Goal: Task Accomplishment & Management: Manage account settings

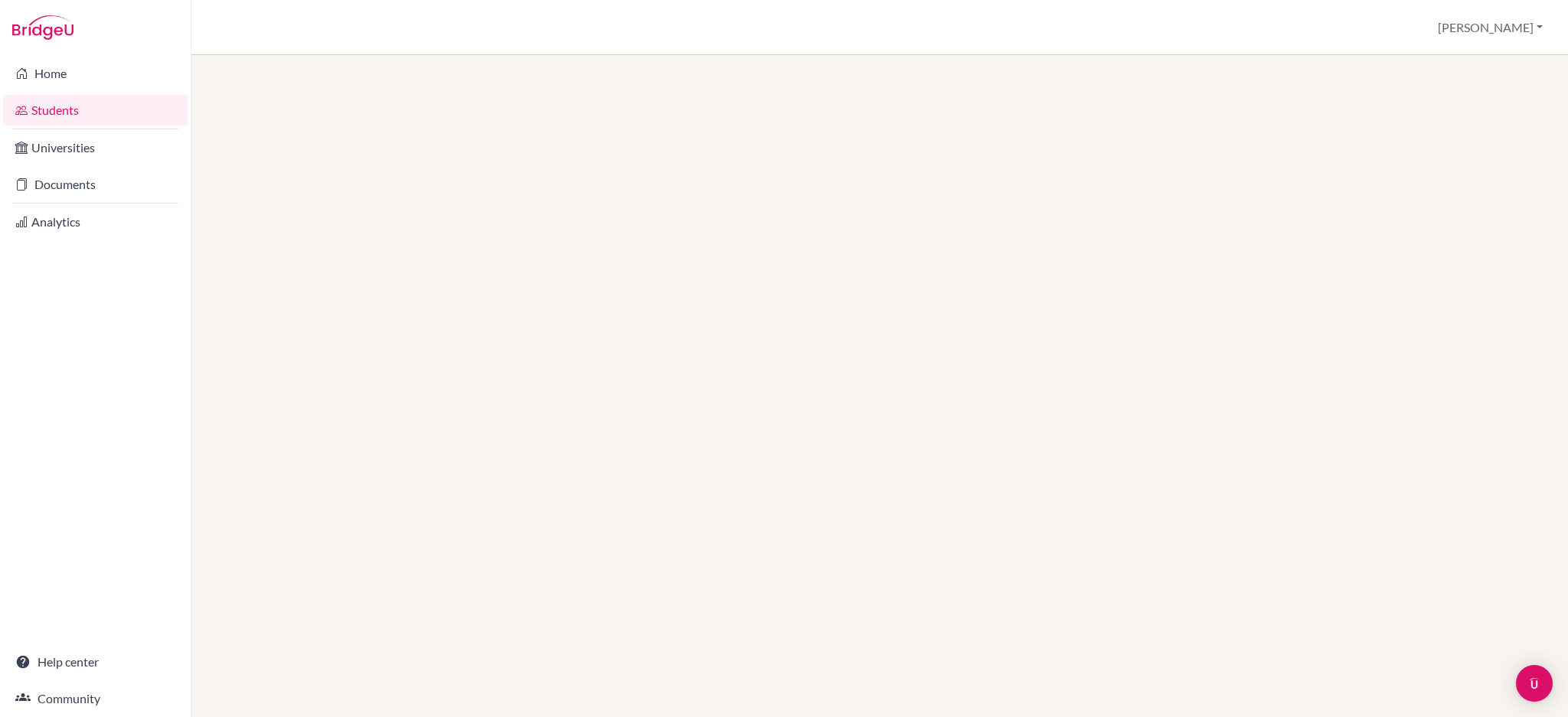
click at [91, 180] on link "Documents" at bounding box center [96, 185] width 185 height 31
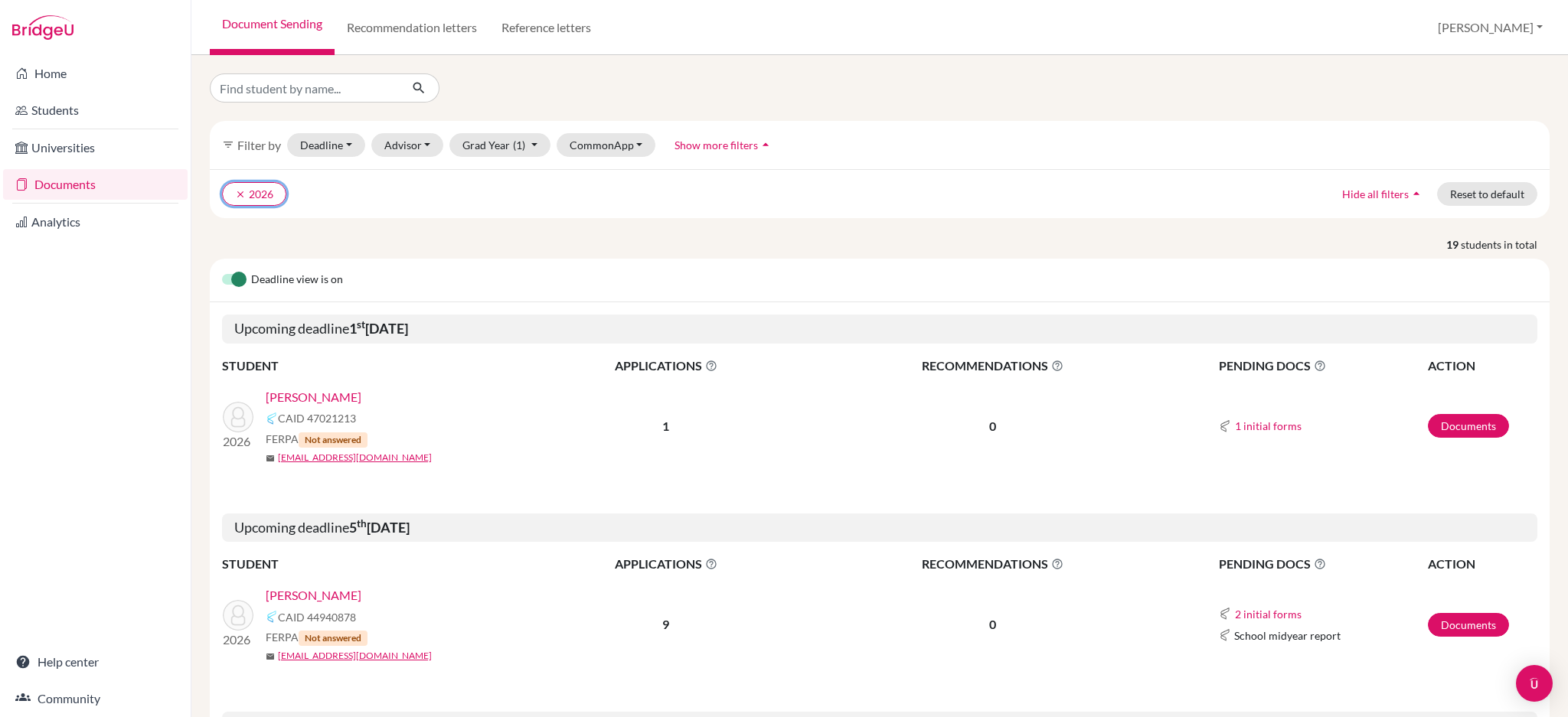
click at [242, 195] on icon "clear" at bounding box center [240, 194] width 11 height 11
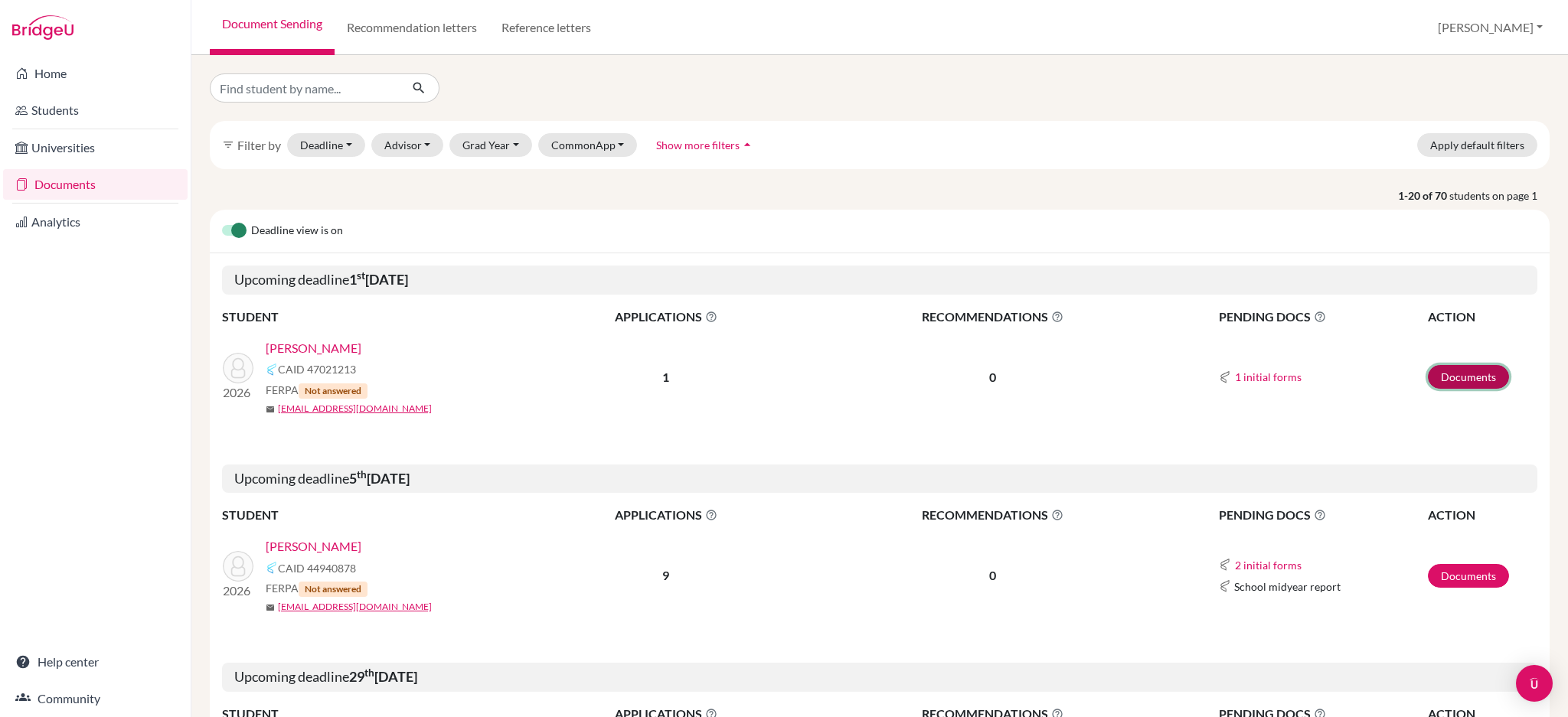
click at [1443, 382] on link "Documents" at bounding box center [1468, 377] width 81 height 24
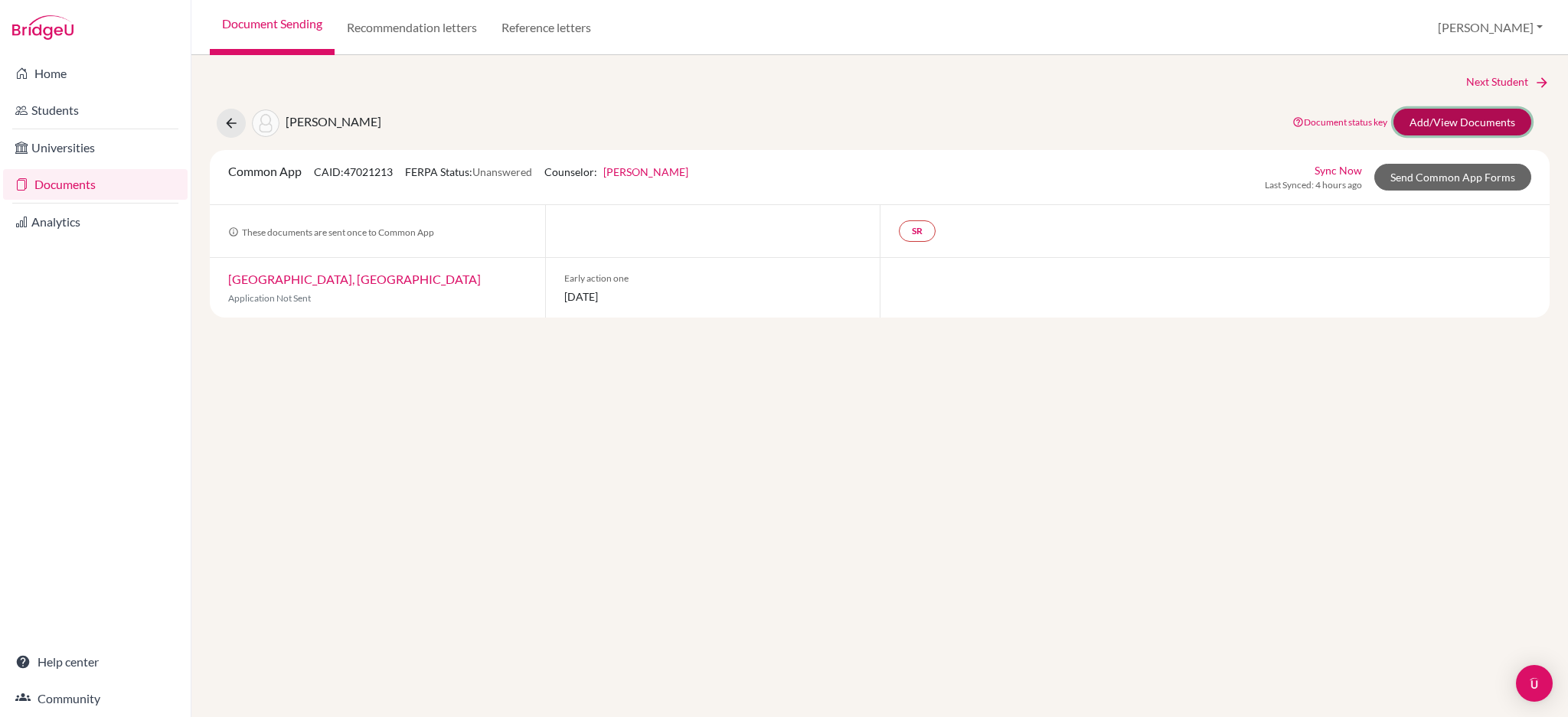
click at [1419, 131] on link "Add/View Documents" at bounding box center [1462, 121] width 138 height 27
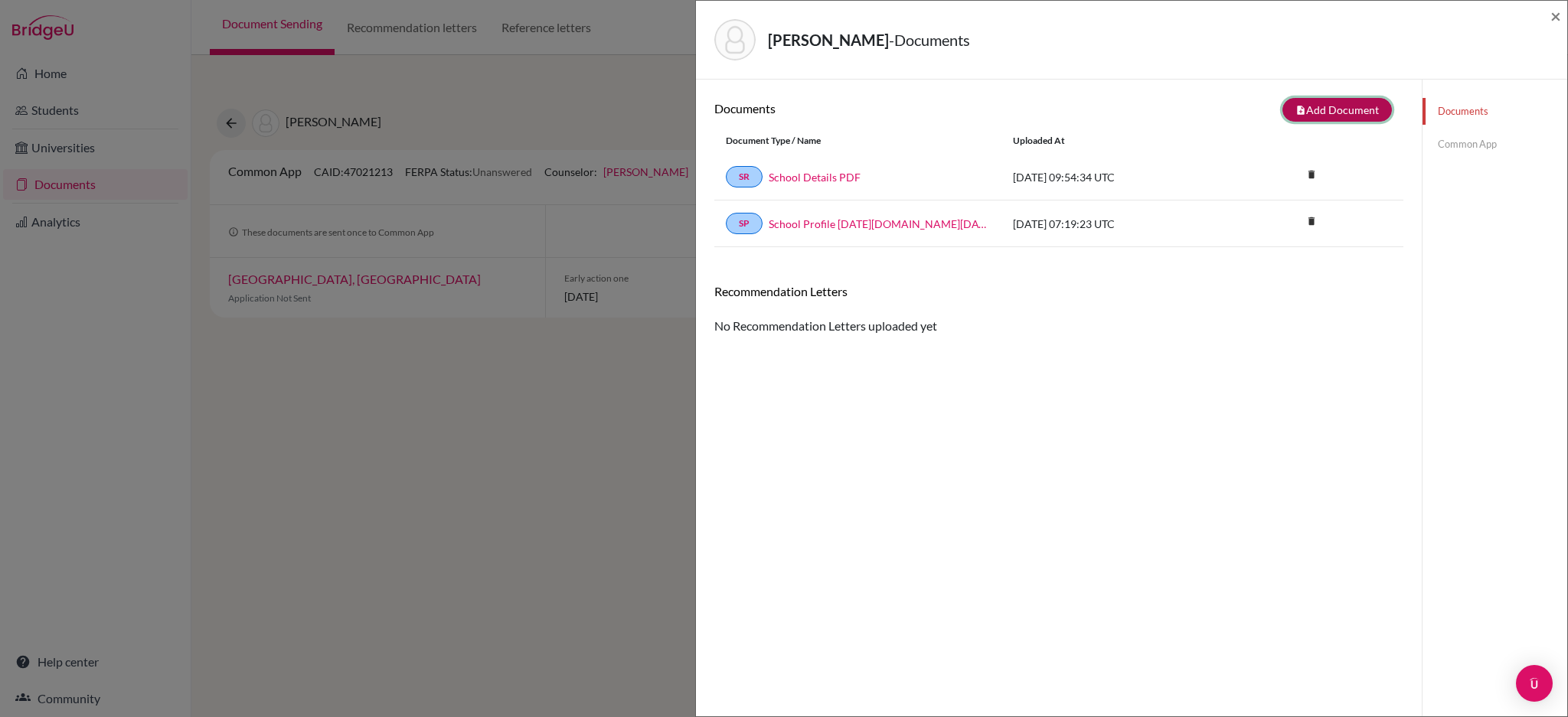
click at [1317, 116] on button "note_add Add Document" at bounding box center [1337, 110] width 109 height 24
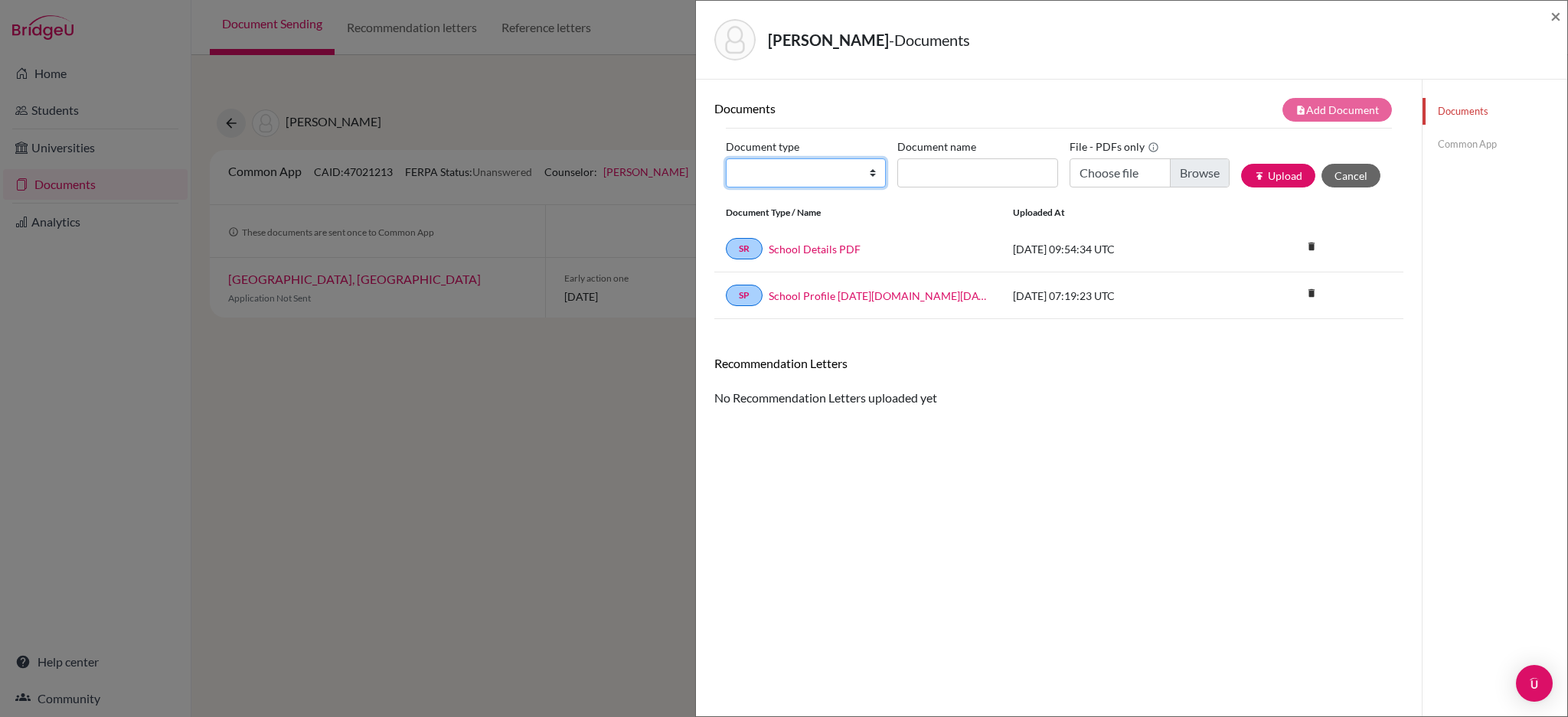
click at [864, 176] on select "Change explanation for Common App reports Counselor recommendation Internationa…" at bounding box center [805, 173] width 160 height 29
select select "1"
click at [725, 158] on select "Change explanation for Common App reports Counselor recommendation Internationa…" at bounding box center [805, 173] width 160 height 29
click at [1184, 170] on input "Choose file" at bounding box center [1149, 173] width 160 height 29
type input "C:\fakepath\School Profile 2025-2026.pdf"
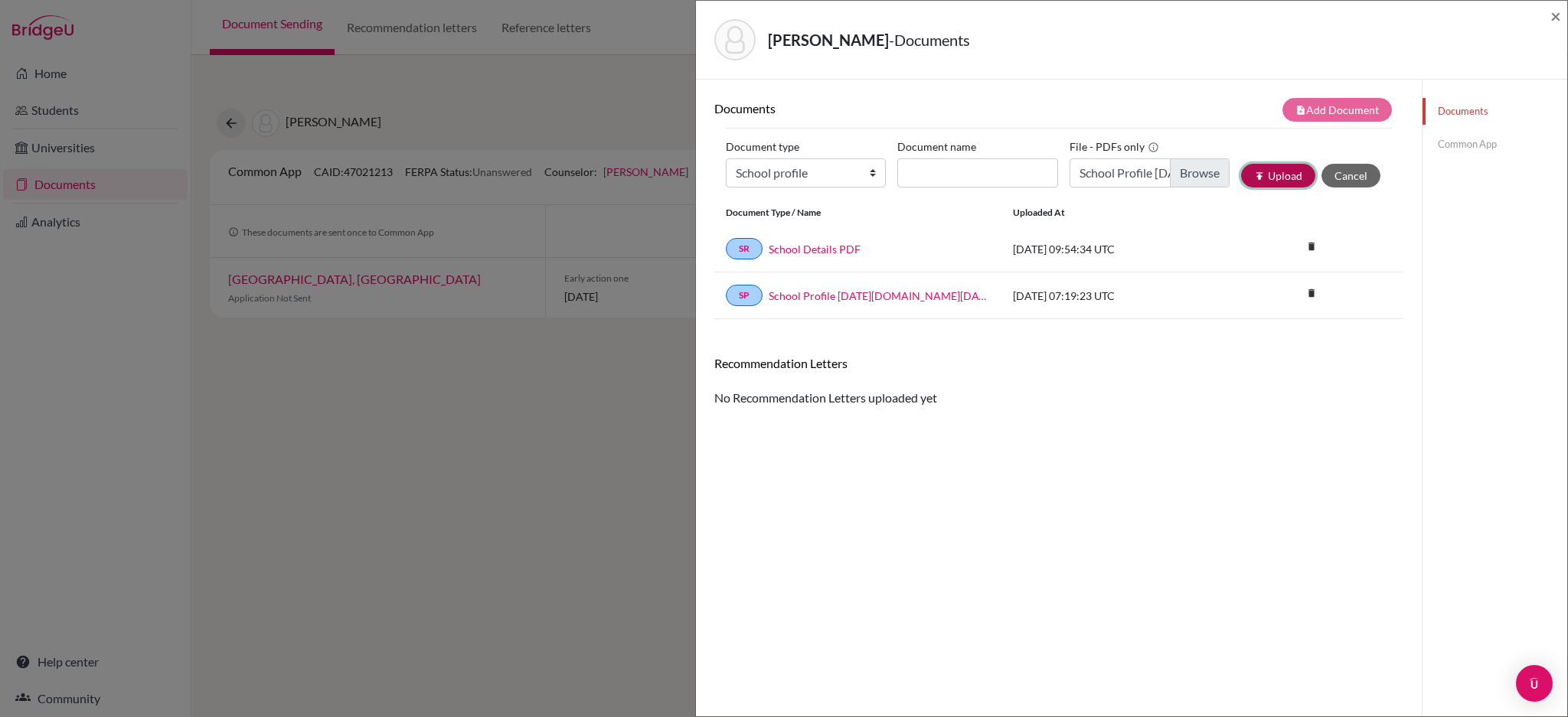
click at [1263, 178] on button "publish Upload" at bounding box center [1278, 175] width 74 height 24
type input "School Profile 2025-2026"
click at [1258, 175] on button "publish Upload" at bounding box center [1278, 175] width 74 height 24
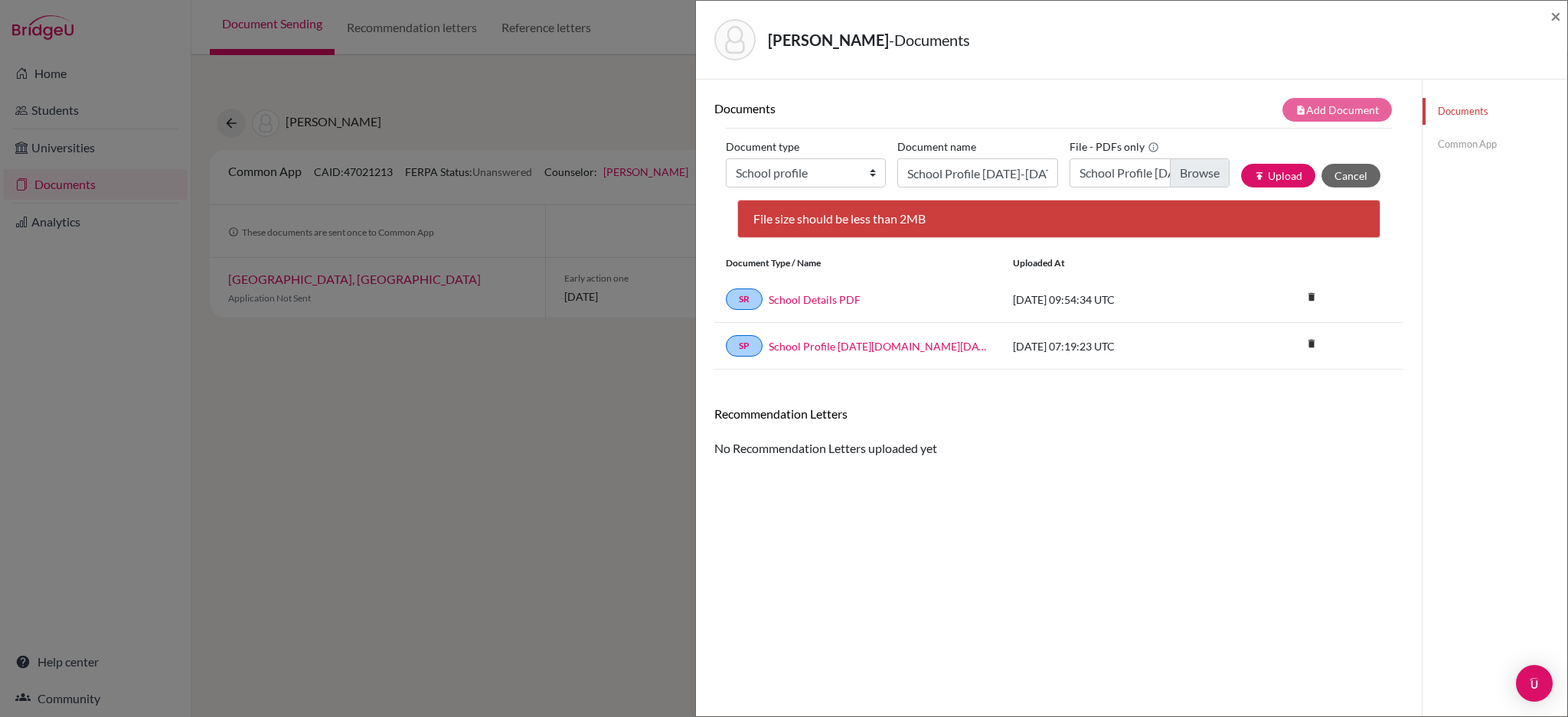
click at [571, 458] on div "Lin, Jolie - Documents × Documents note_add Add Document Document type Change e…" at bounding box center [784, 358] width 1568 height 717
click at [1555, 16] on span "×" at bounding box center [1555, 15] width 11 height 22
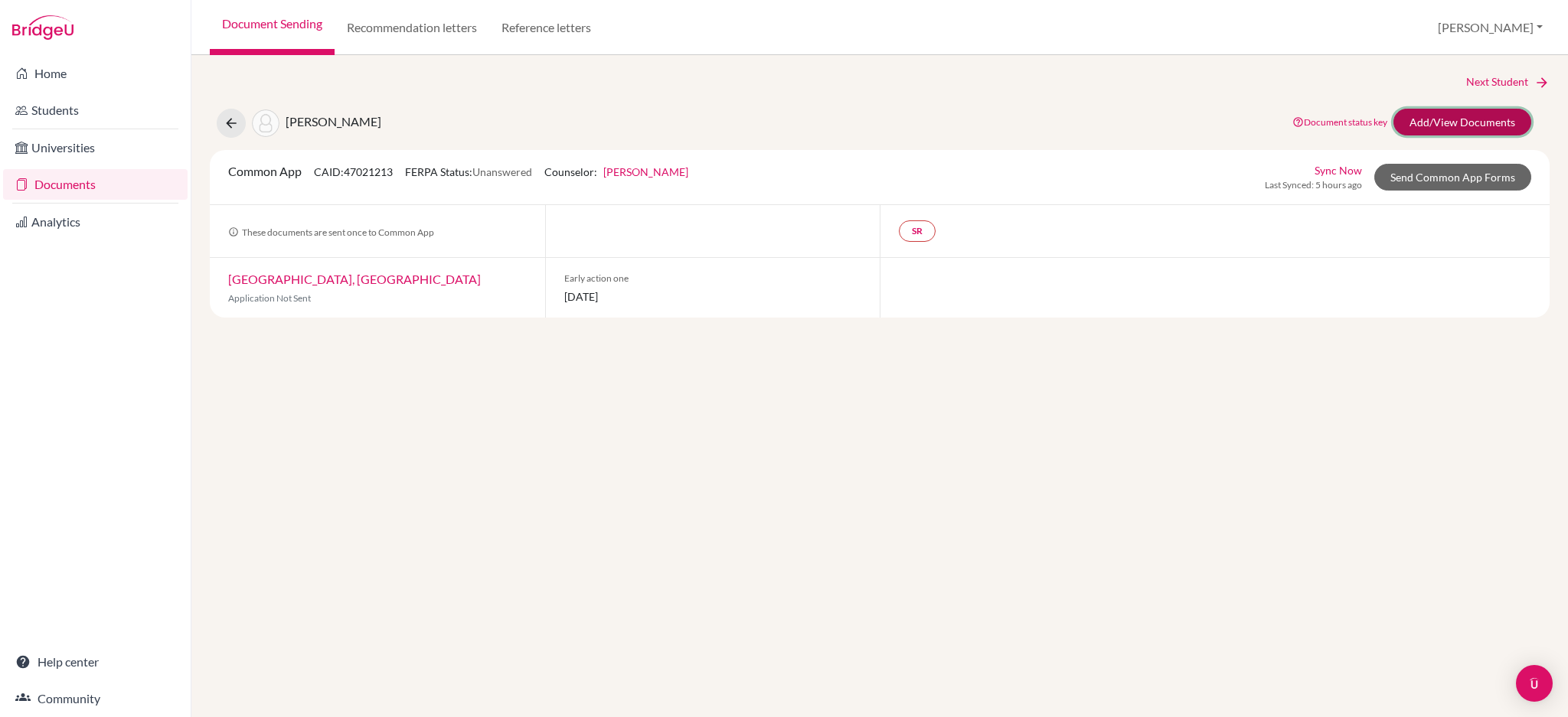
click at [1462, 121] on link "Add/View Documents" at bounding box center [1462, 121] width 138 height 27
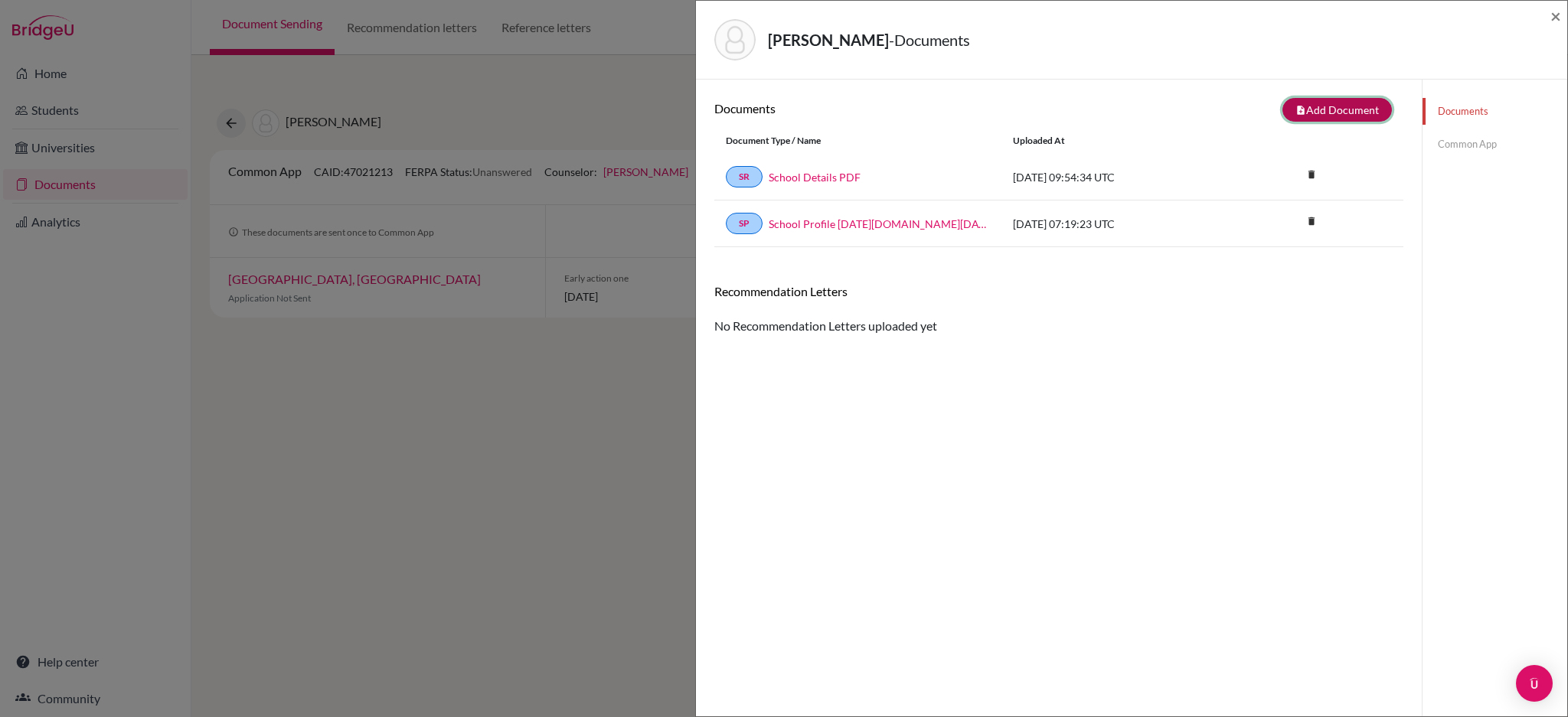
click at [1299, 105] on button "note_add Add Document" at bounding box center [1337, 110] width 109 height 24
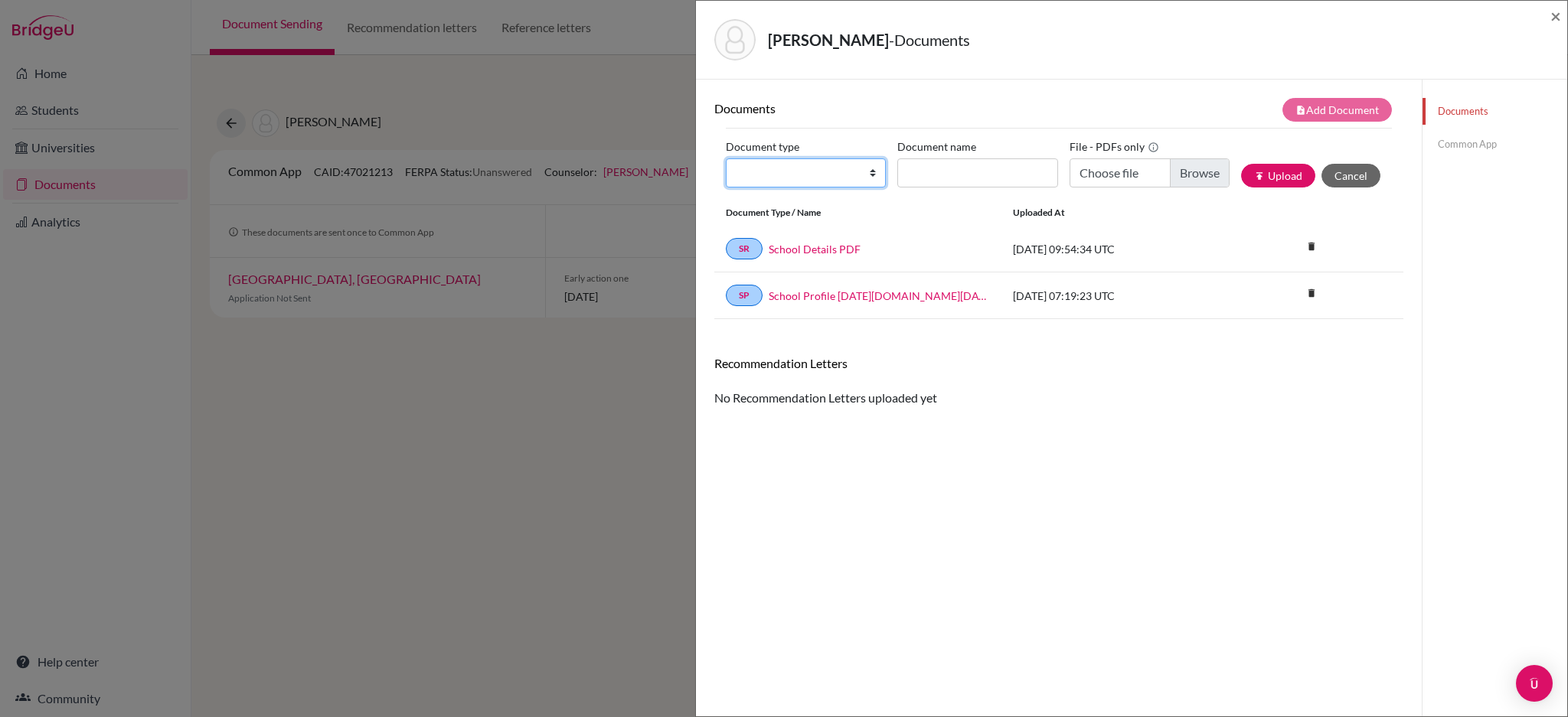
click at [870, 179] on select "Change explanation for Common App reports Counselor recommendation Internationa…" at bounding box center [805, 173] width 160 height 29
select select "1"
click at [725, 158] on select "Change explanation for Common App reports Counselor recommendation Internationa…" at bounding box center [805, 173] width 160 height 29
click at [1158, 170] on input "Choose file" at bounding box center [1149, 173] width 160 height 29
type input "C:\fakepath\School Profile 2025-2026.pdf"
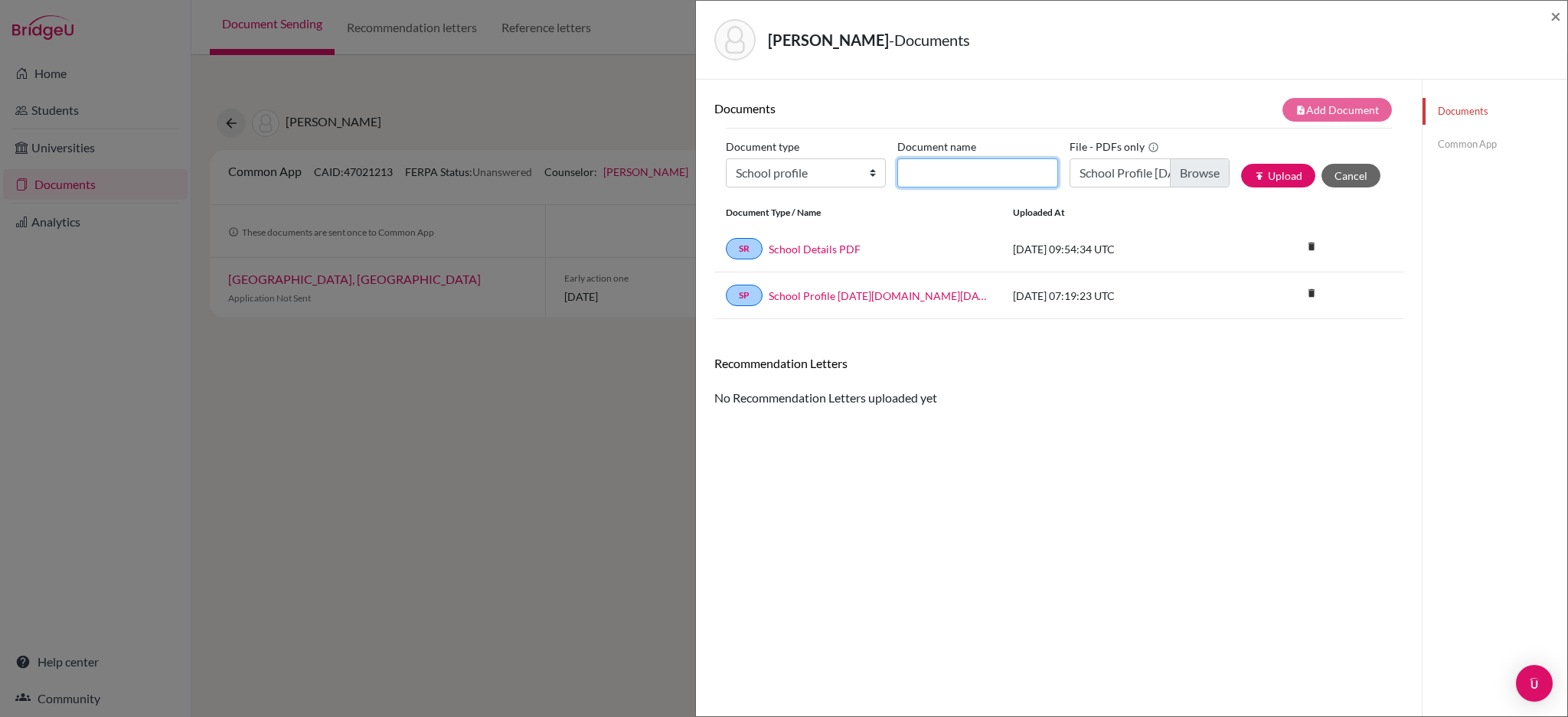
click at [921, 168] on input "Document name" at bounding box center [977, 173] width 160 height 29
type input "S"
type input "School Profile 2025-2026"
click at [1254, 177] on icon "publish" at bounding box center [1259, 176] width 11 height 11
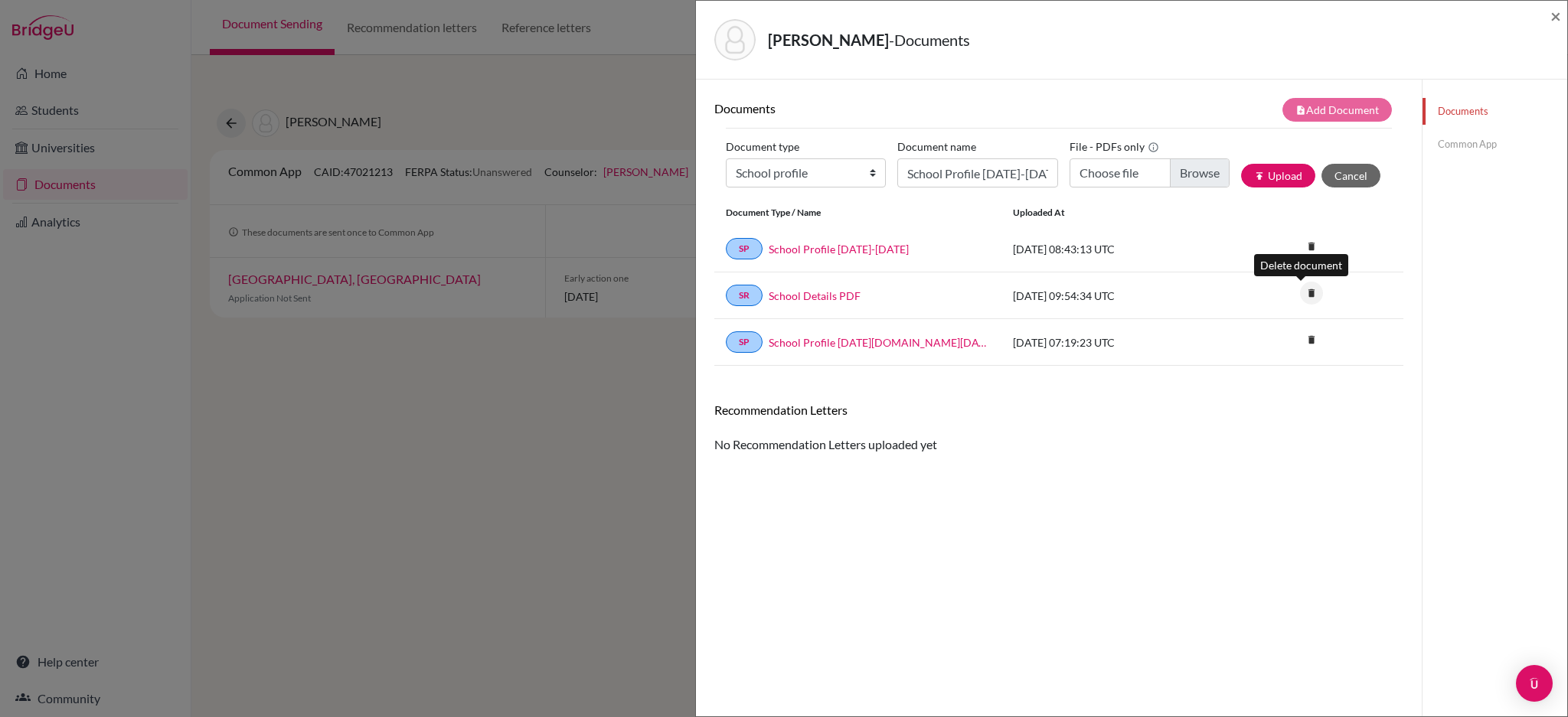
click at [1299, 288] on icon "delete" at bounding box center [1311, 293] width 23 height 23
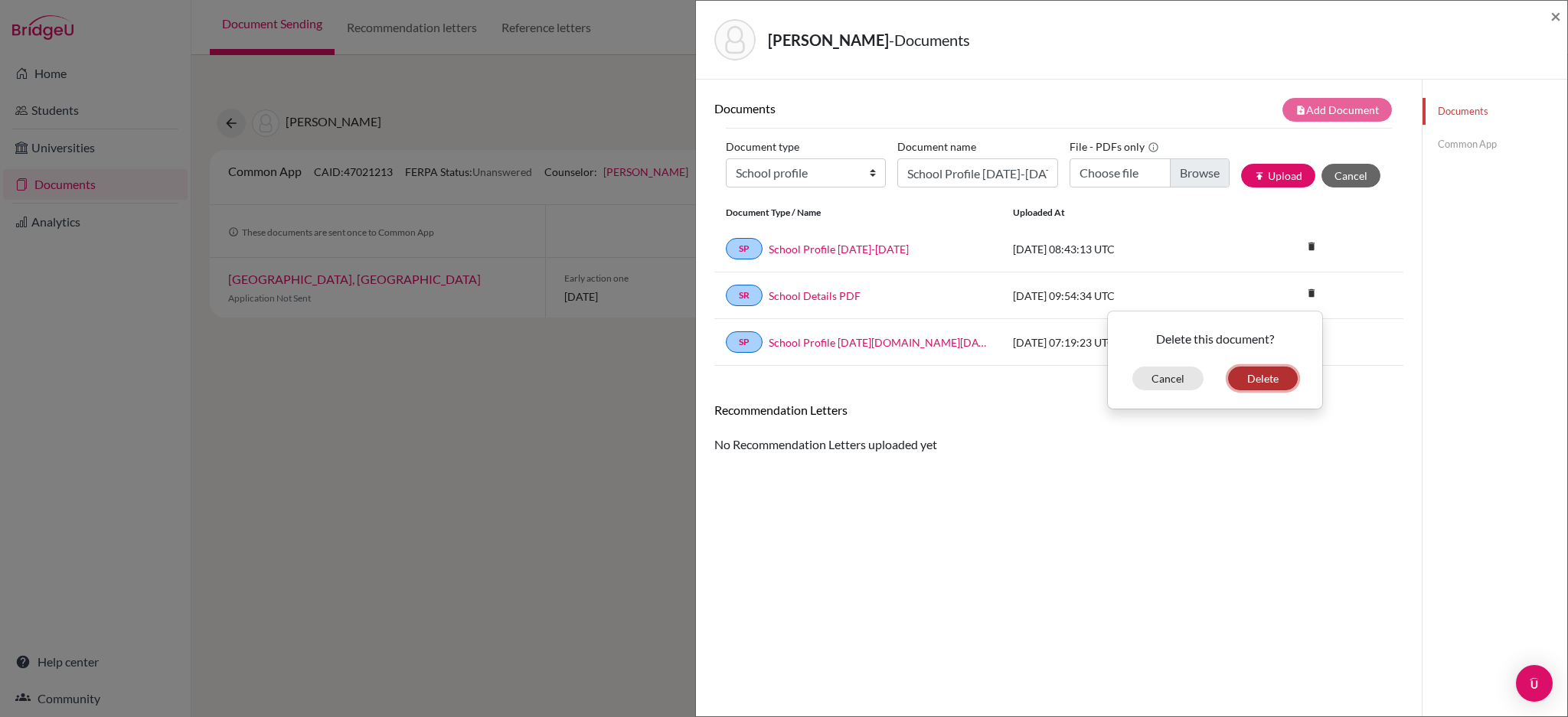
click at [1248, 369] on button "Delete" at bounding box center [1262, 379] width 69 height 24
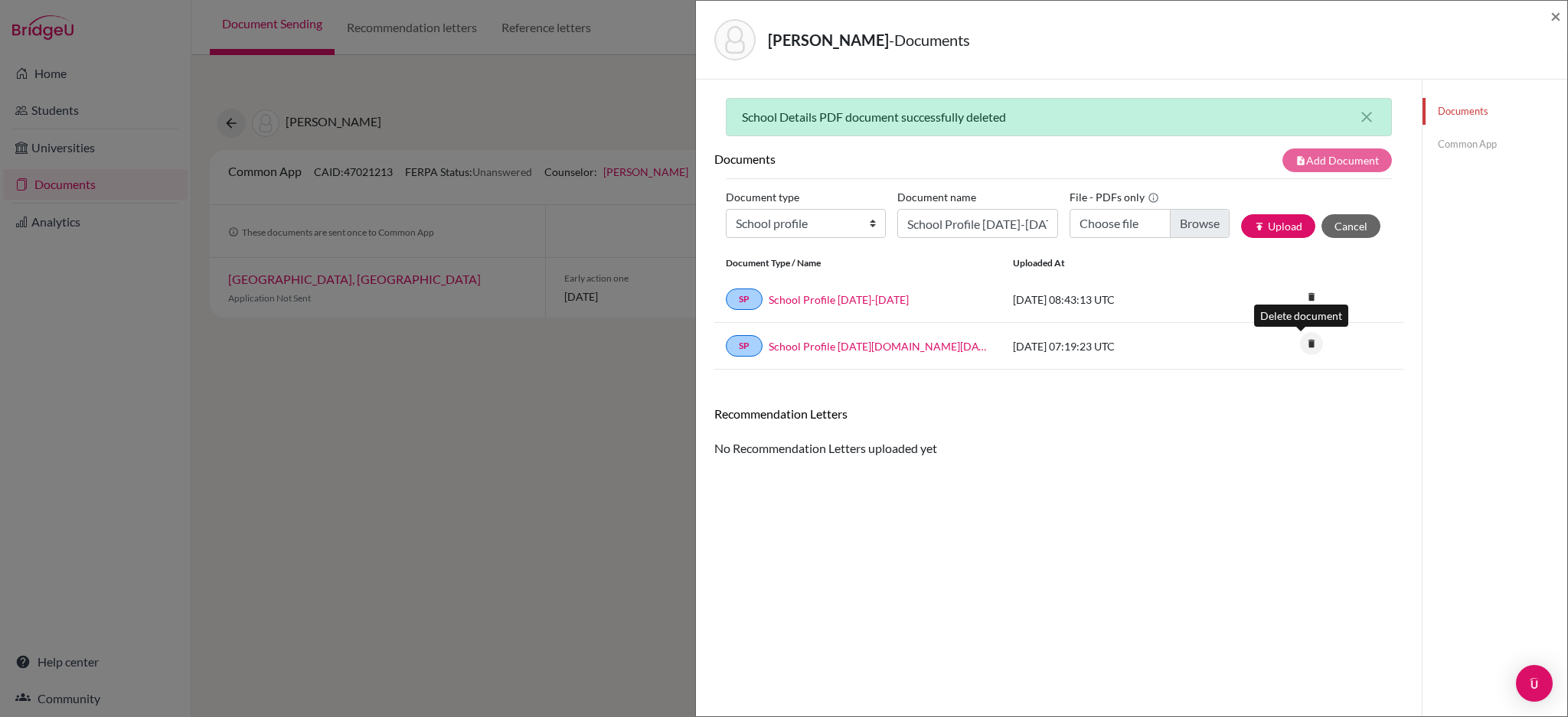
click at [1299, 345] on icon "delete" at bounding box center [1311, 343] width 23 height 23
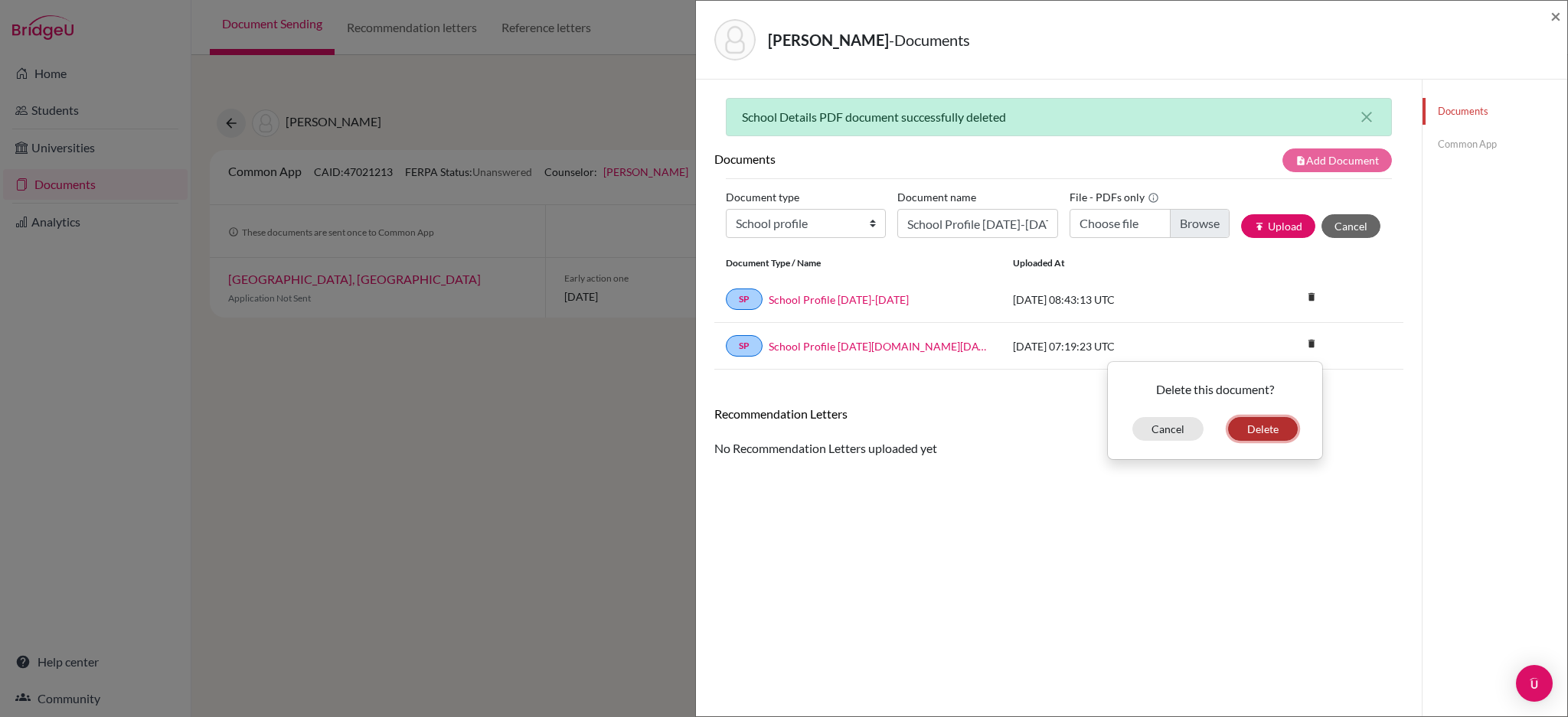
click at [1259, 428] on button "Delete" at bounding box center [1262, 430] width 69 height 24
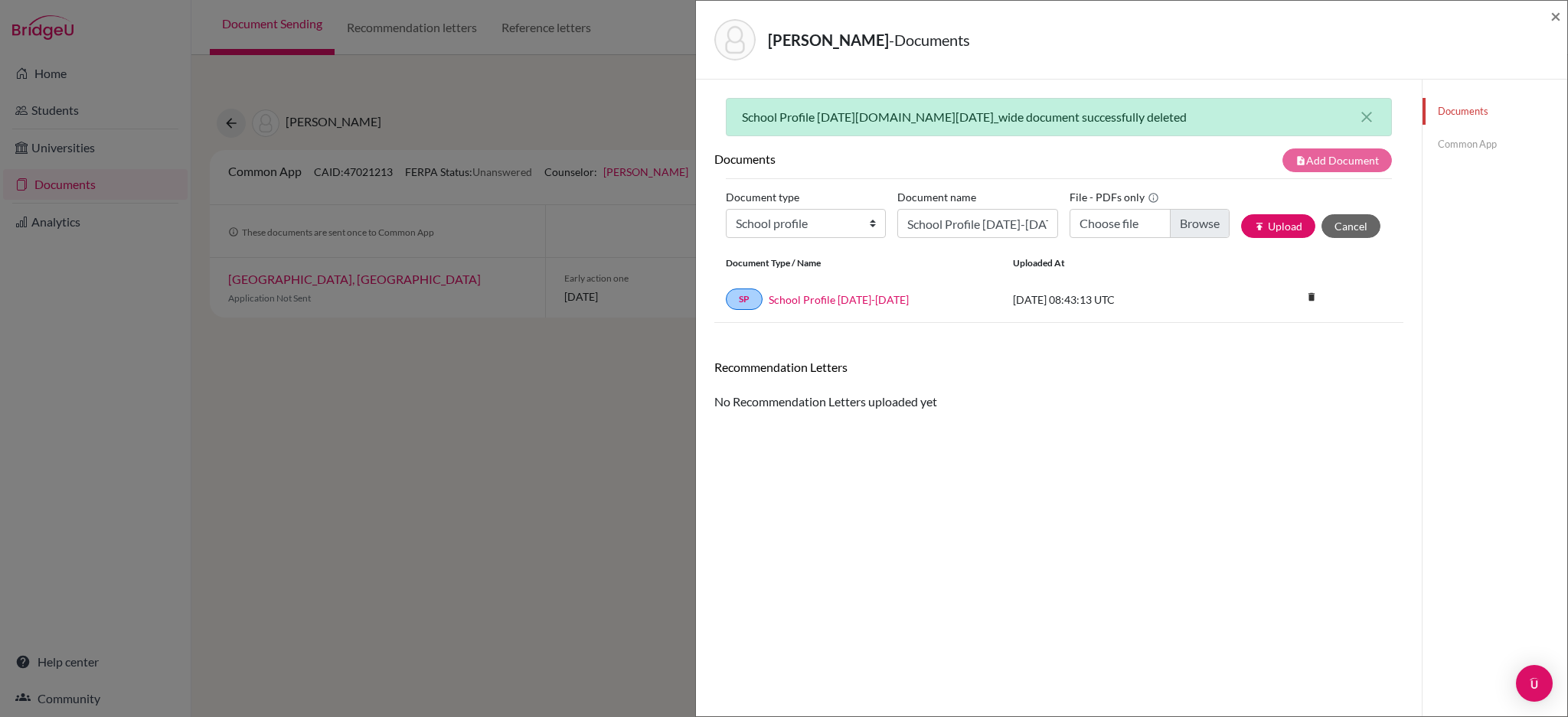
click at [595, 455] on div "Lin, Jolie - Documents × School Profile 2024-2025.school_wide document successf…" at bounding box center [784, 358] width 1568 height 717
click at [1550, 17] on span "×" at bounding box center [1555, 15] width 11 height 22
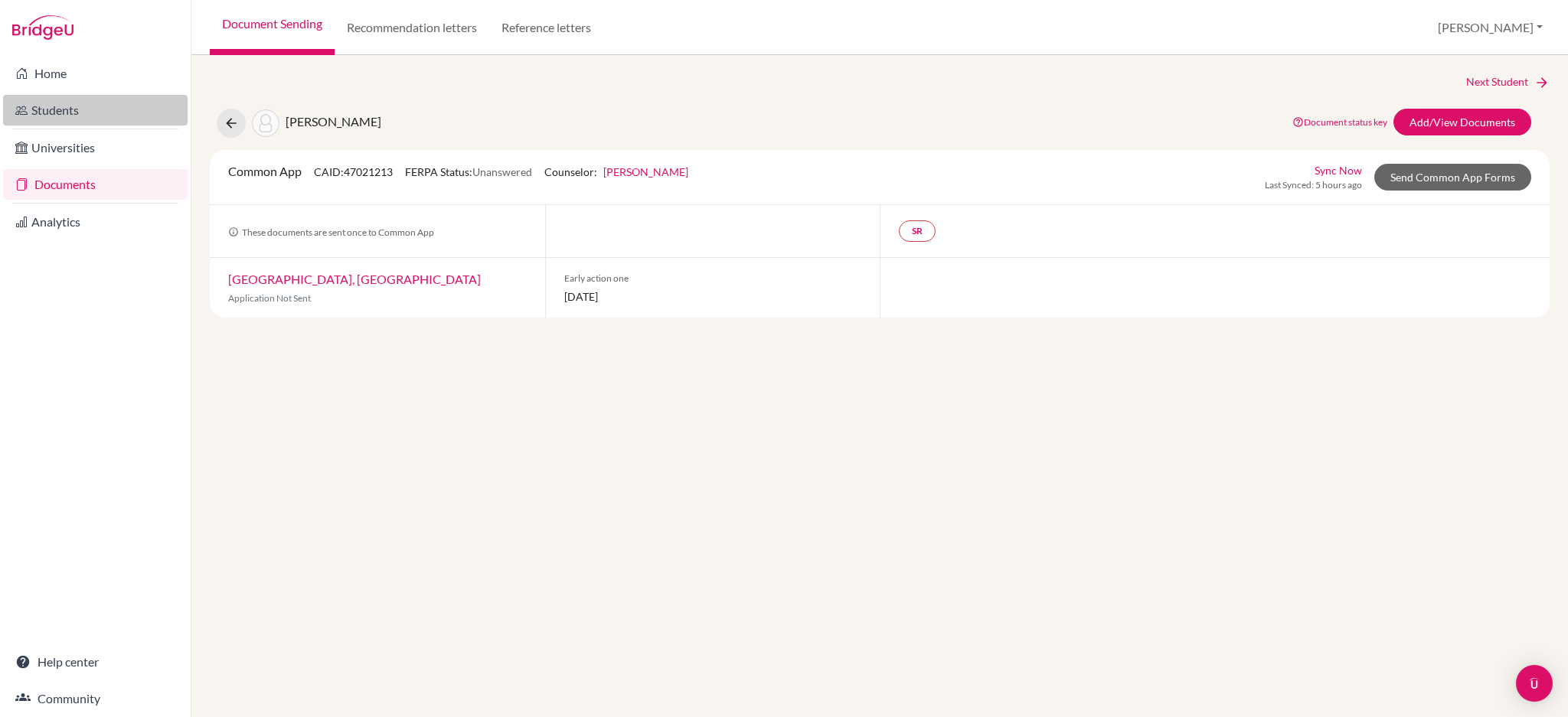
click at [81, 102] on link "Students" at bounding box center [96, 110] width 185 height 31
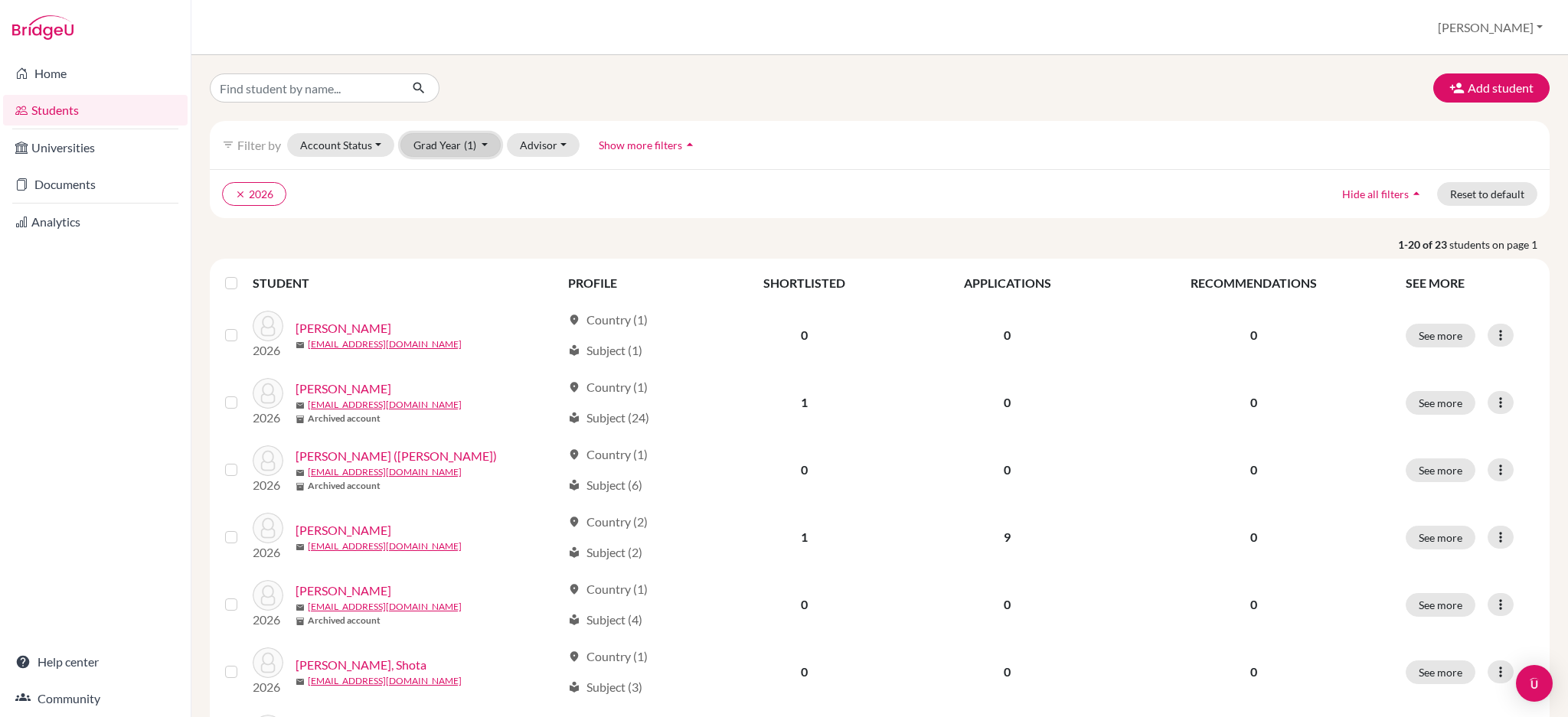
click at [437, 151] on button "Grad Year (1)" at bounding box center [451, 145] width 101 height 24
click at [435, 230] on span "2026" at bounding box center [433, 226] width 27 height 18
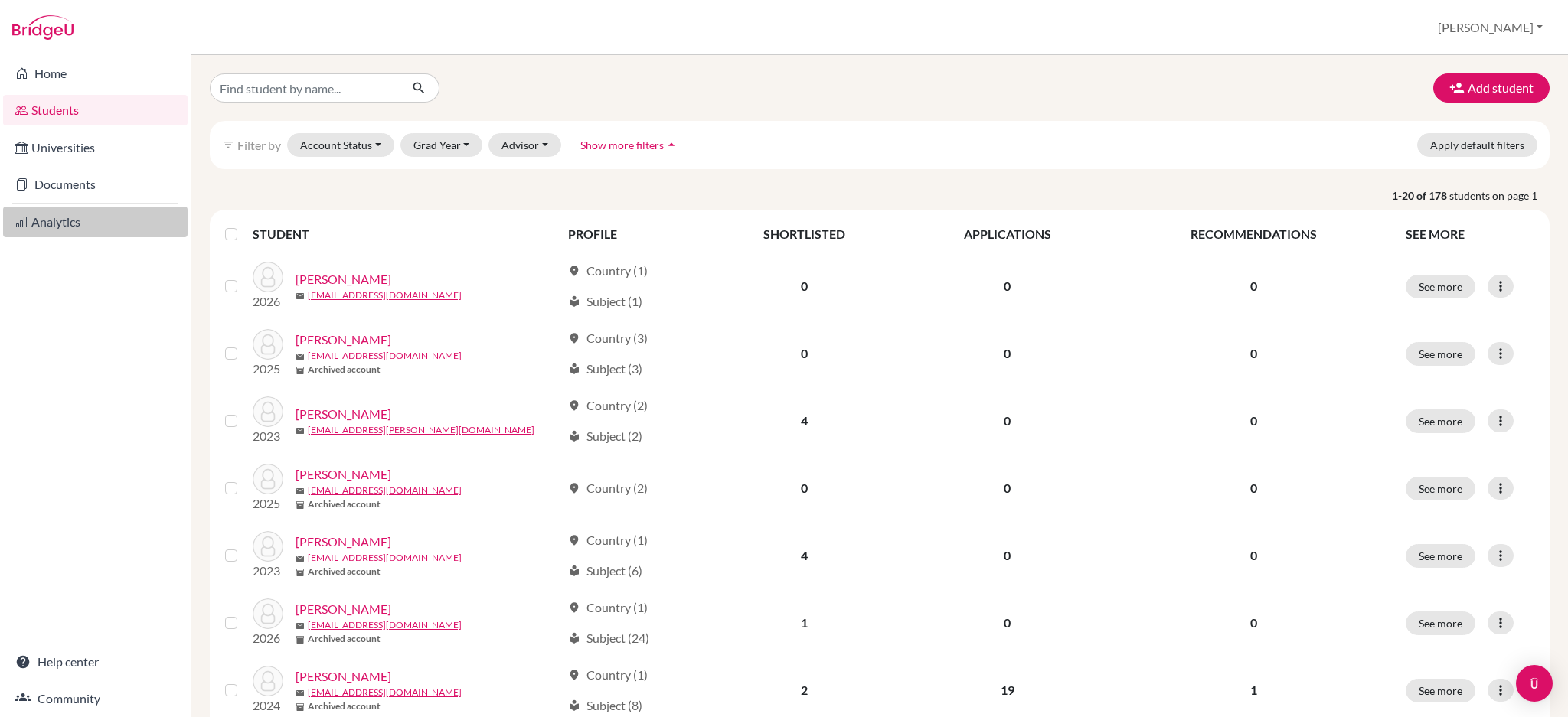
click at [56, 225] on link "Analytics" at bounding box center [96, 222] width 185 height 31
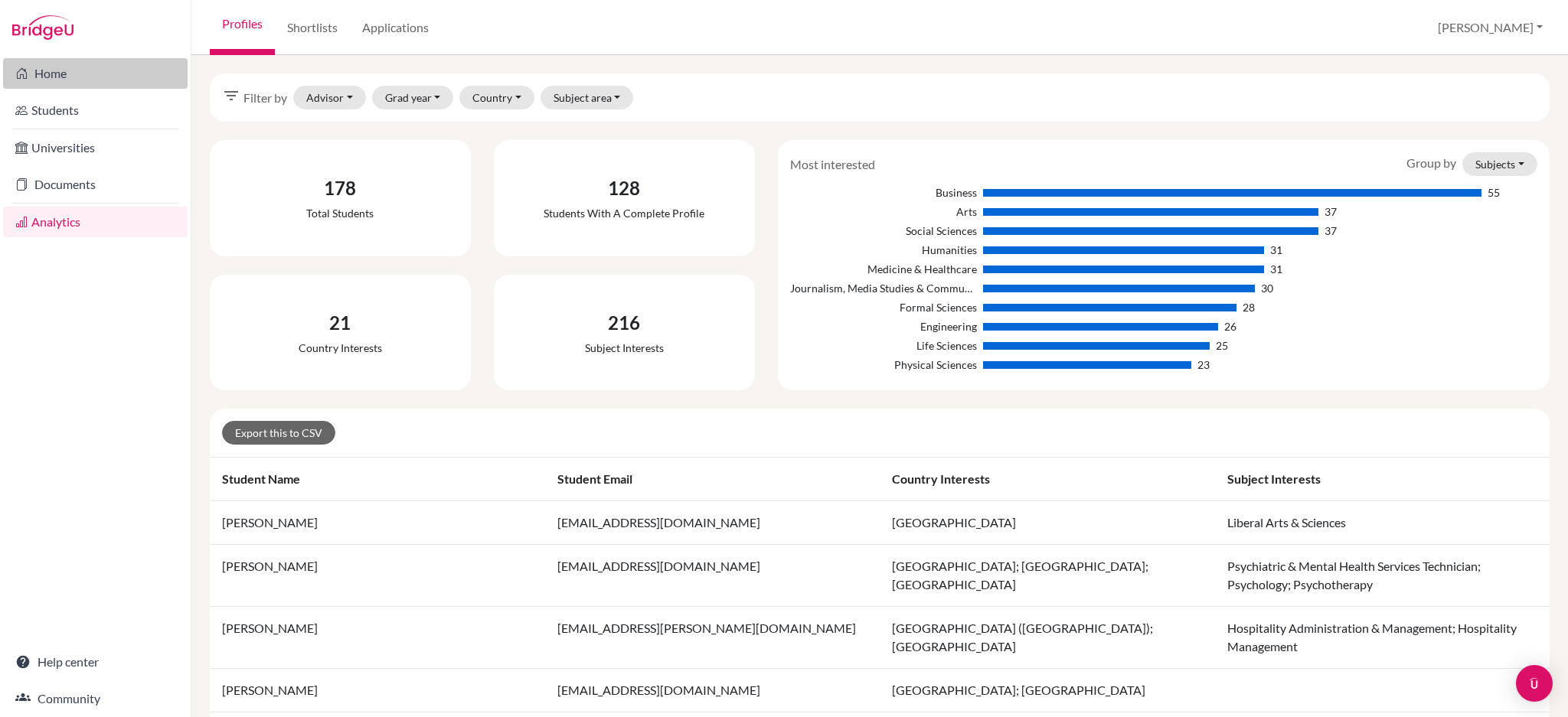
click at [78, 69] on link "Home" at bounding box center [96, 74] width 185 height 31
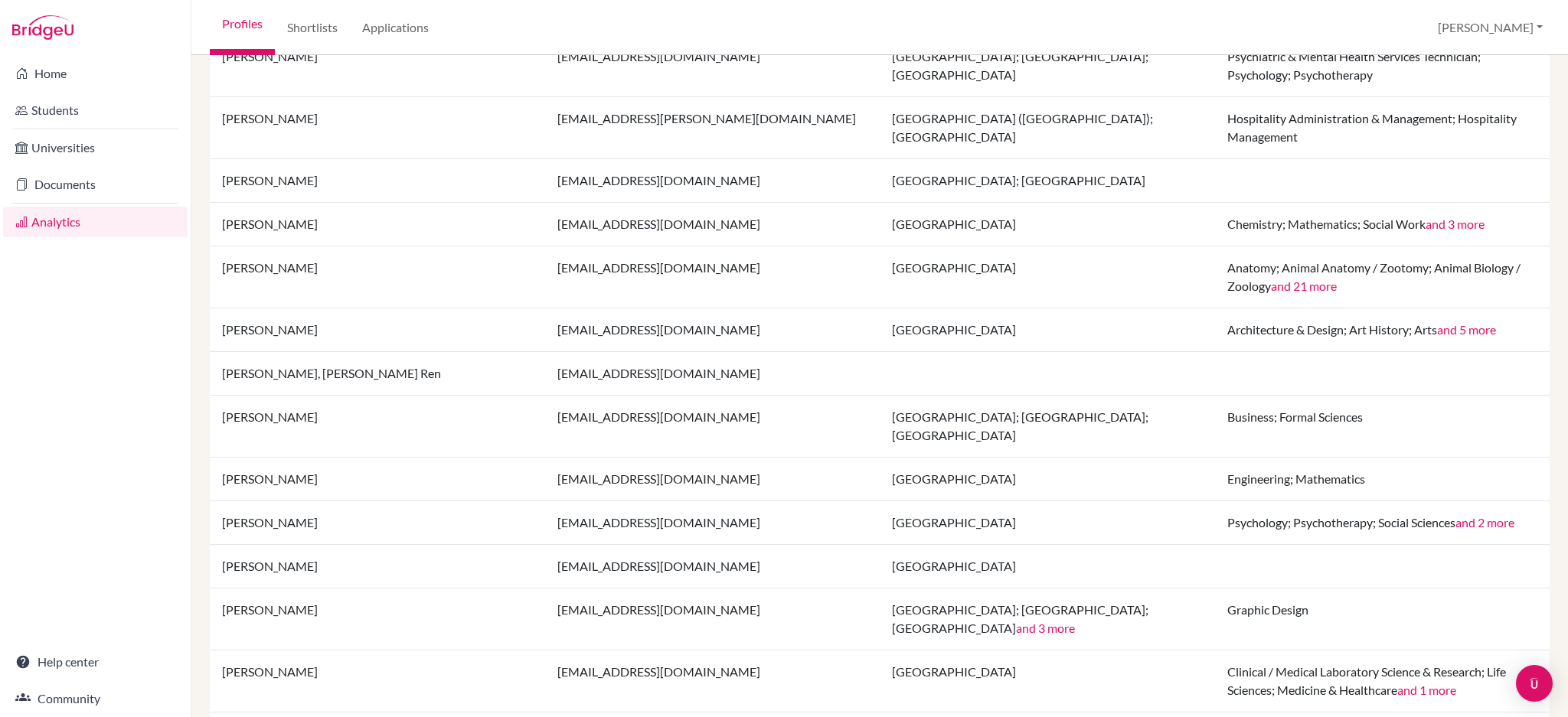
scroll to position [102, 0]
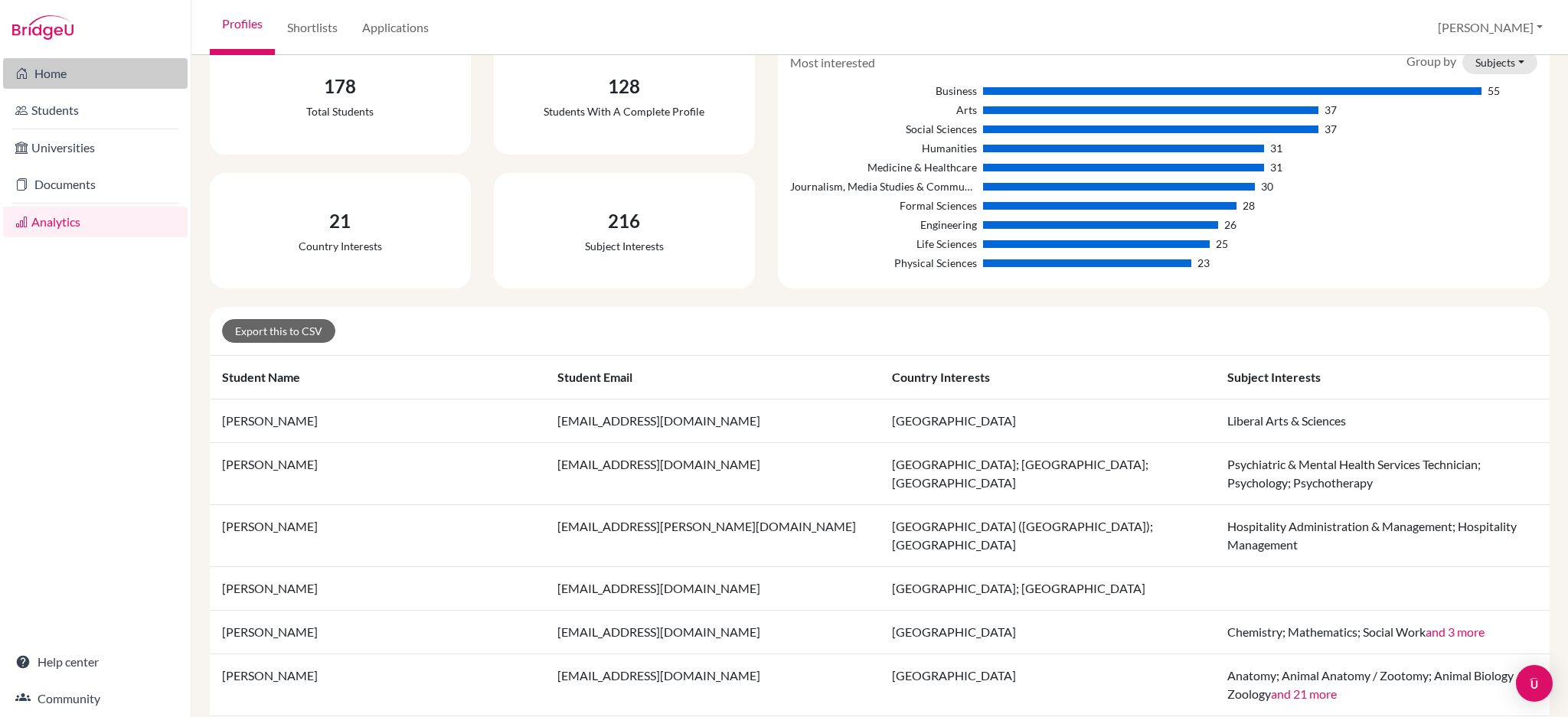
click at [57, 86] on link "Home" at bounding box center [96, 74] width 185 height 31
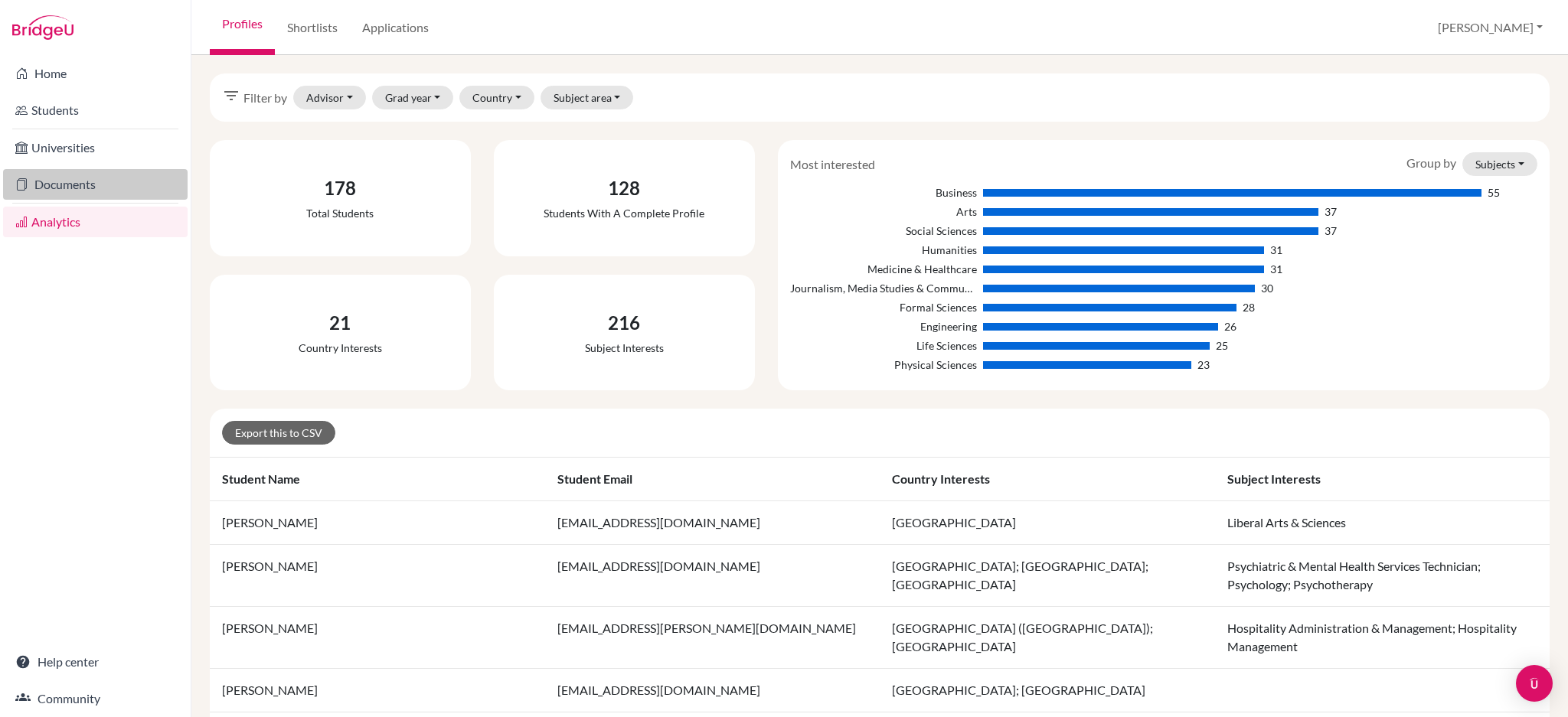
click at [78, 188] on link "Documents" at bounding box center [96, 185] width 185 height 31
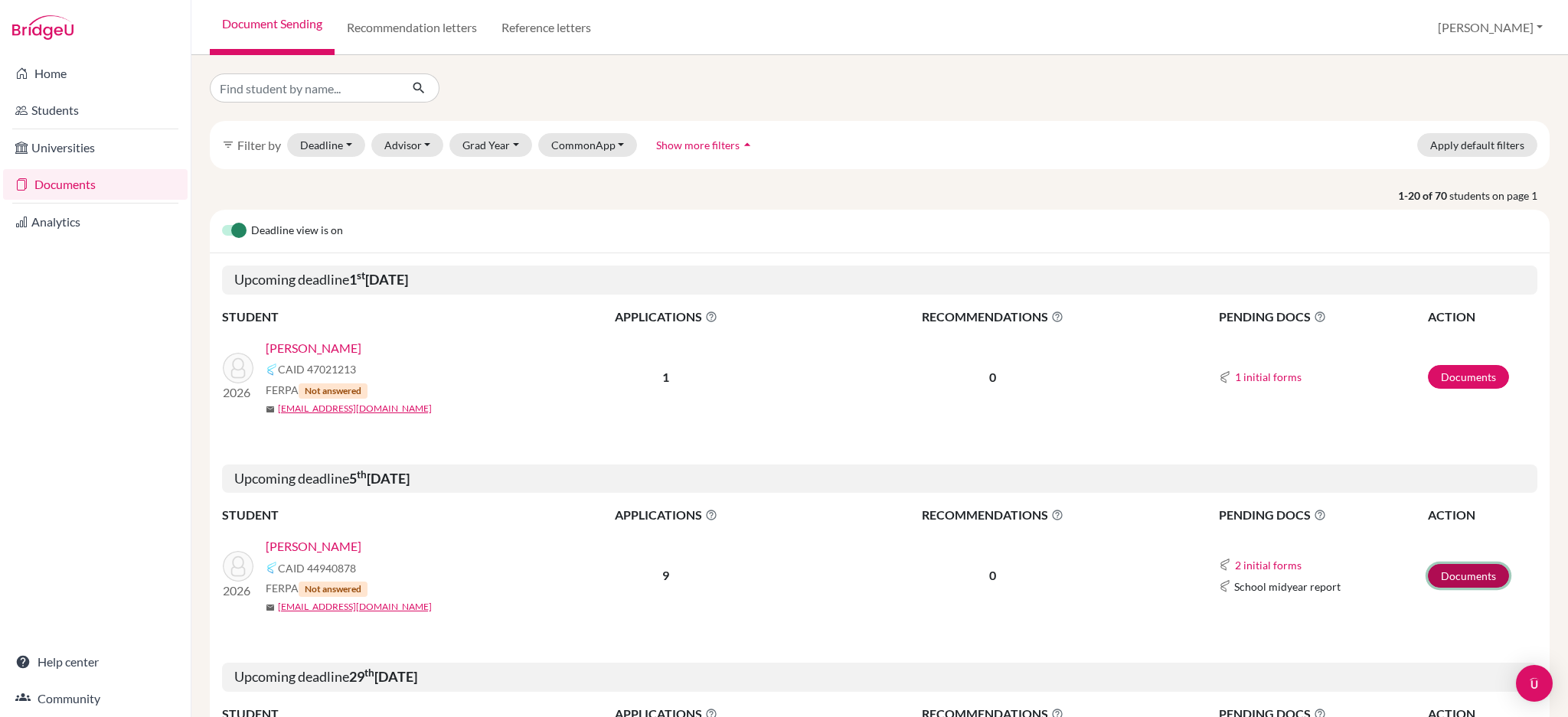
click at [1444, 572] on link "Documents" at bounding box center [1468, 576] width 81 height 24
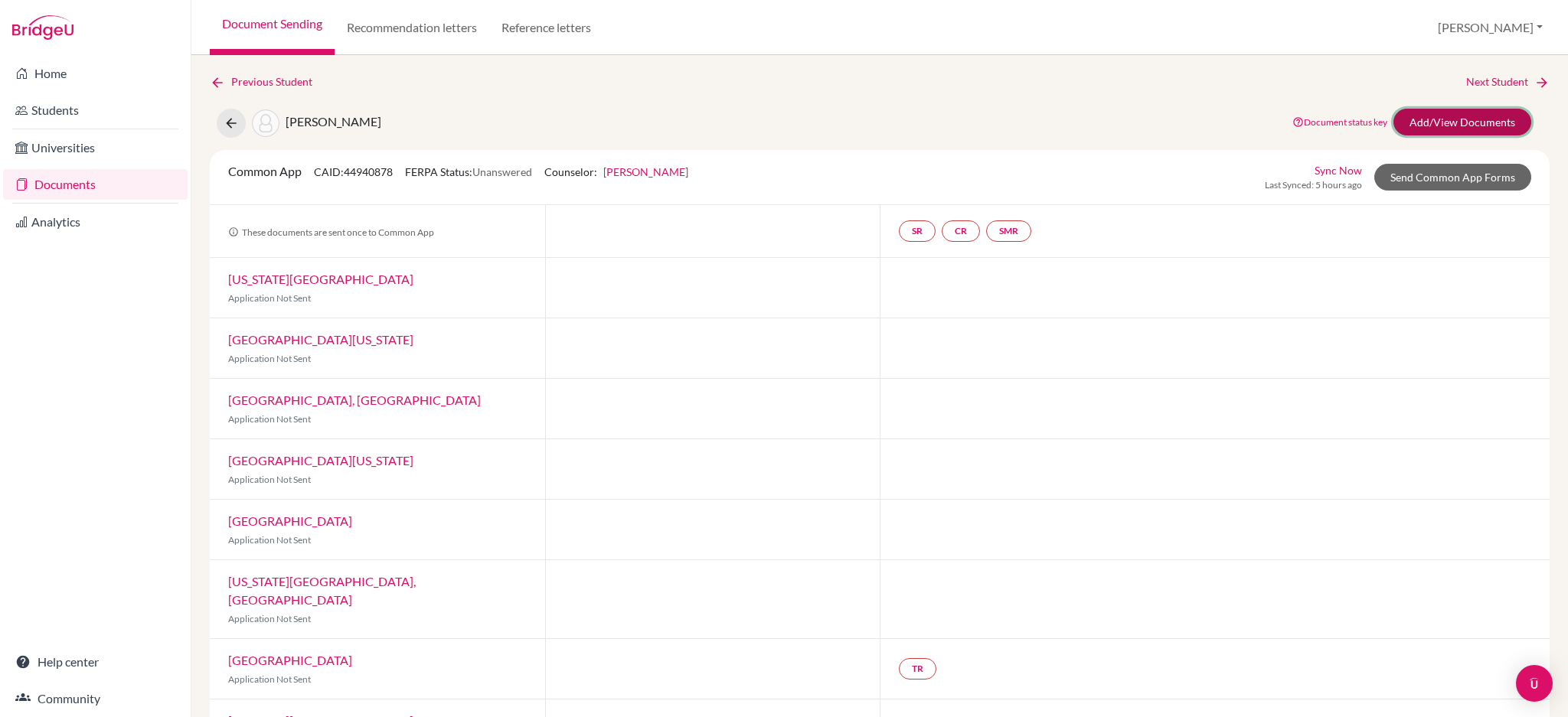
click at [1454, 121] on link "Add/View Documents" at bounding box center [1462, 121] width 138 height 27
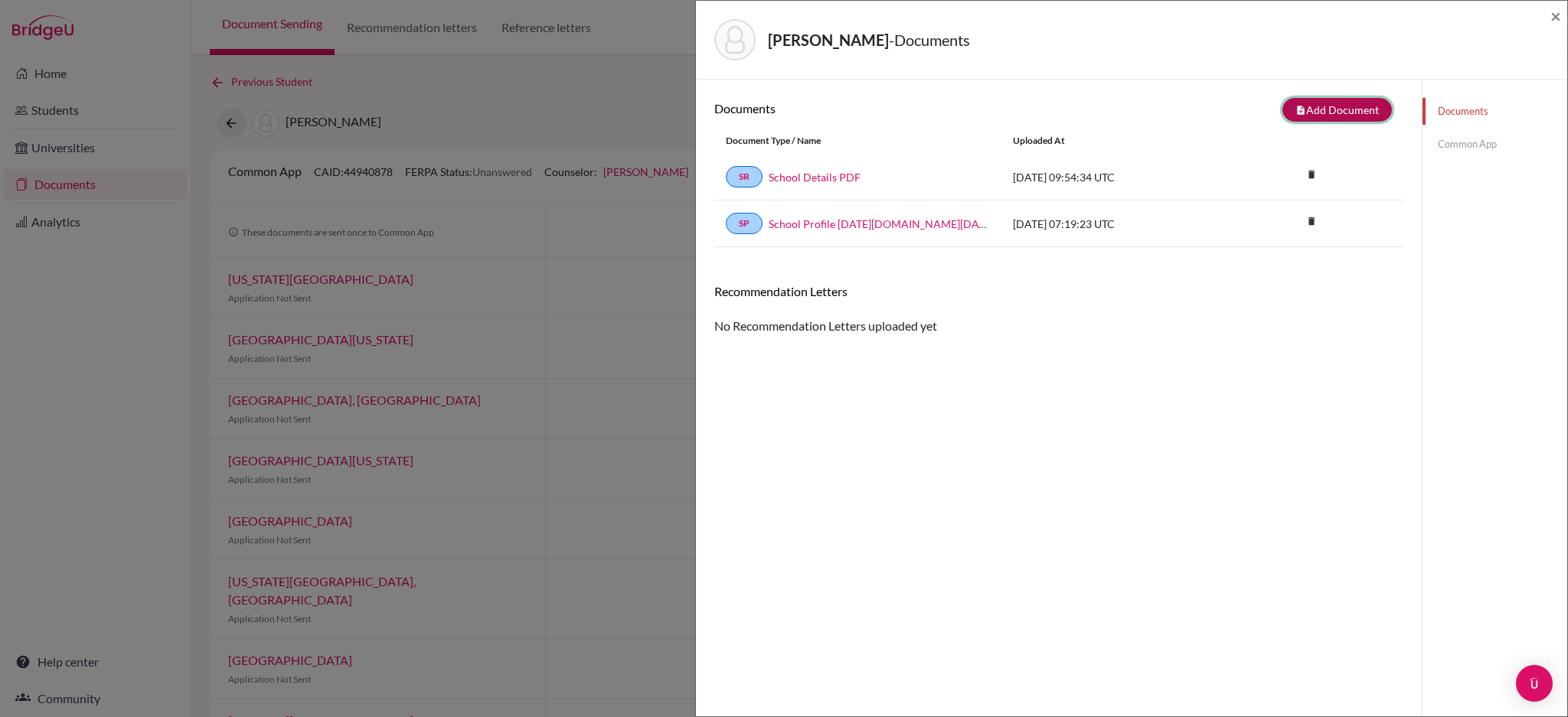
click at [1311, 107] on button "note_add Add Document" at bounding box center [1337, 110] width 109 height 24
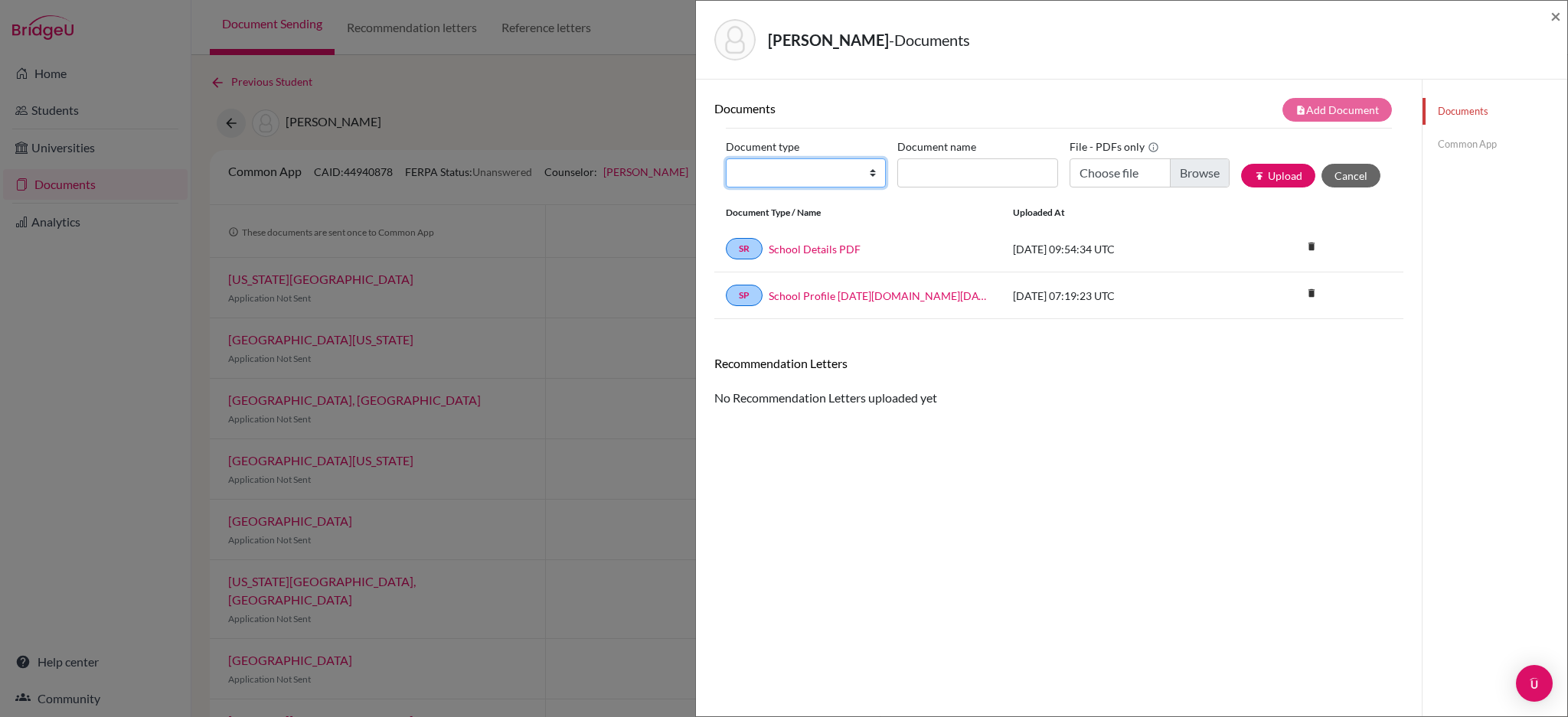
click at [865, 175] on select "Change explanation for Common App reports Counselor recommendation Internationa…" at bounding box center [805, 173] width 160 height 29
select select "1"
click at [725, 158] on select "Change explanation for Common App reports Counselor recommendation Internationa…" at bounding box center [805, 173] width 160 height 29
click at [1179, 173] on input "Choose file" at bounding box center [1149, 173] width 160 height 29
type input "C:\fakepath\School Profile [DATE]-[DATE].pdf"
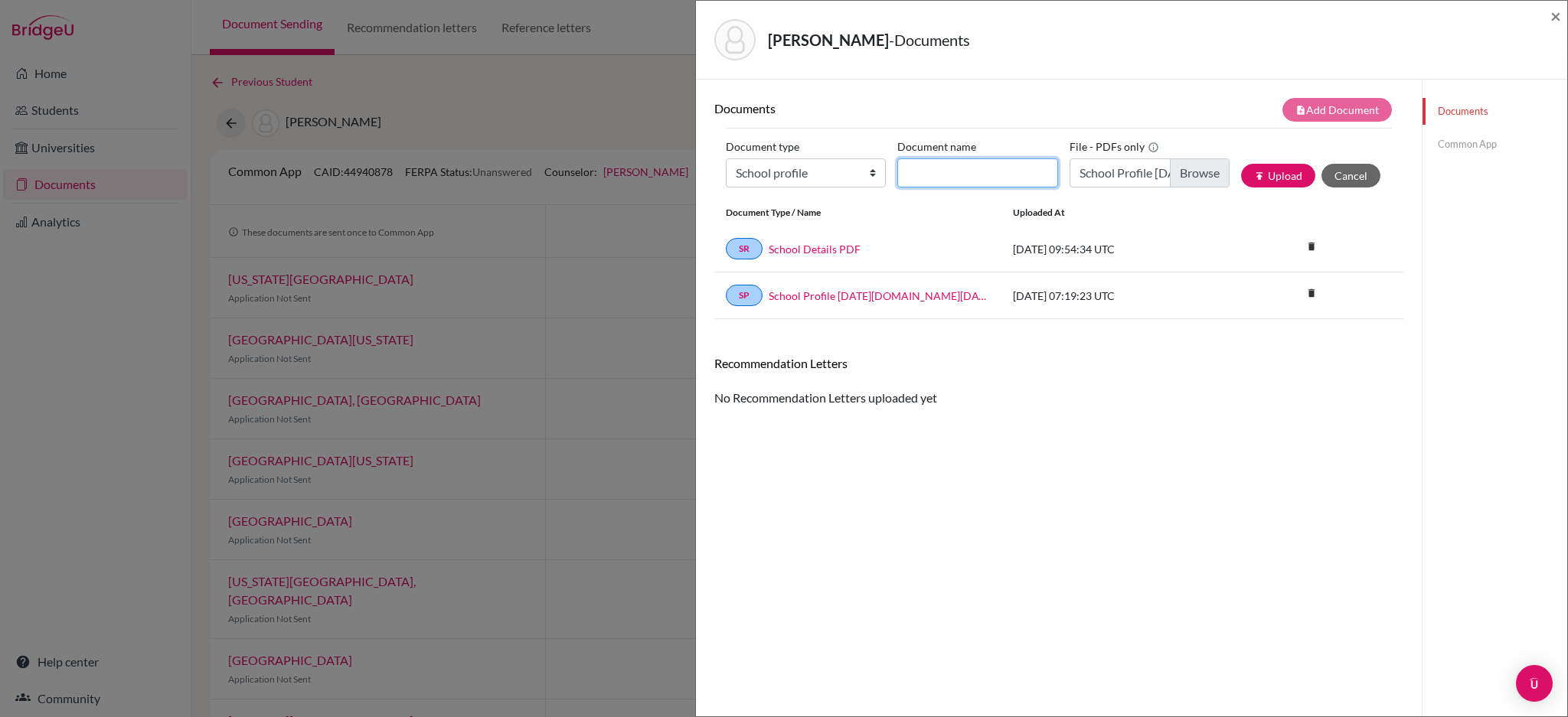
click at [952, 171] on input "Document name" at bounding box center [977, 173] width 160 height 29
type input "School Profile 2025-2026"
click at [1254, 179] on icon "publish" at bounding box center [1259, 176] width 11 height 11
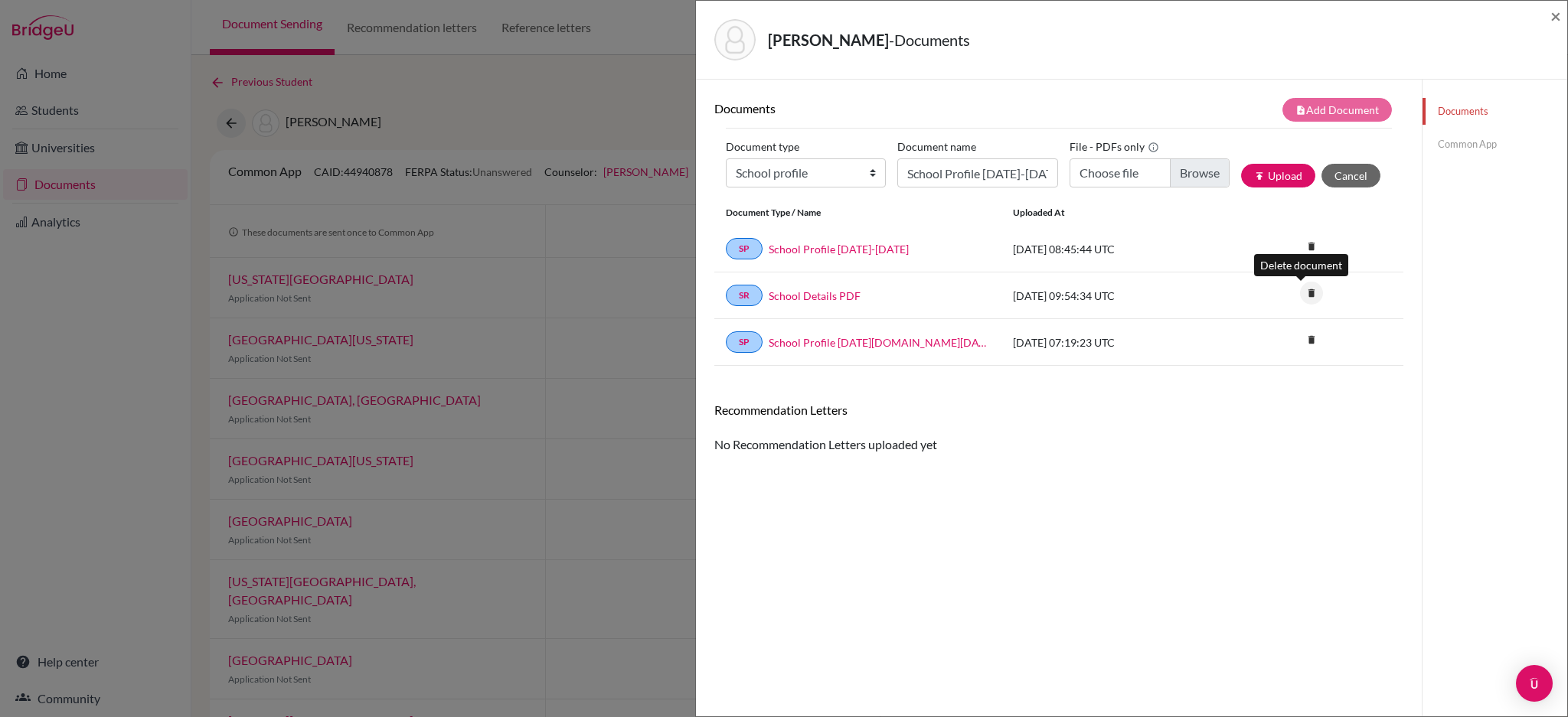
click at [1303, 295] on icon "delete" at bounding box center [1311, 293] width 23 height 23
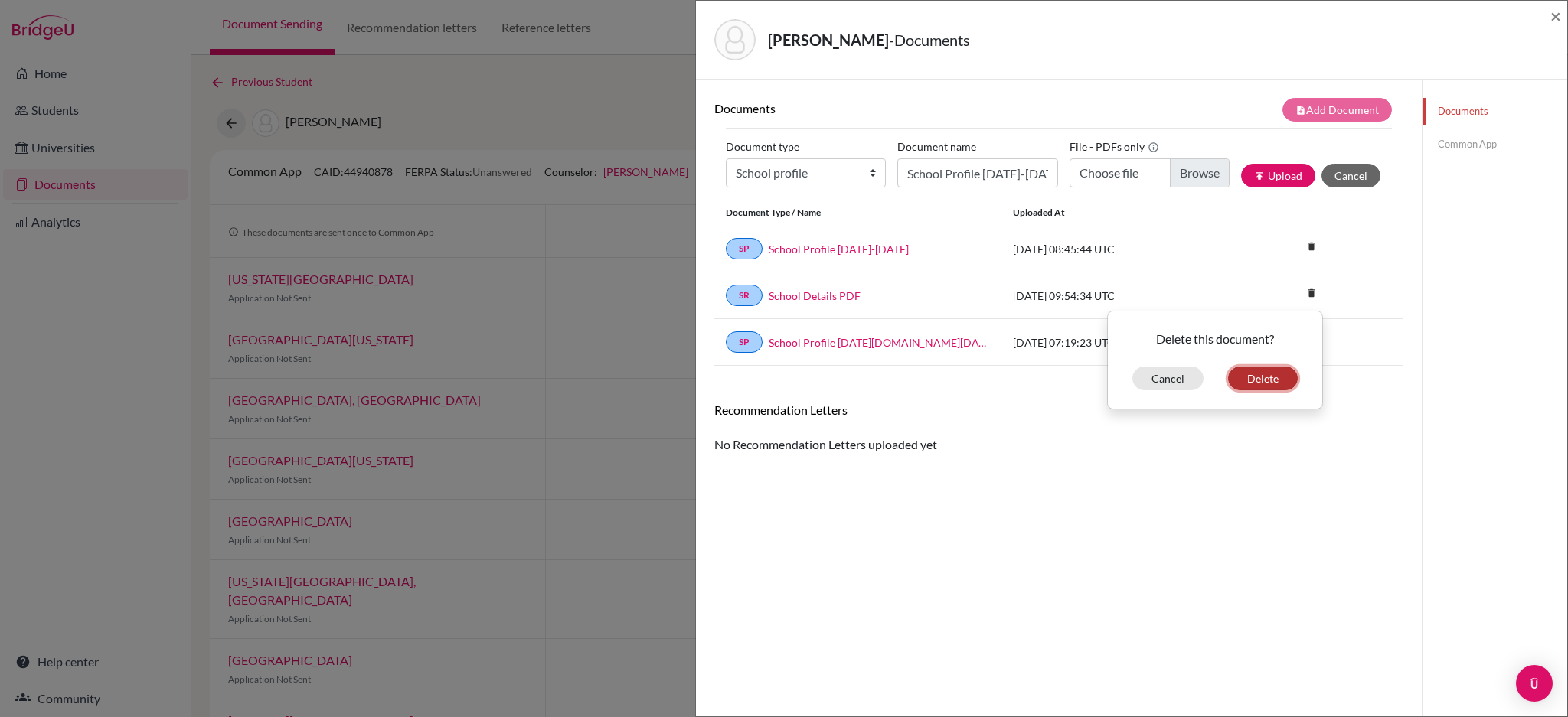
click at [1257, 376] on button "Delete" at bounding box center [1262, 379] width 69 height 24
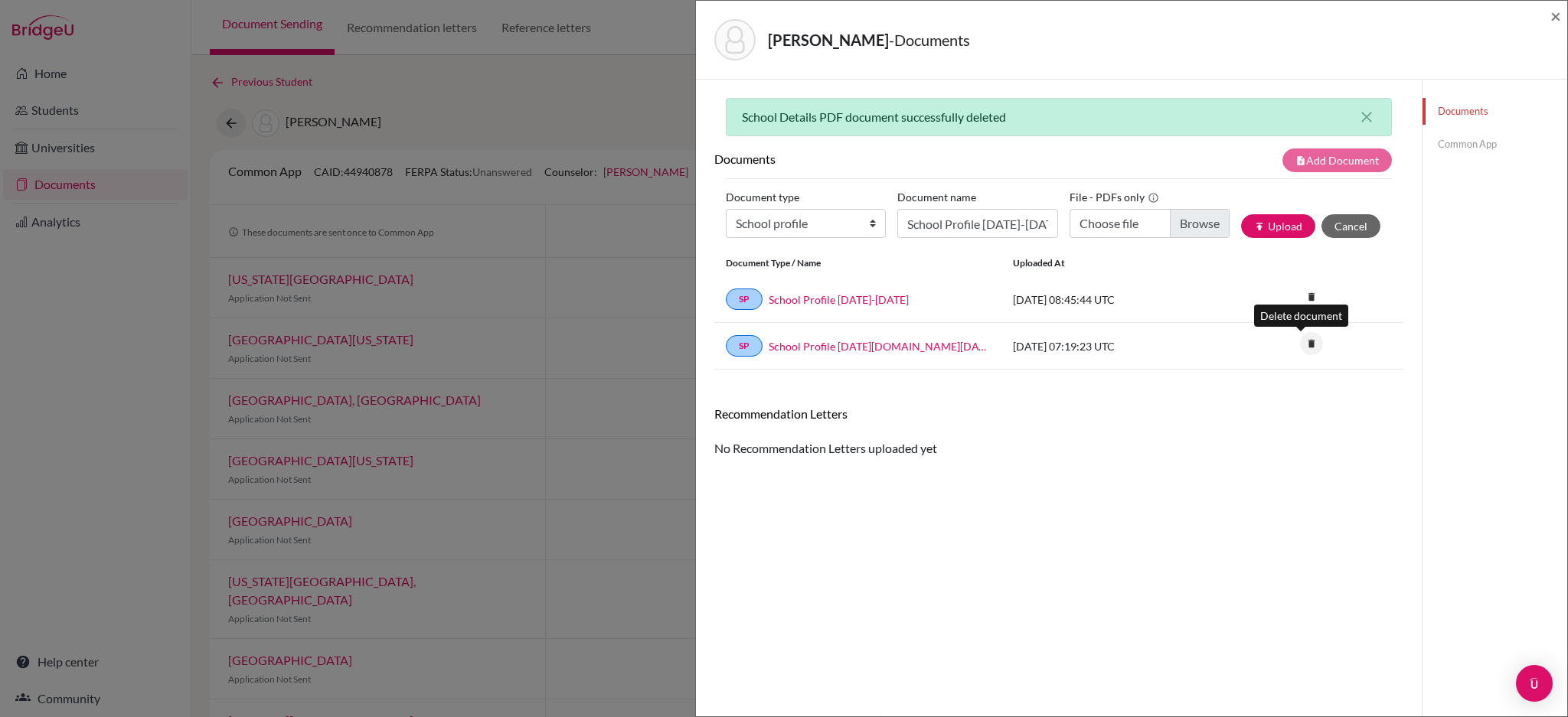
click at [1306, 341] on icon "delete" at bounding box center [1311, 343] width 23 height 23
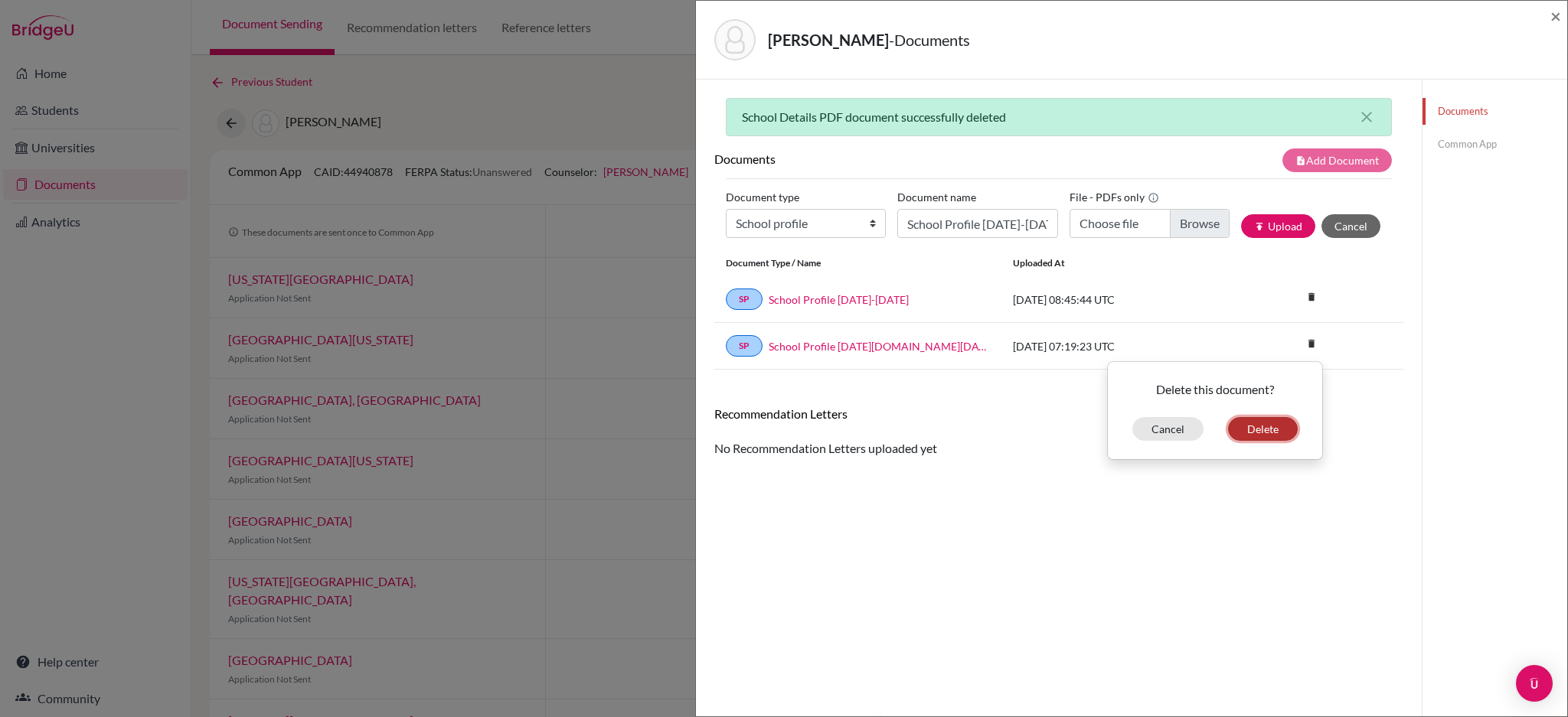
click at [1272, 426] on button "Delete" at bounding box center [1262, 430] width 69 height 24
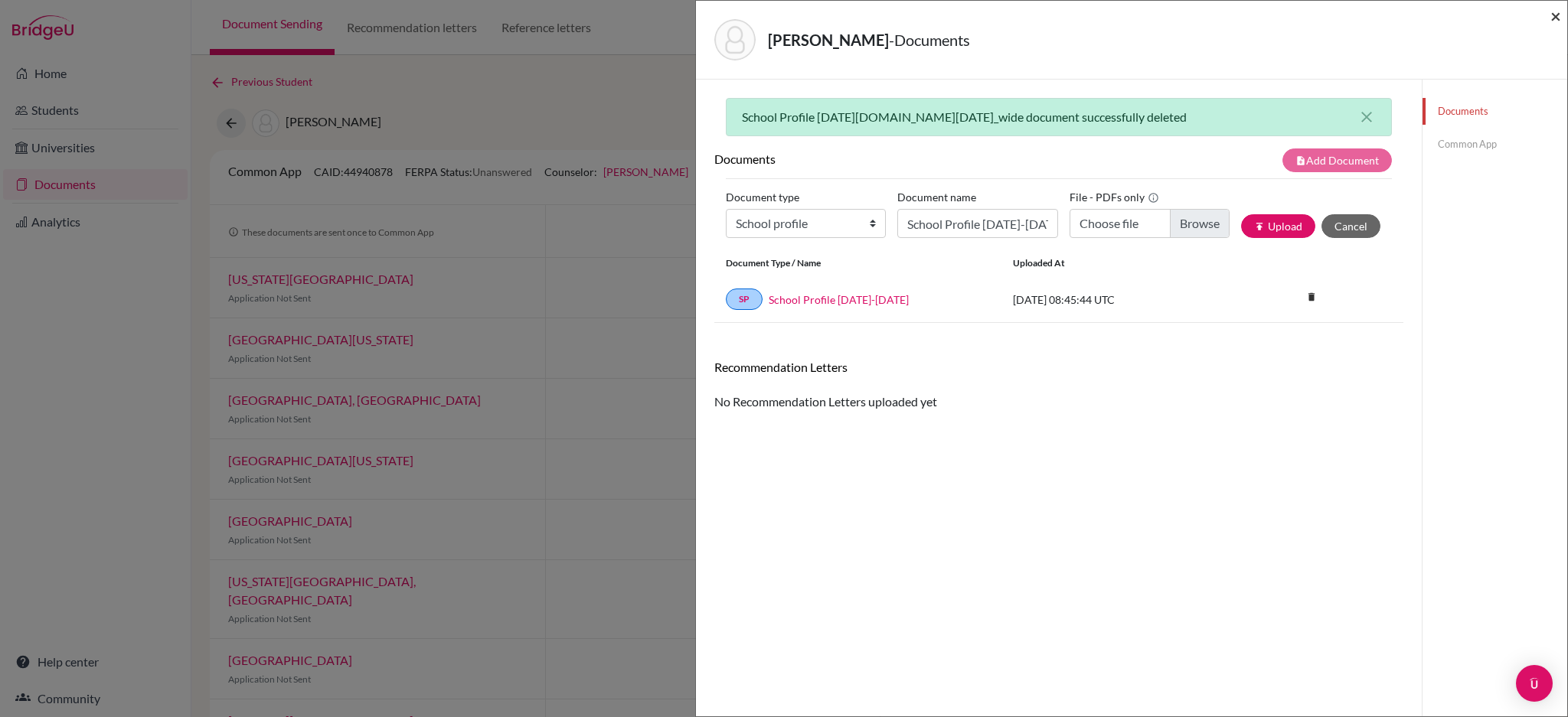
click at [1560, 11] on span "×" at bounding box center [1555, 15] width 11 height 22
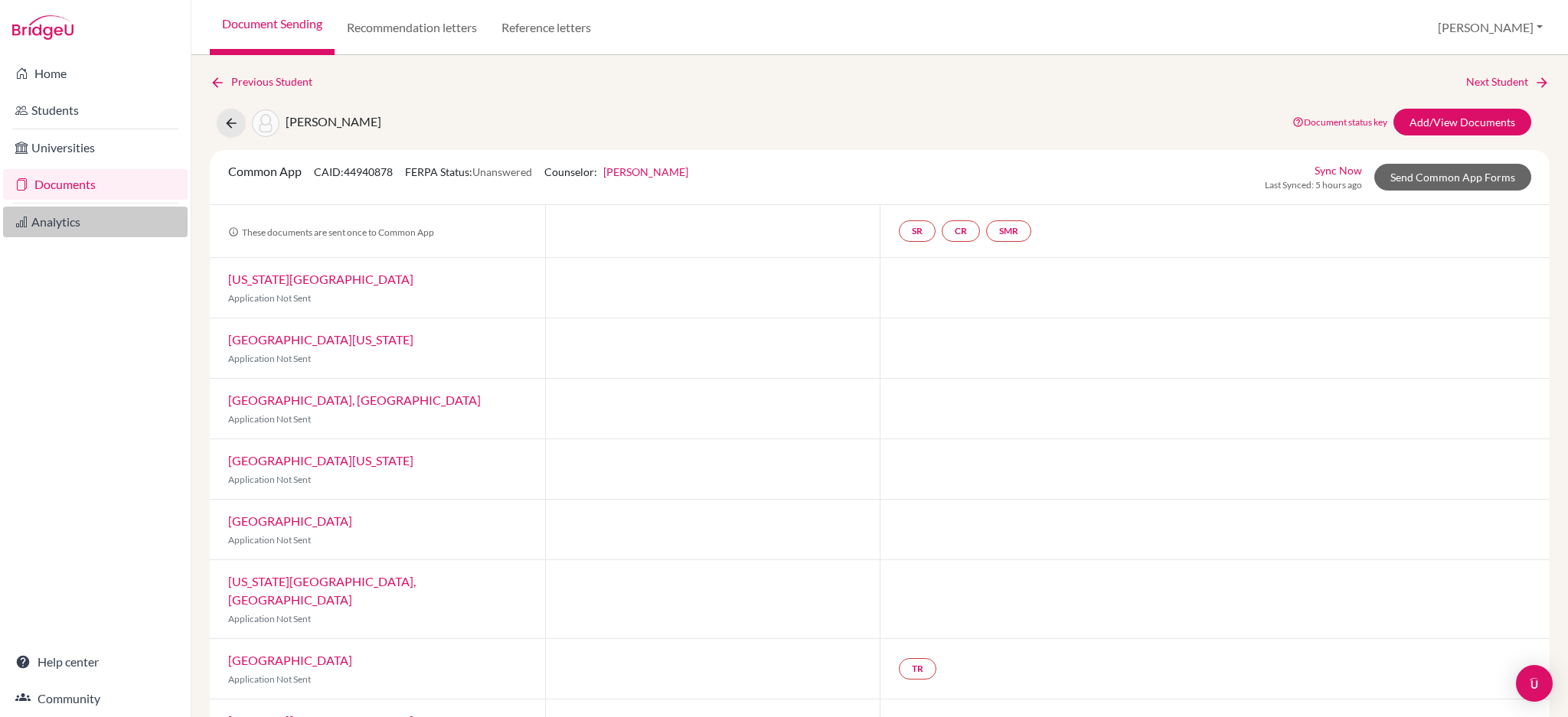
click at [77, 209] on link "Analytics" at bounding box center [96, 222] width 185 height 31
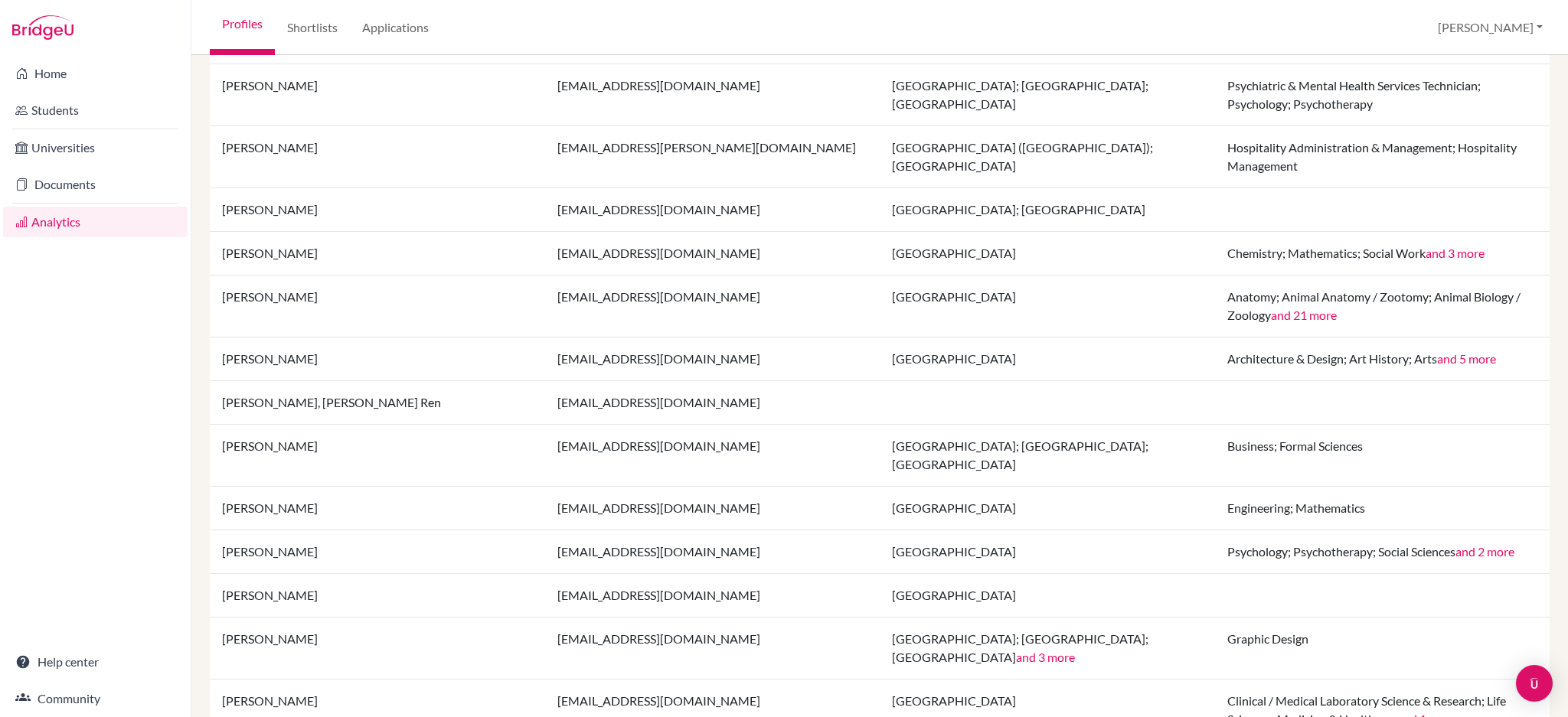
scroll to position [408, 0]
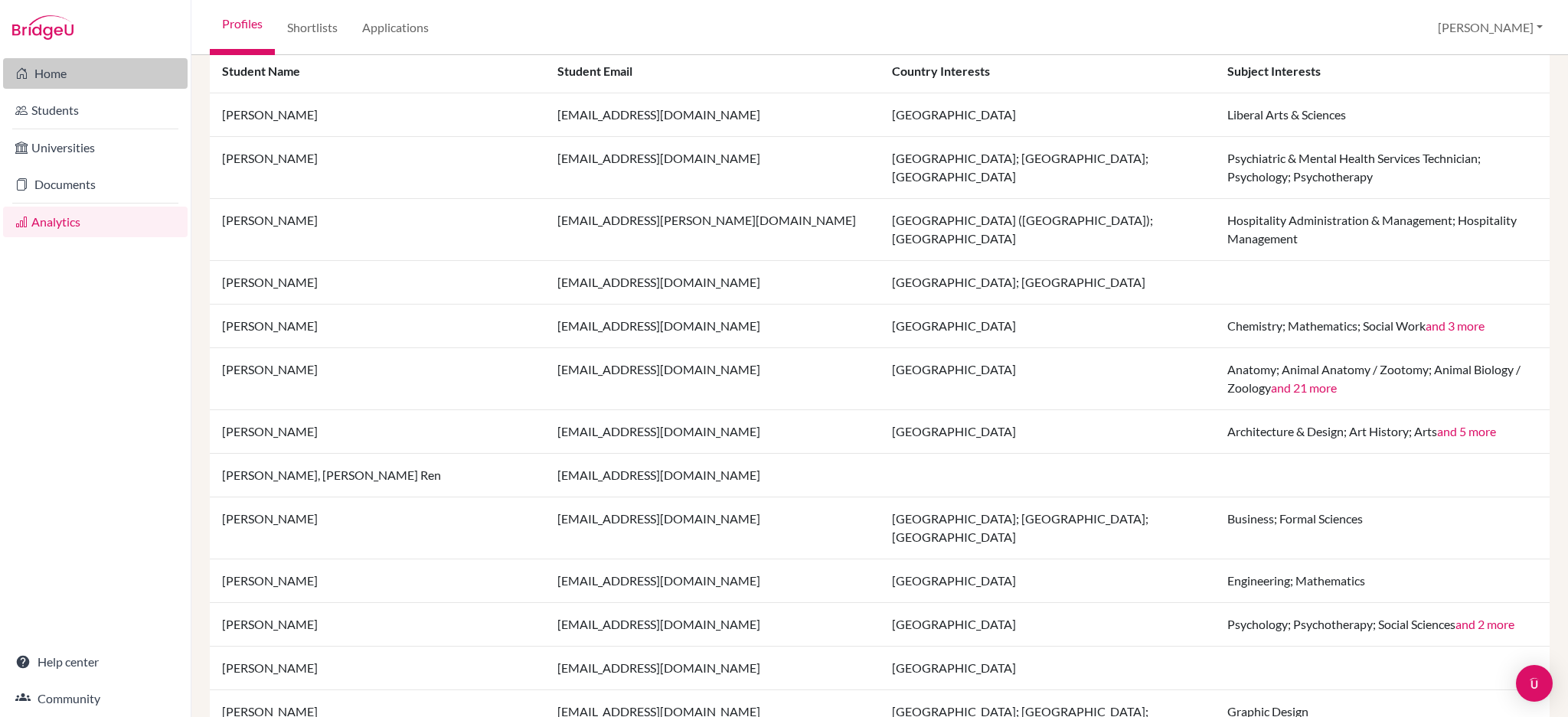
click at [40, 79] on link "Home" at bounding box center [96, 74] width 185 height 31
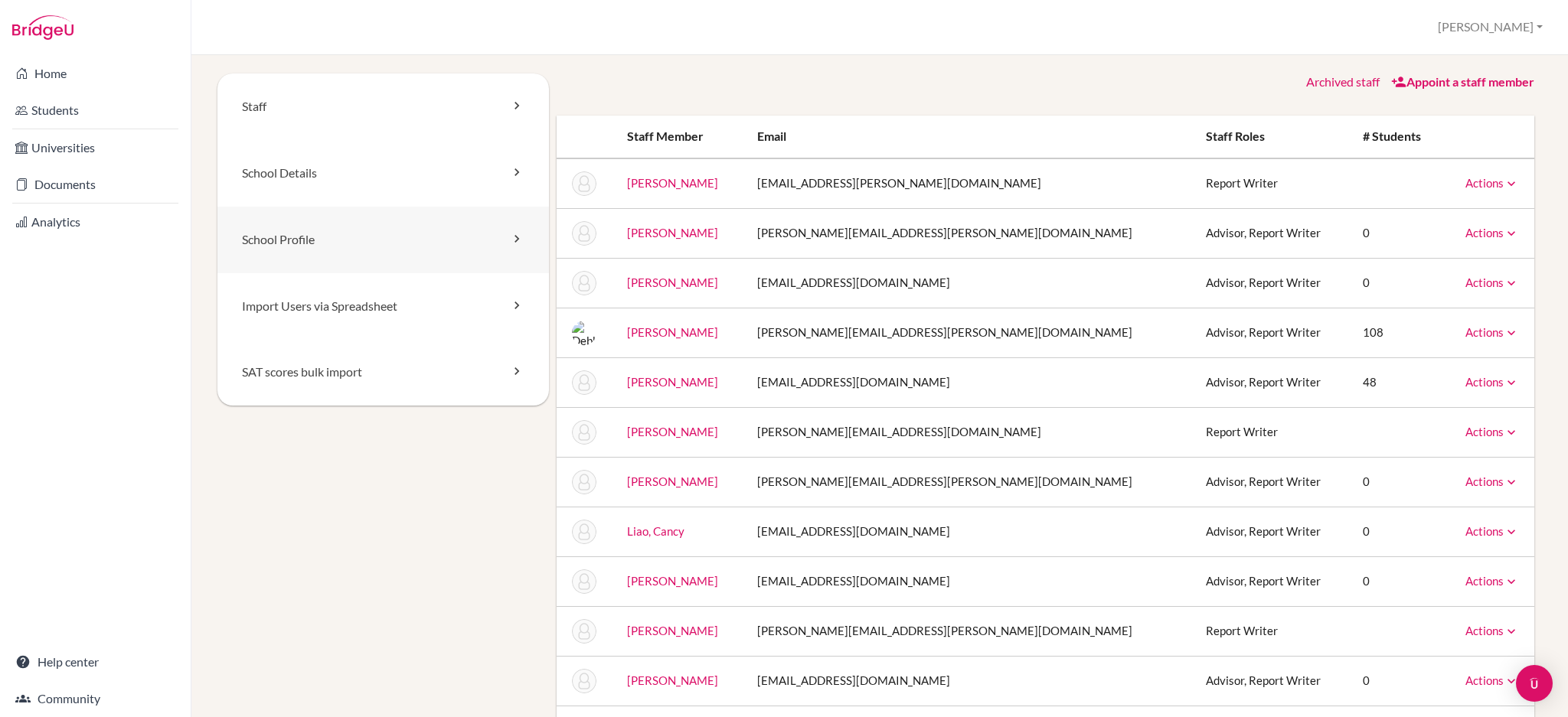
click at [521, 242] on link "School Profile" at bounding box center [382, 240] width 331 height 67
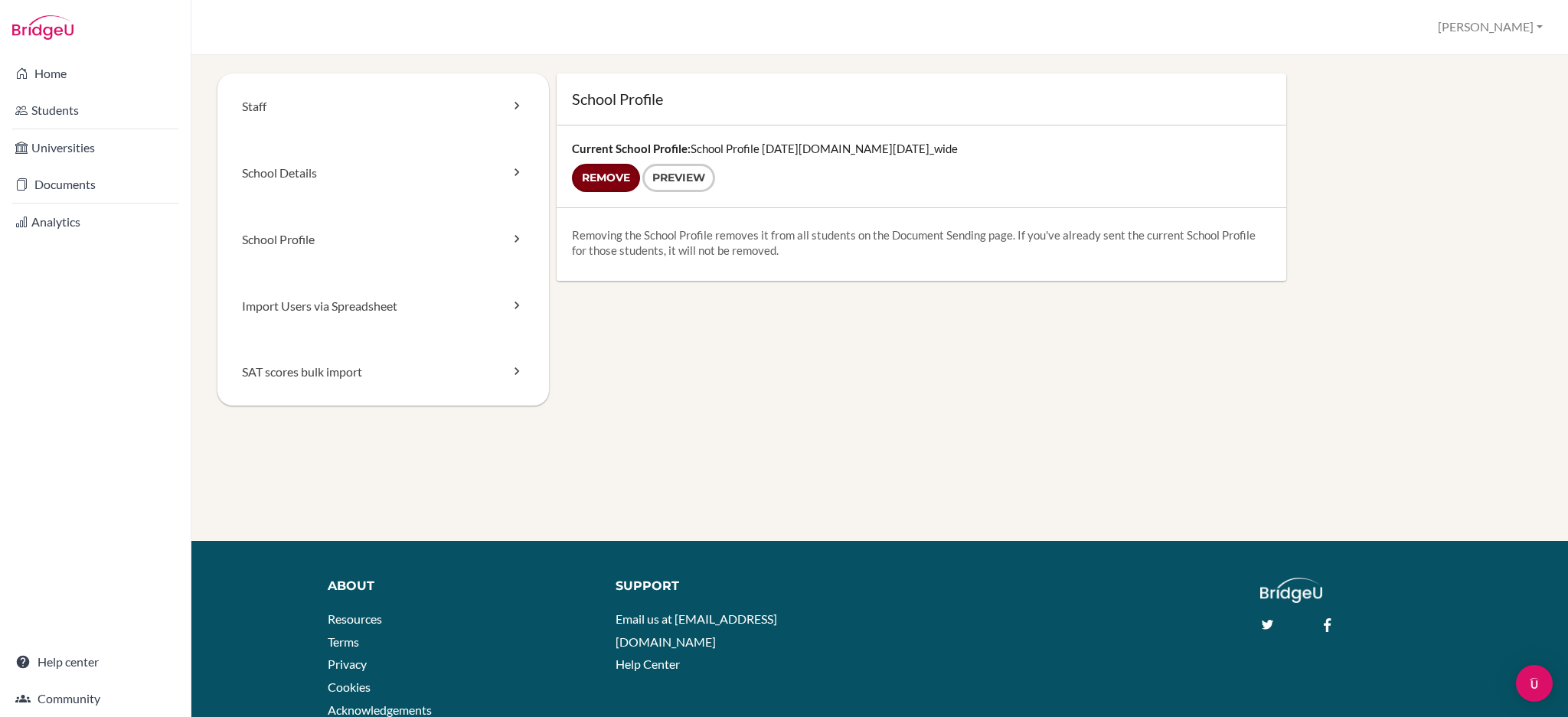
click at [597, 184] on input "Remove" at bounding box center [606, 177] width 68 height 28
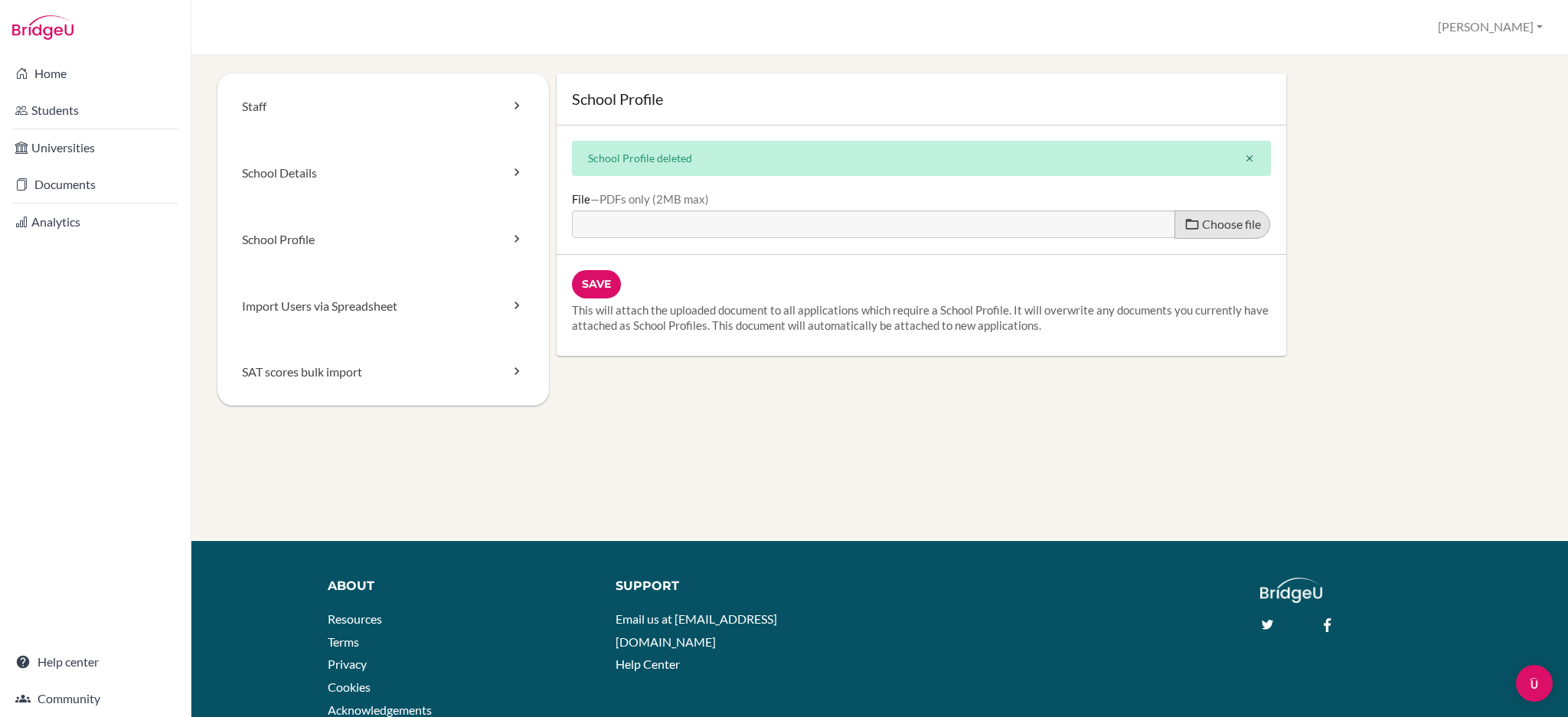
click at [1219, 227] on span "Choose file" at bounding box center [1231, 223] width 59 height 15
click at [806, 227] on input "Choose file" at bounding box center [689, 219] width 234 height 18
type input "C:\fakepath\School Profile 2025-2026.pdf"
type input "School Profile 2025-2026.pdf"
click at [579, 278] on input "Save" at bounding box center [595, 284] width 49 height 28
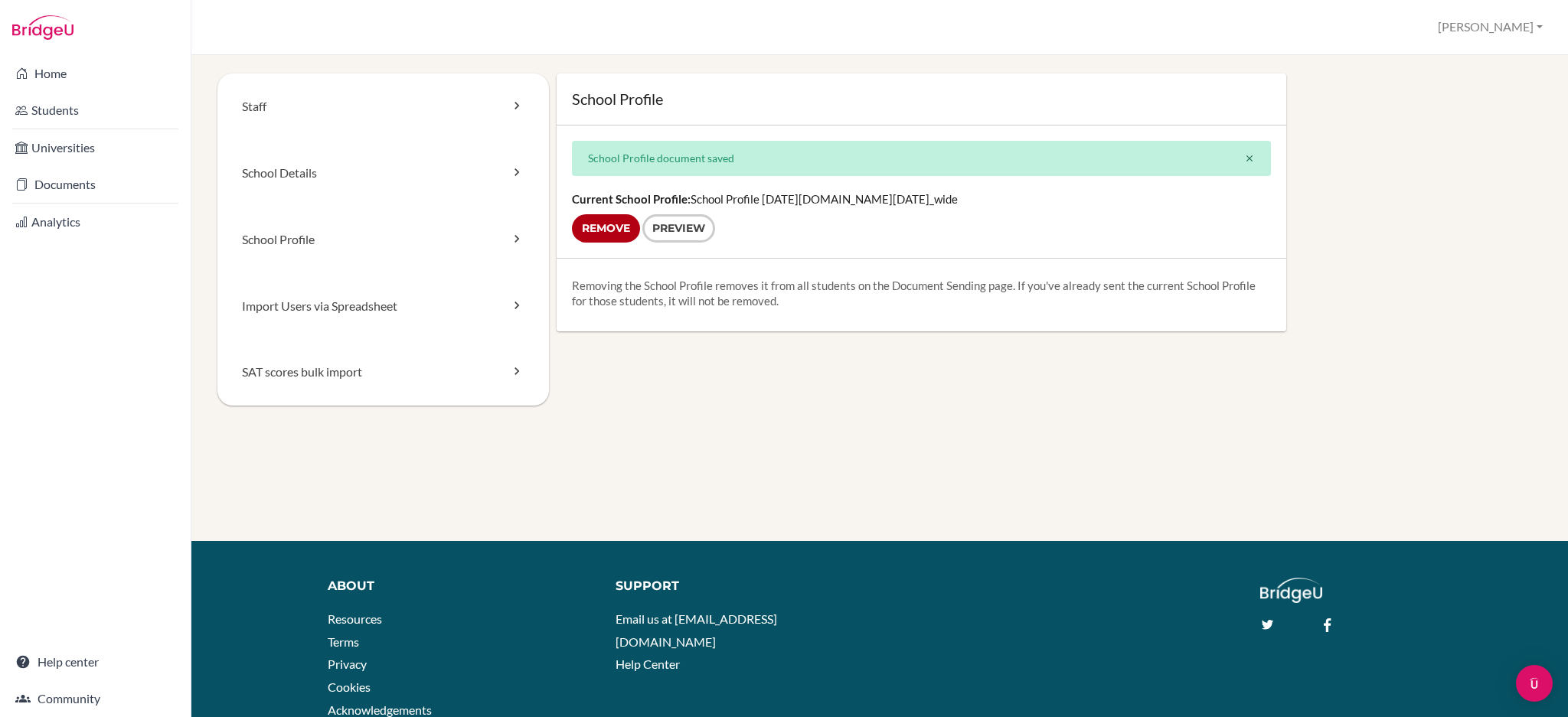
click at [50, 127] on li "Students" at bounding box center [95, 110] width 191 height 37
click at [53, 115] on link "Students" at bounding box center [96, 110] width 185 height 31
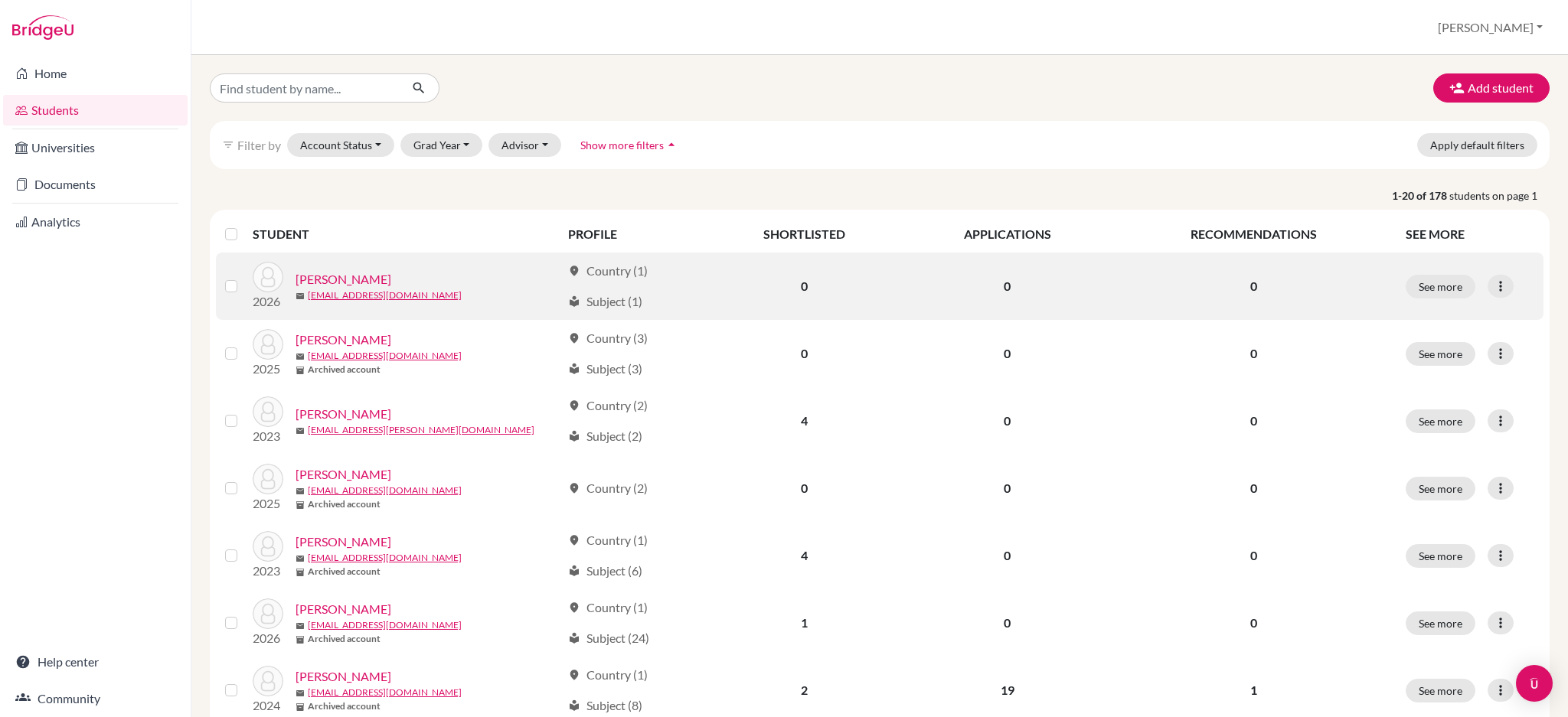
click at [340, 280] on link "[PERSON_NAME]" at bounding box center [343, 279] width 96 height 18
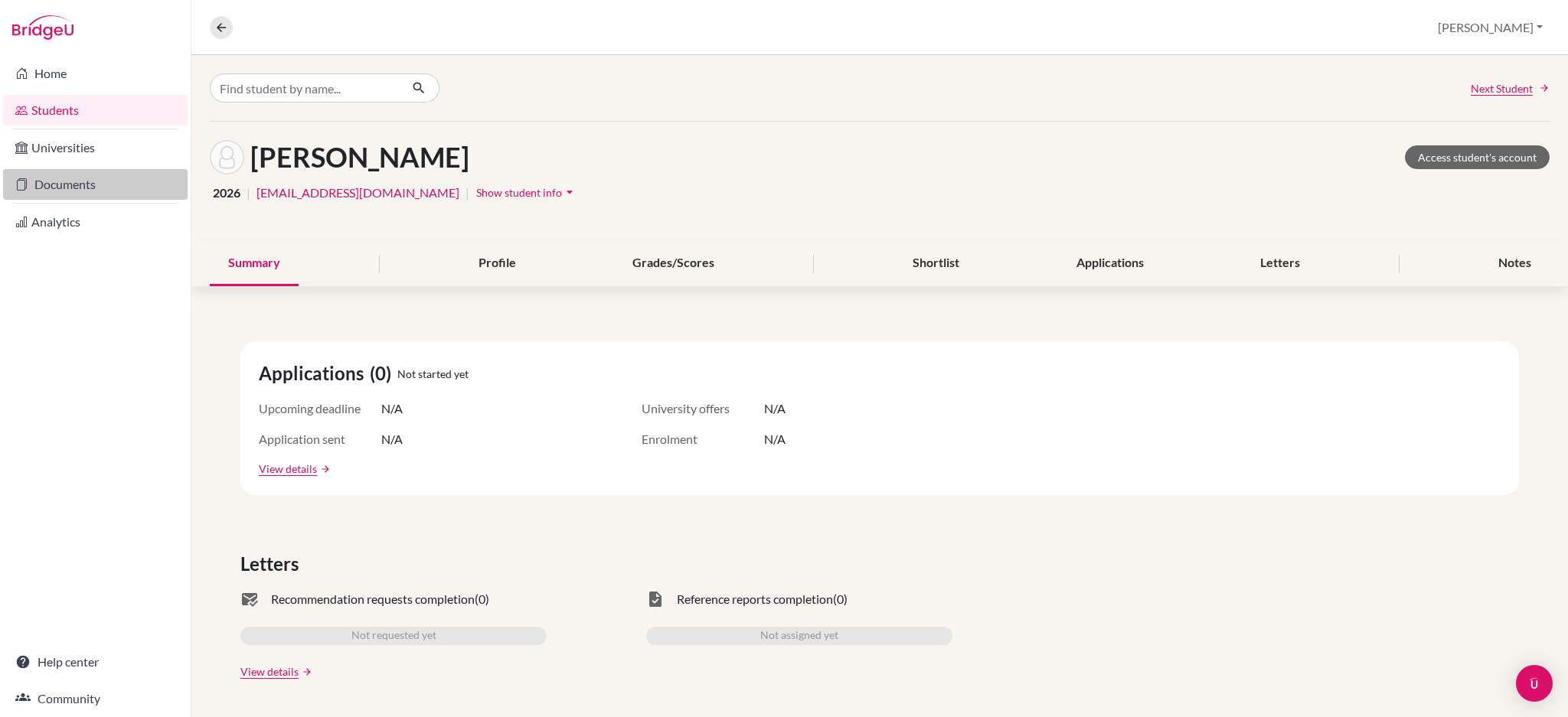
click at [63, 182] on link "Documents" at bounding box center [96, 185] width 185 height 31
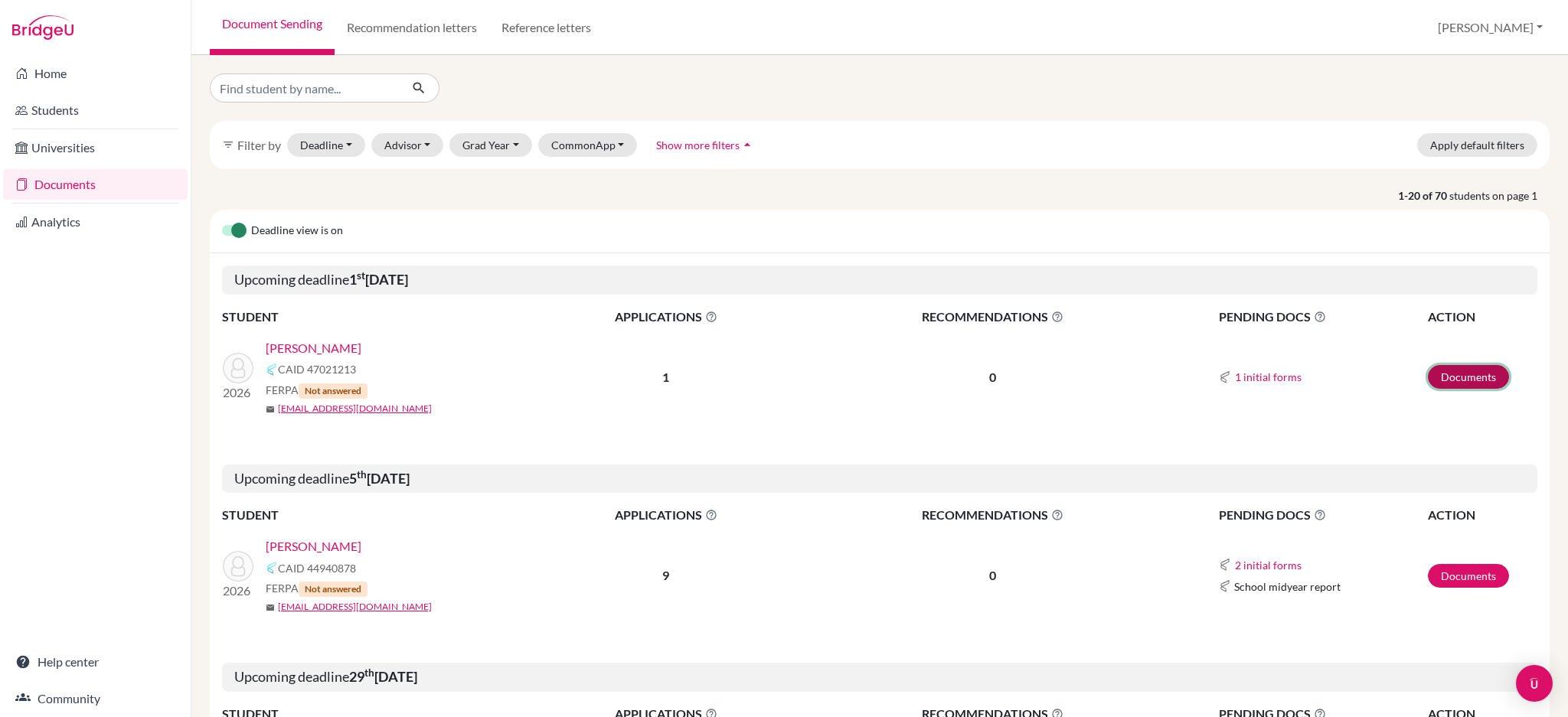
click at [1438, 382] on link "Documents" at bounding box center [1468, 377] width 81 height 24
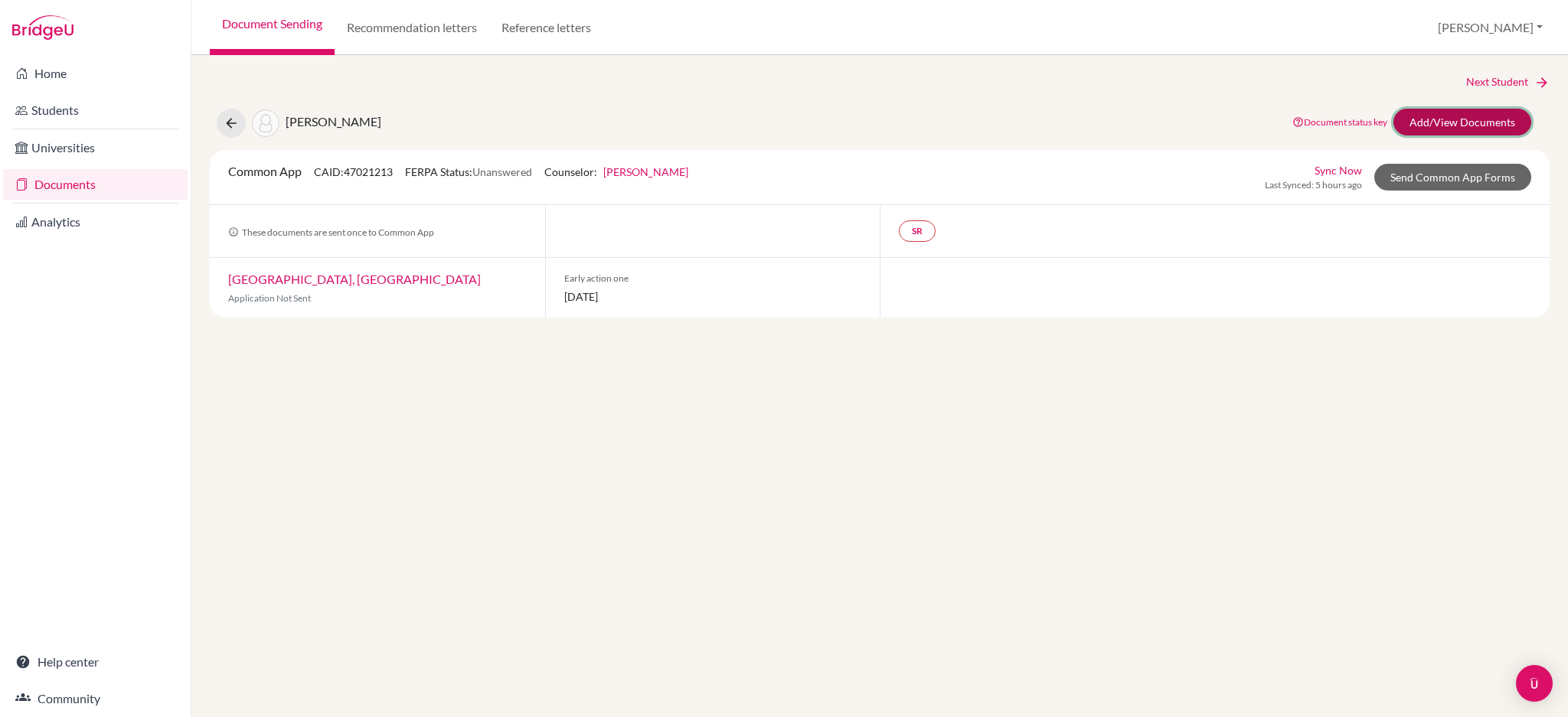
click at [1437, 119] on link "Add/View Documents" at bounding box center [1462, 121] width 138 height 27
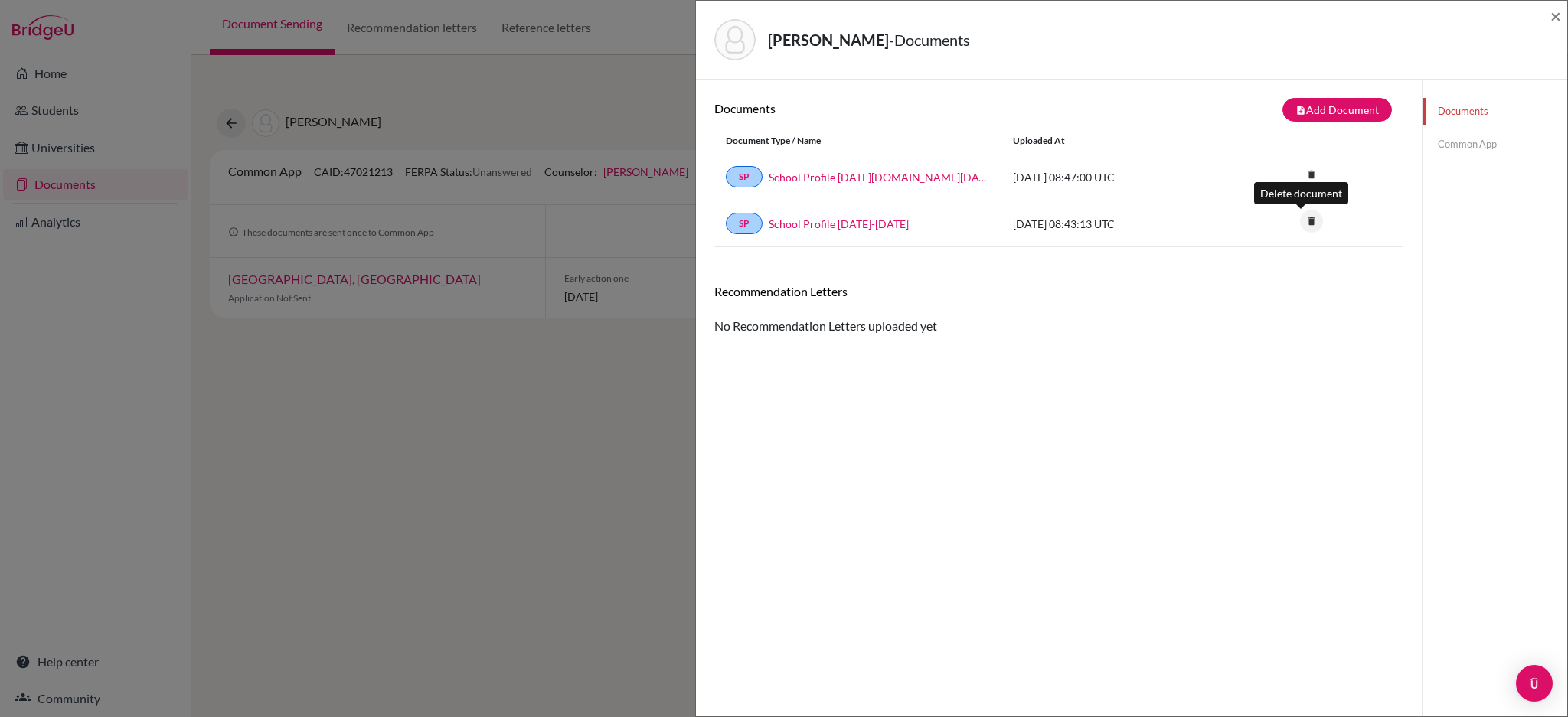
click at [1299, 221] on icon "delete" at bounding box center [1311, 221] width 23 height 23
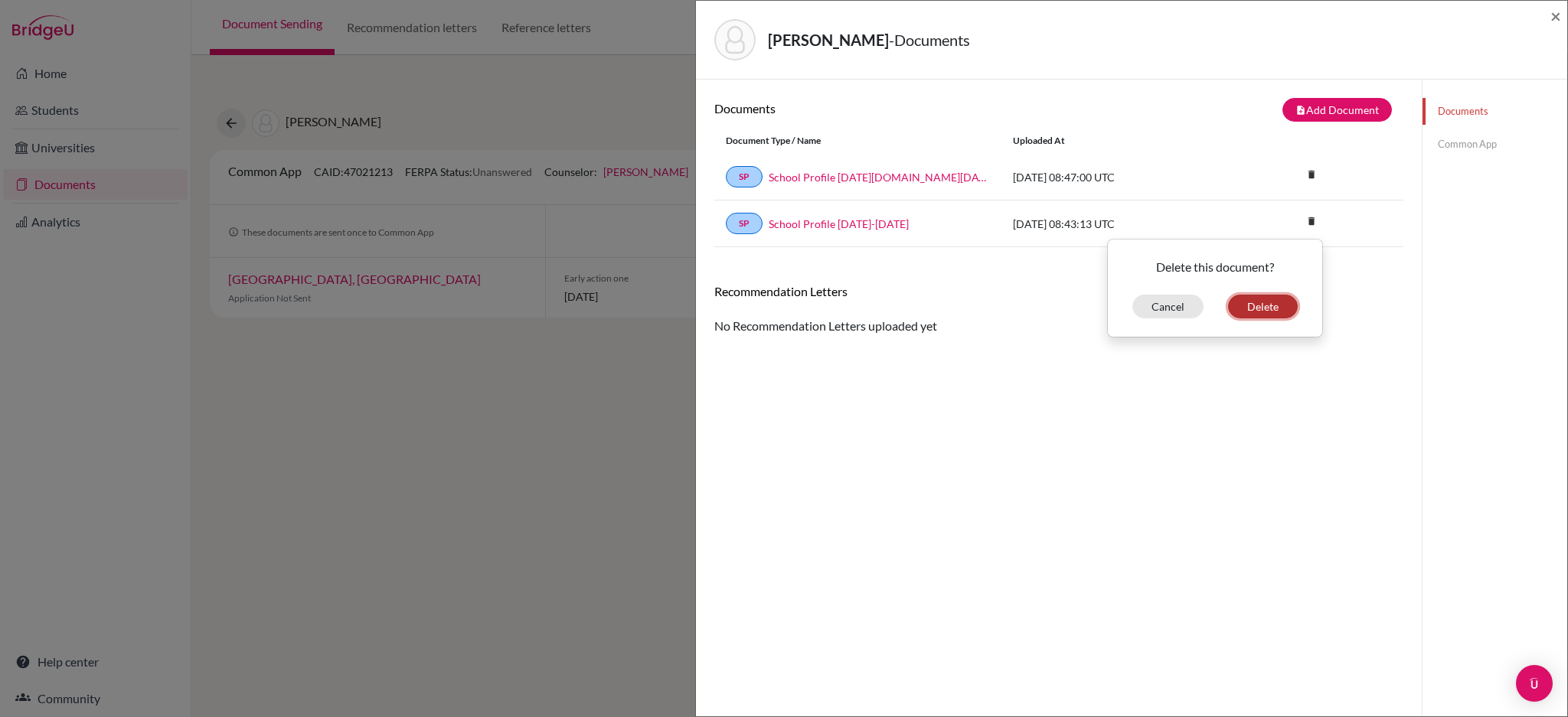
click at [1259, 304] on button "Delete" at bounding box center [1262, 307] width 69 height 24
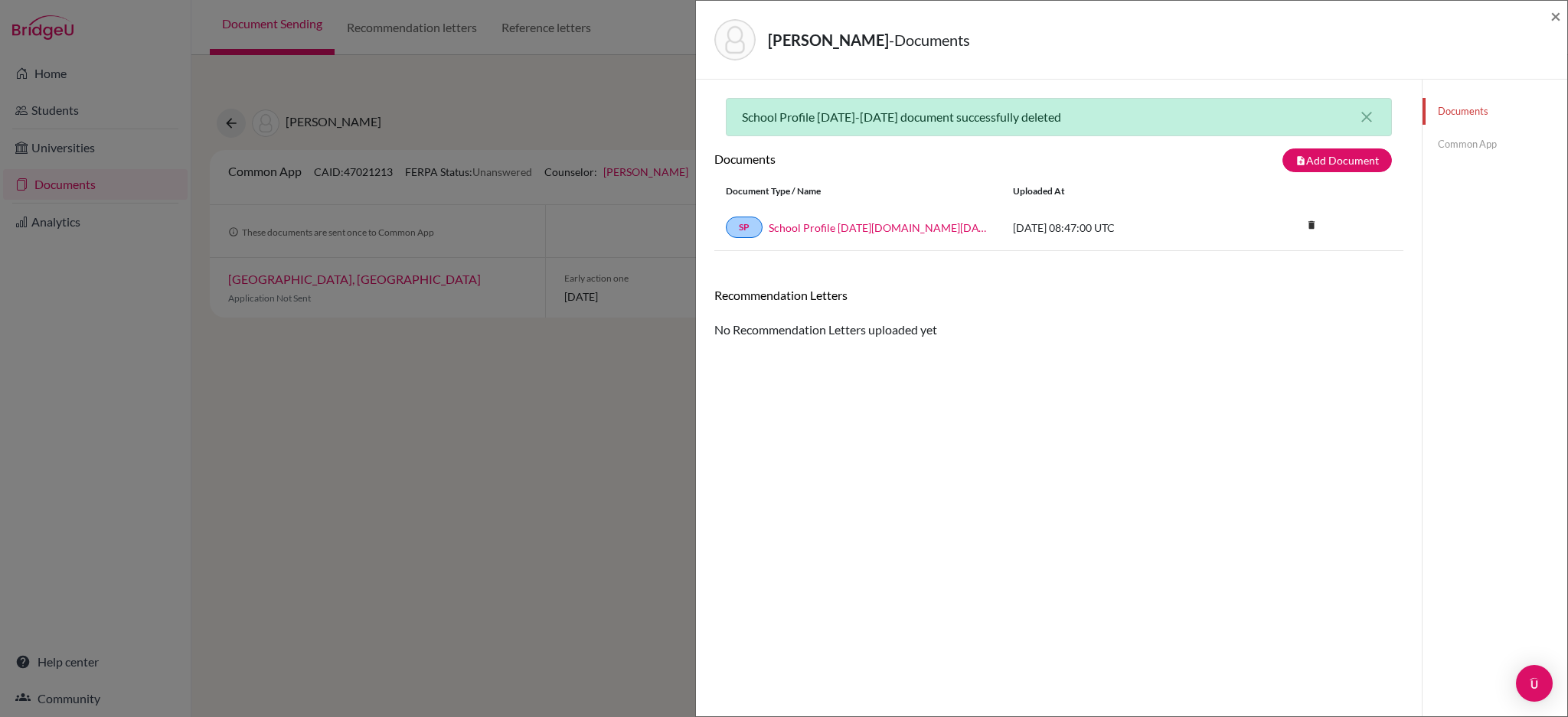
click at [361, 400] on div "Lin, Jolie - Documents × School Profile 2025-2026 document successfully deleted…" at bounding box center [784, 358] width 1568 height 717
click at [1551, 15] on span "×" at bounding box center [1555, 15] width 11 height 22
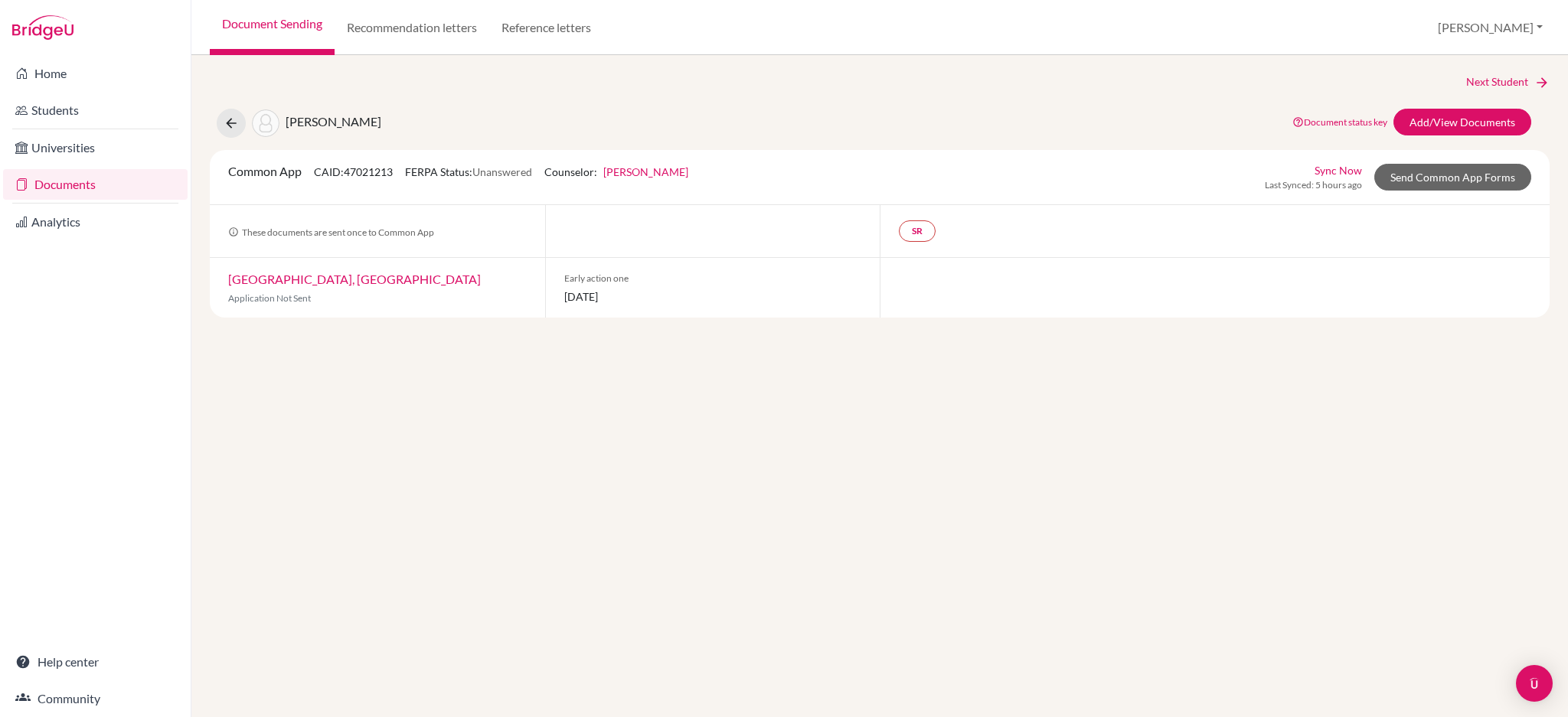
click at [68, 185] on link "Documents" at bounding box center [96, 185] width 185 height 31
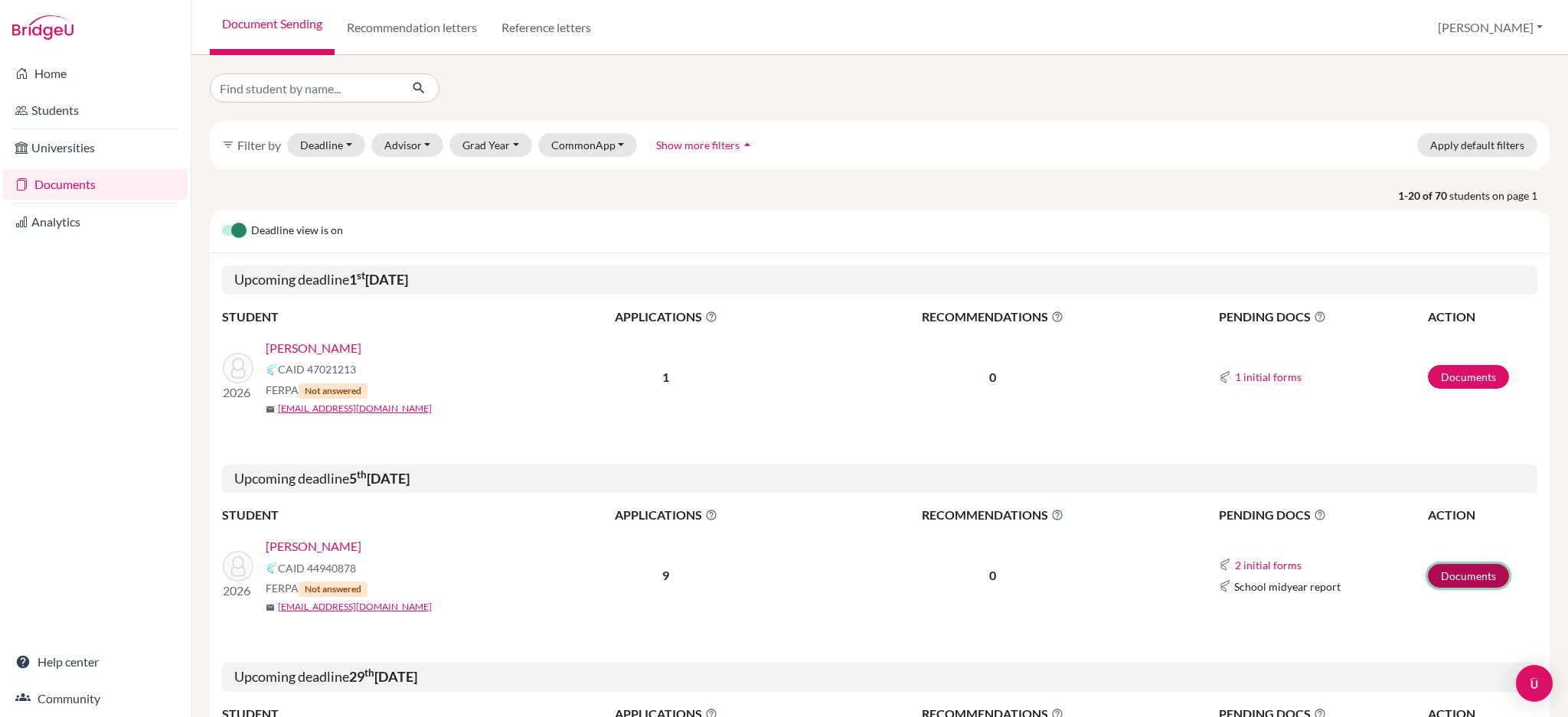
click at [1456, 581] on link "Documents" at bounding box center [1468, 576] width 81 height 24
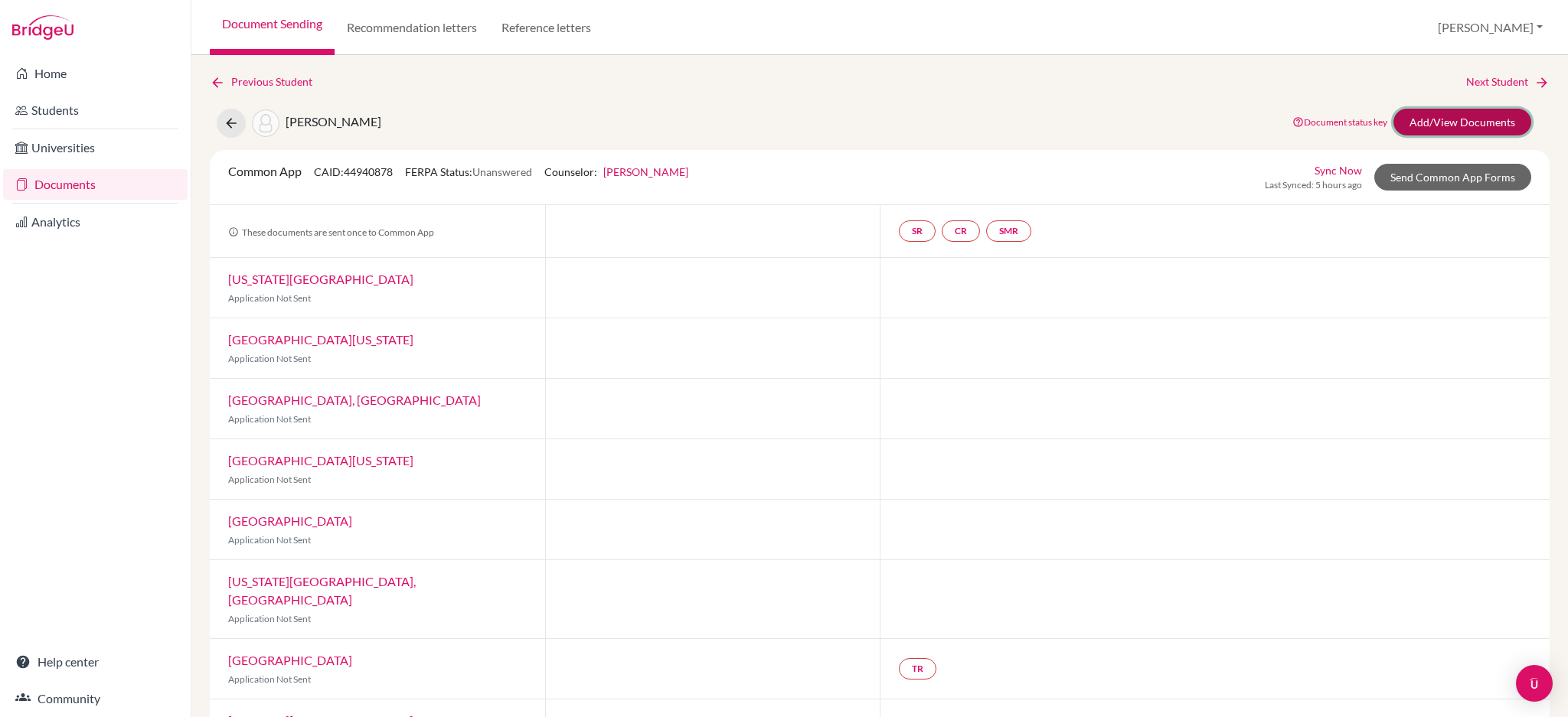
click at [1421, 119] on link "Add/View Documents" at bounding box center [1462, 121] width 138 height 27
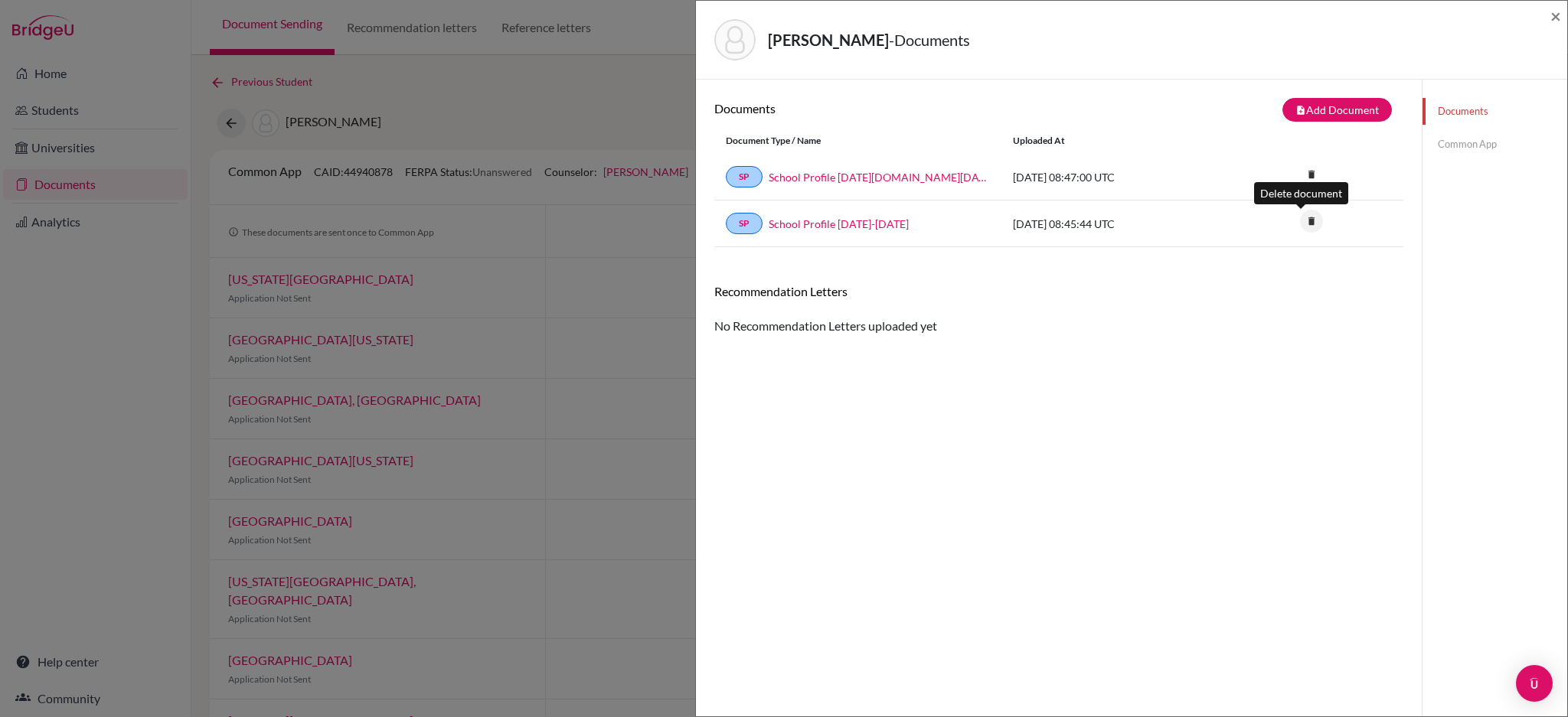
click at [1299, 222] on icon "delete" at bounding box center [1311, 221] width 23 height 23
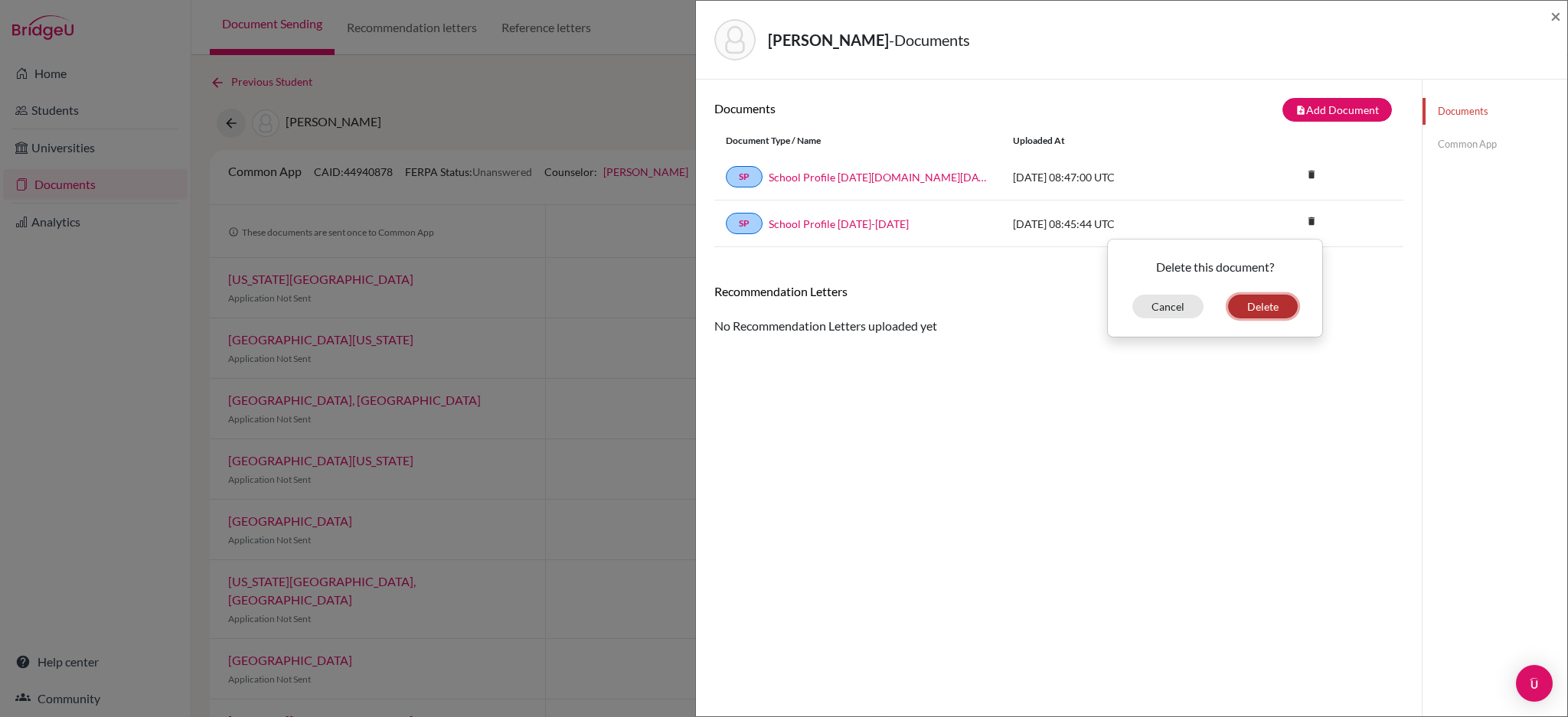
click at [1264, 305] on button "Delete" at bounding box center [1262, 307] width 69 height 24
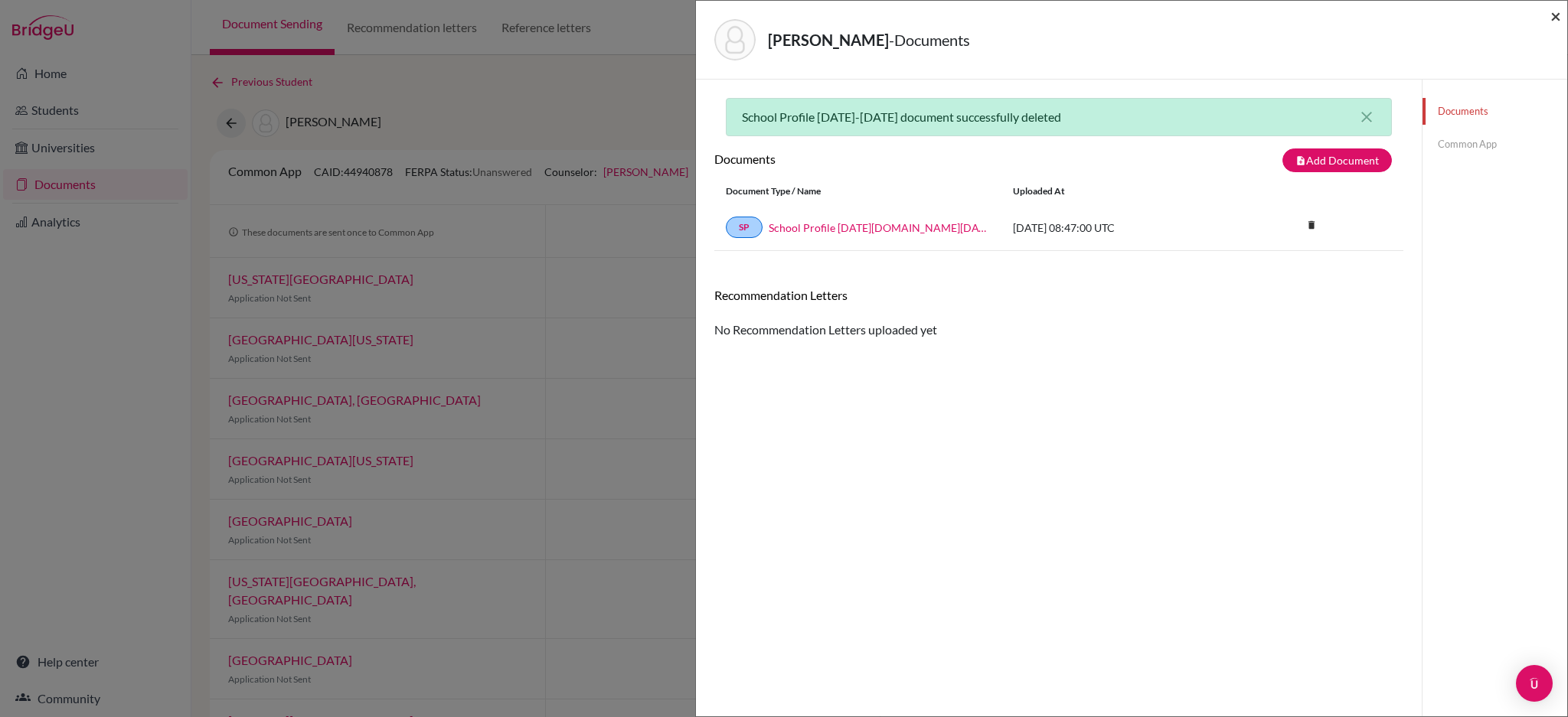
click at [1553, 18] on span "×" at bounding box center [1555, 15] width 11 height 22
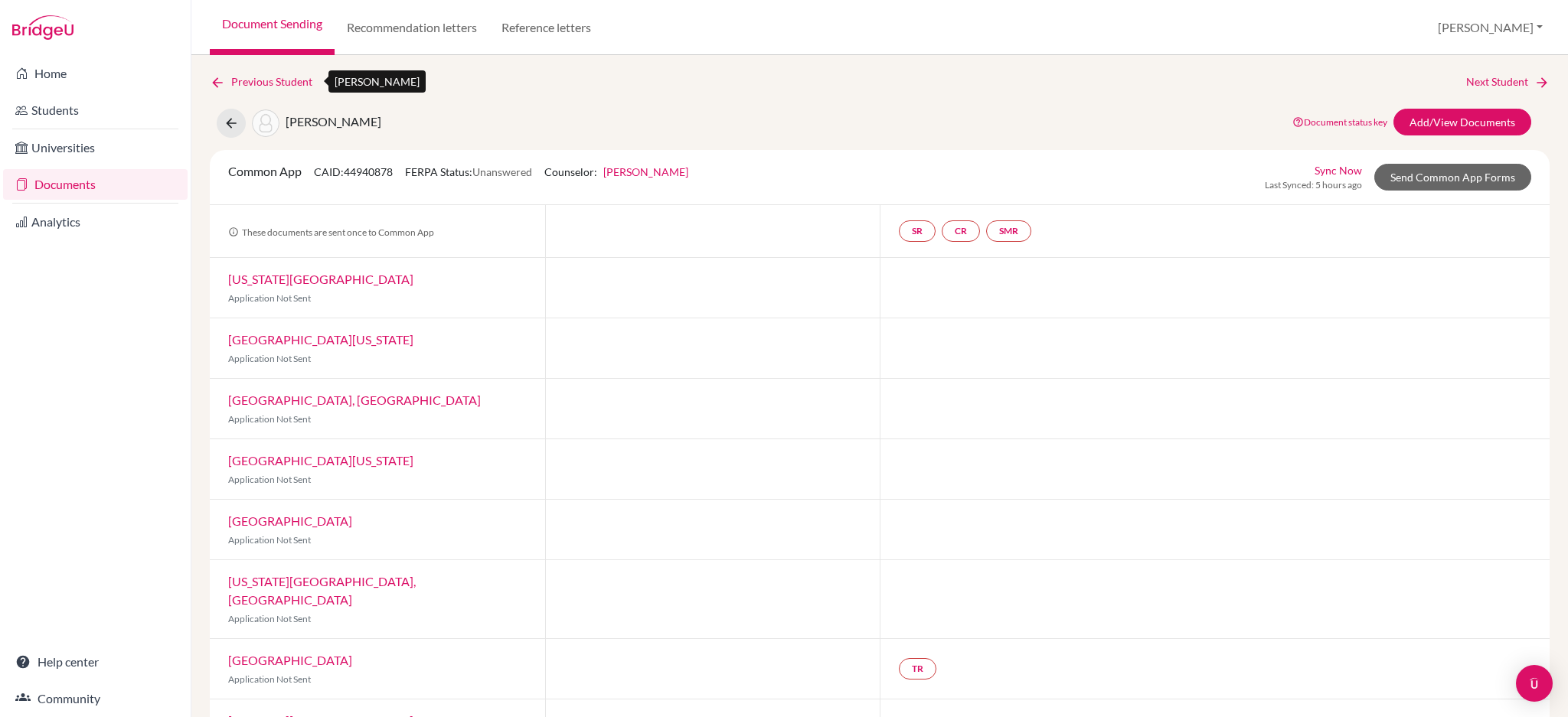
click at [210, 83] on icon at bounding box center [217, 83] width 15 height 15
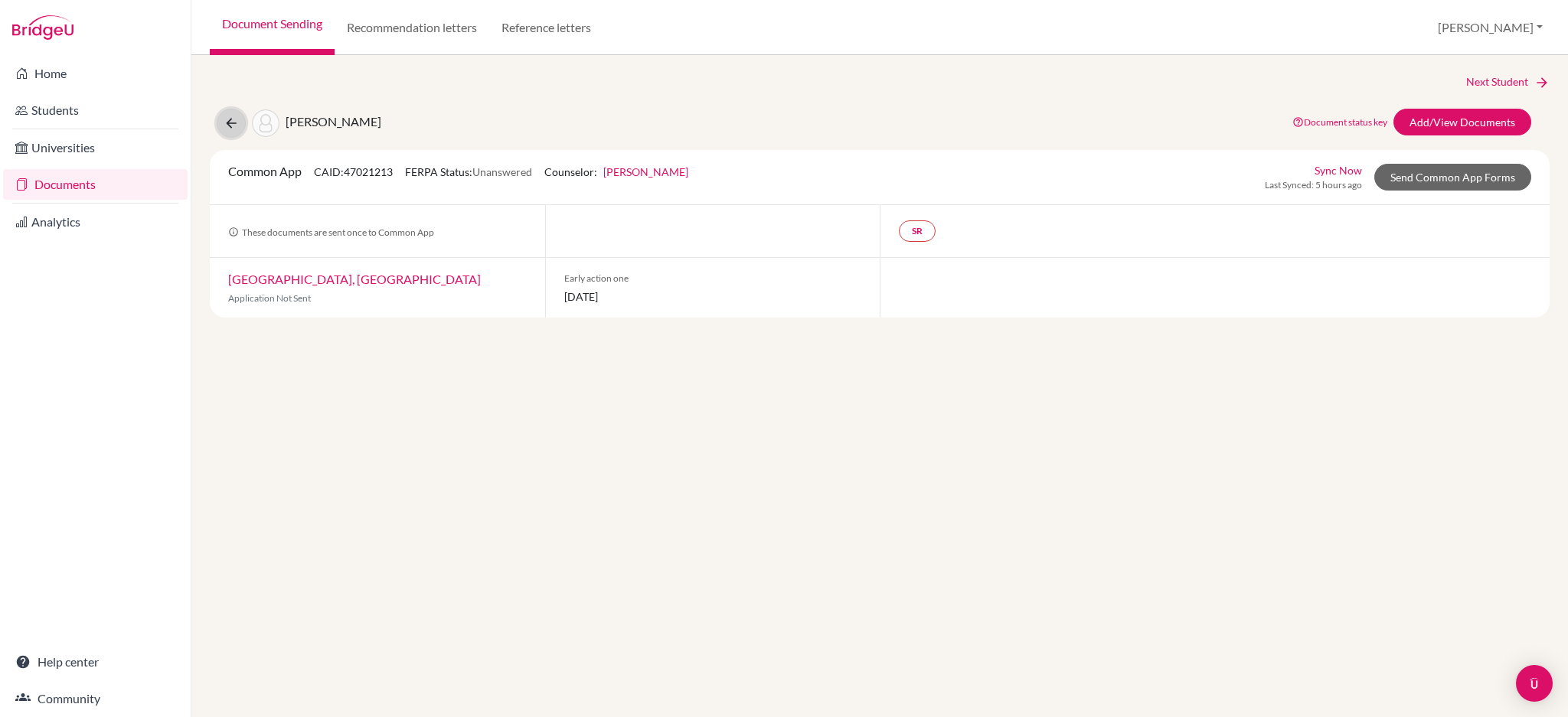
click at [236, 116] on icon at bounding box center [231, 123] width 15 height 15
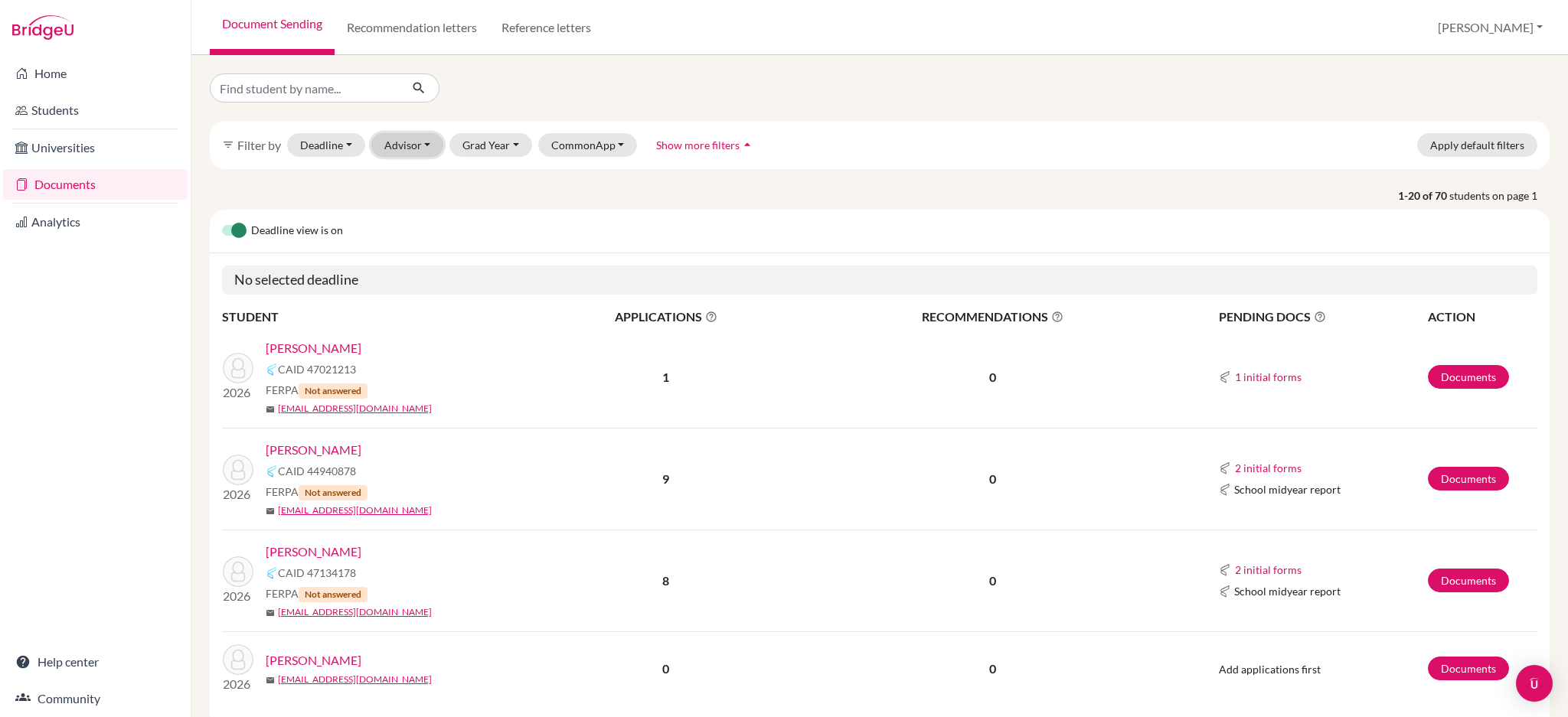
click at [429, 145] on button "Advisor" at bounding box center [407, 145] width 73 height 24
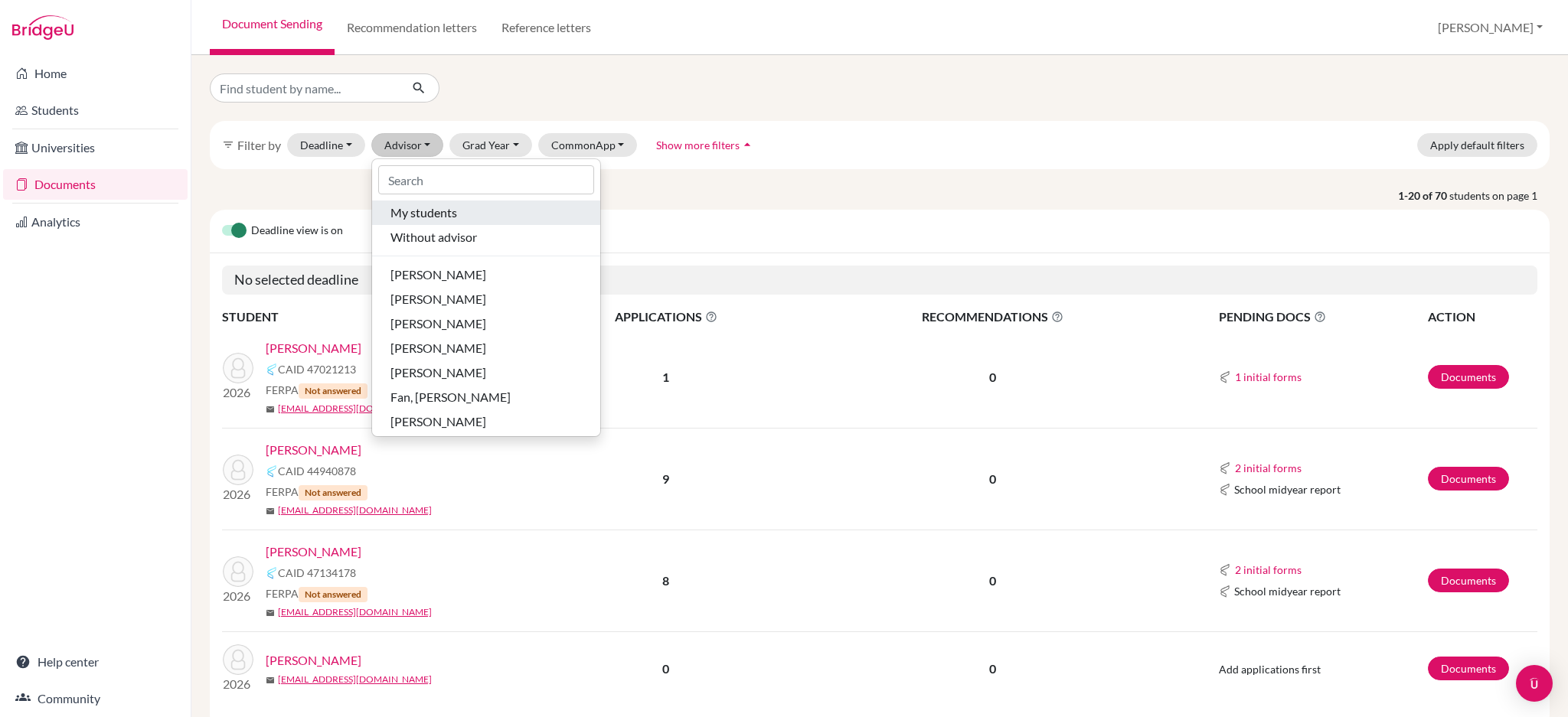
click at [466, 213] on div "My students" at bounding box center [486, 212] width 192 height 18
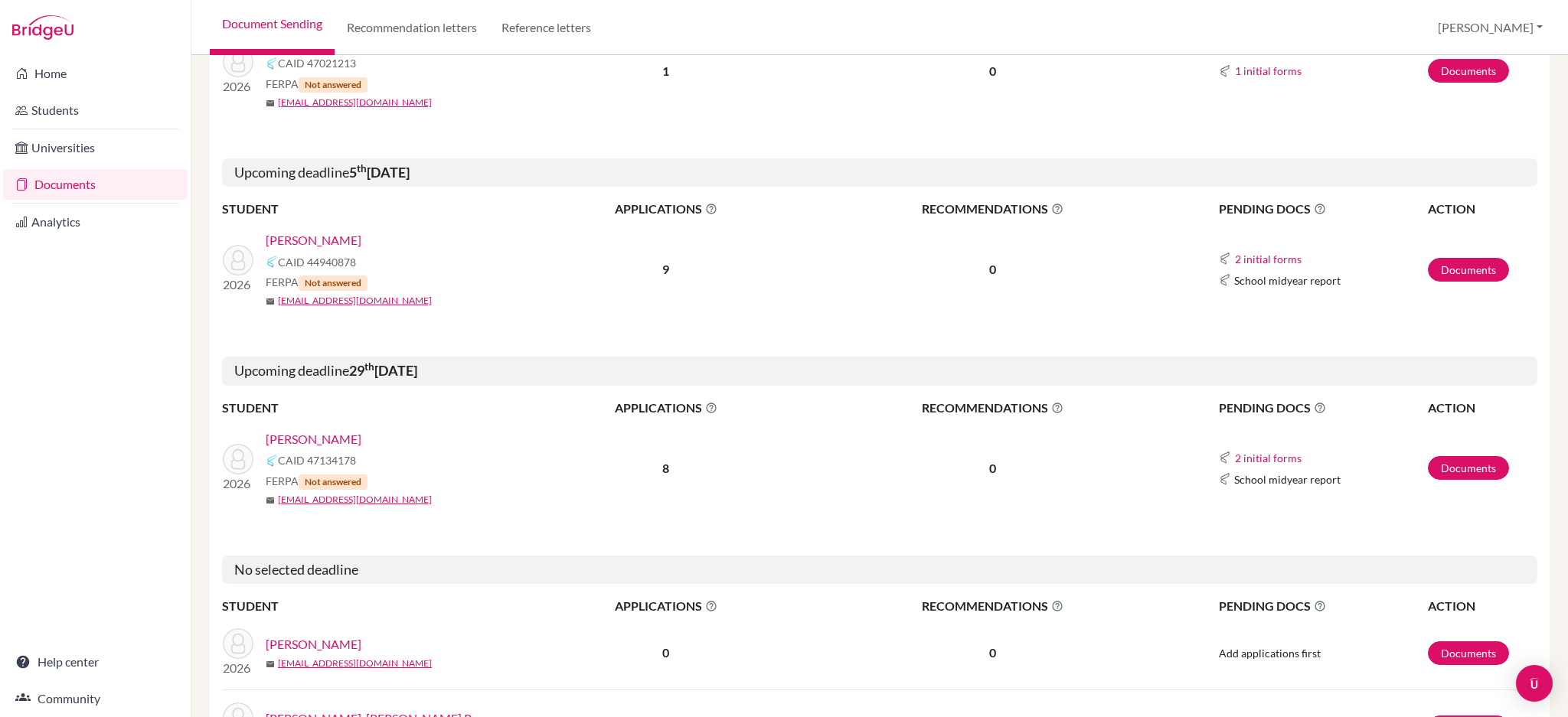
scroll to position [510, 0]
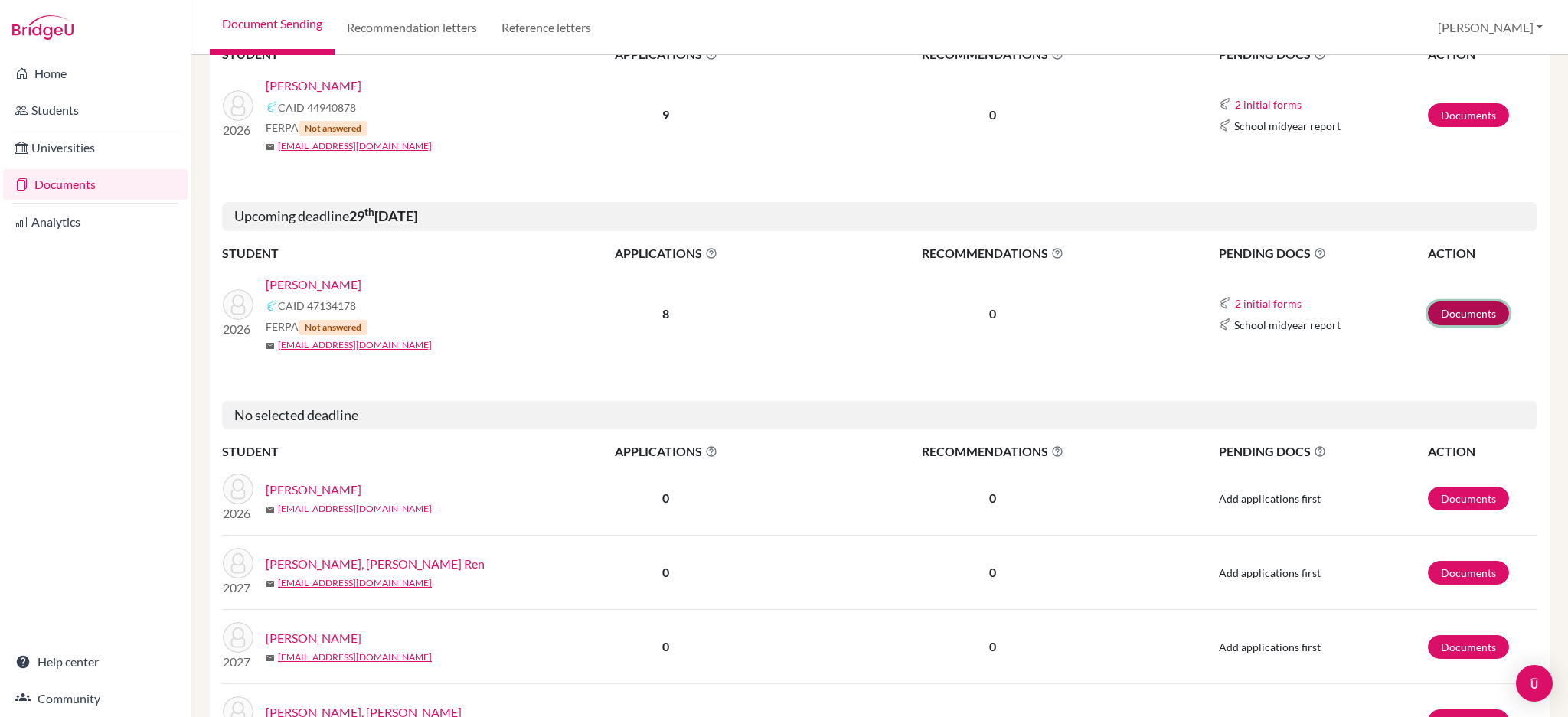
click at [1429, 312] on link "Documents" at bounding box center [1468, 314] width 81 height 24
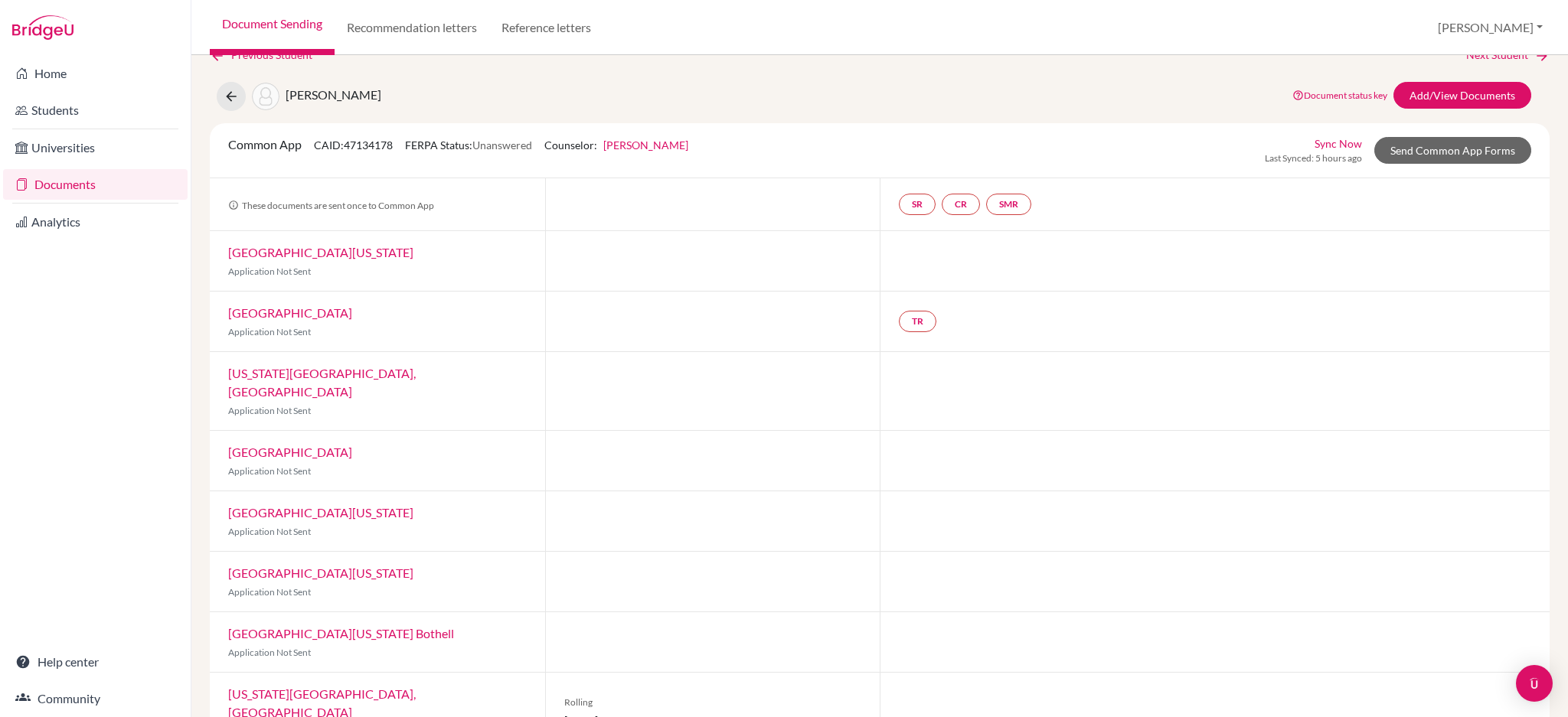
scroll to position [40, 0]
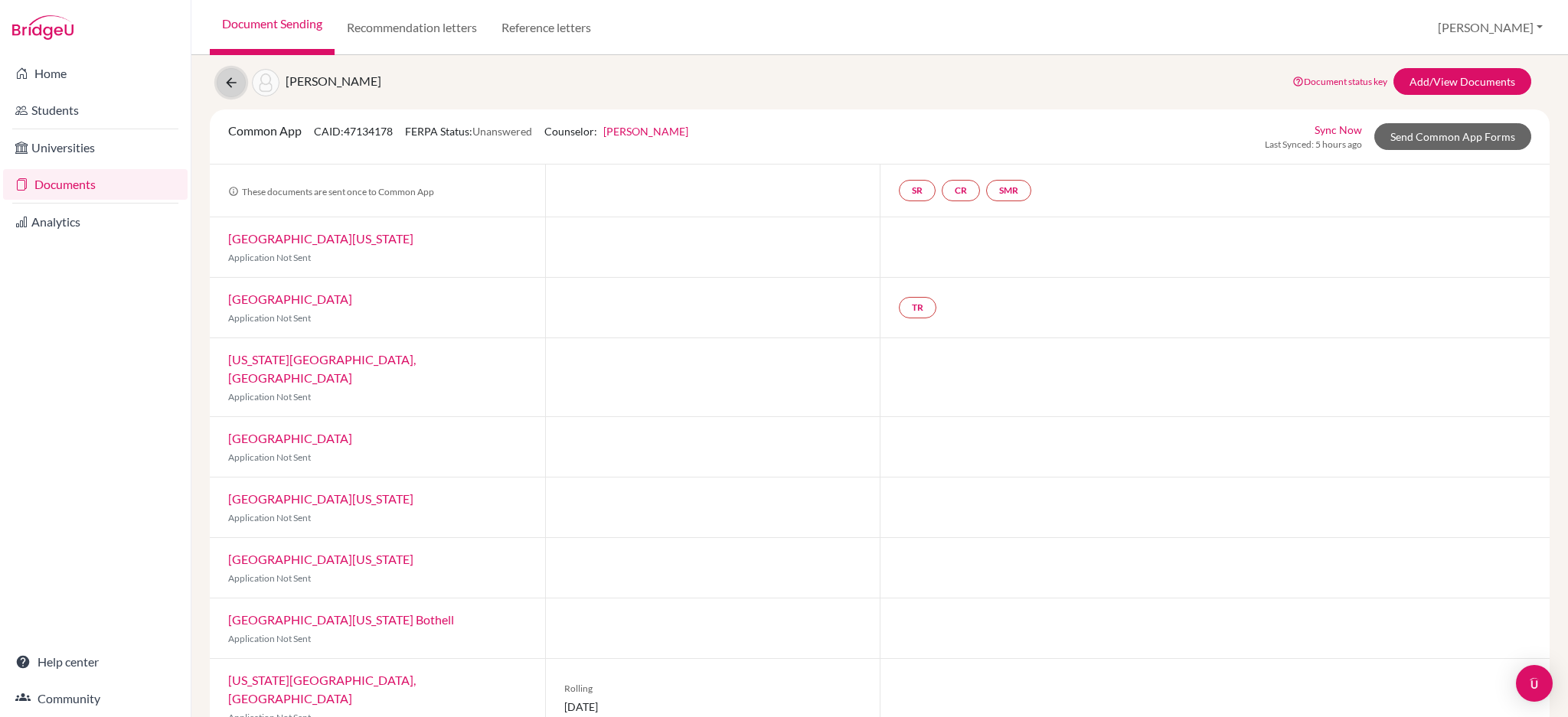
click at [233, 85] on icon at bounding box center [231, 83] width 15 height 15
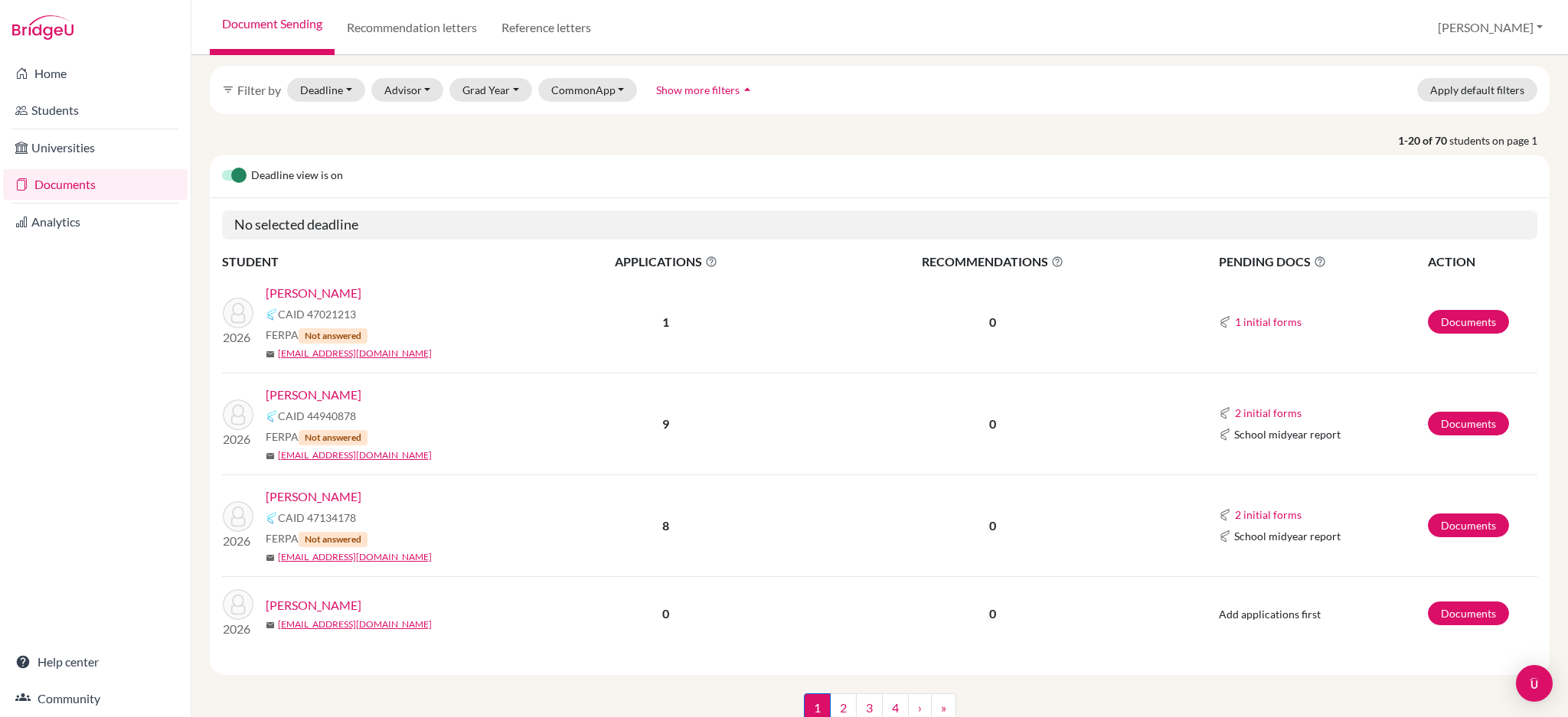
scroll to position [102, 0]
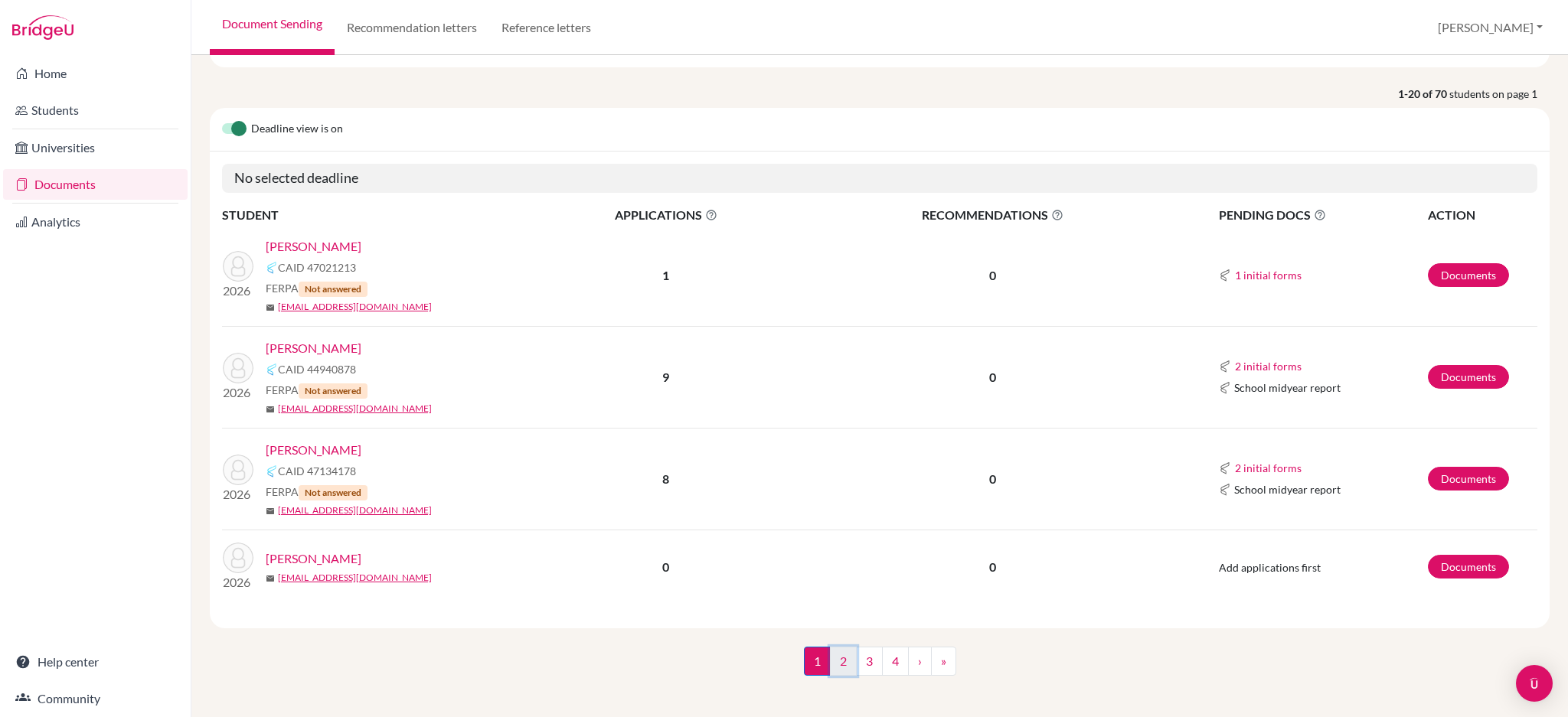
click at [837, 662] on link "2" at bounding box center [843, 661] width 27 height 29
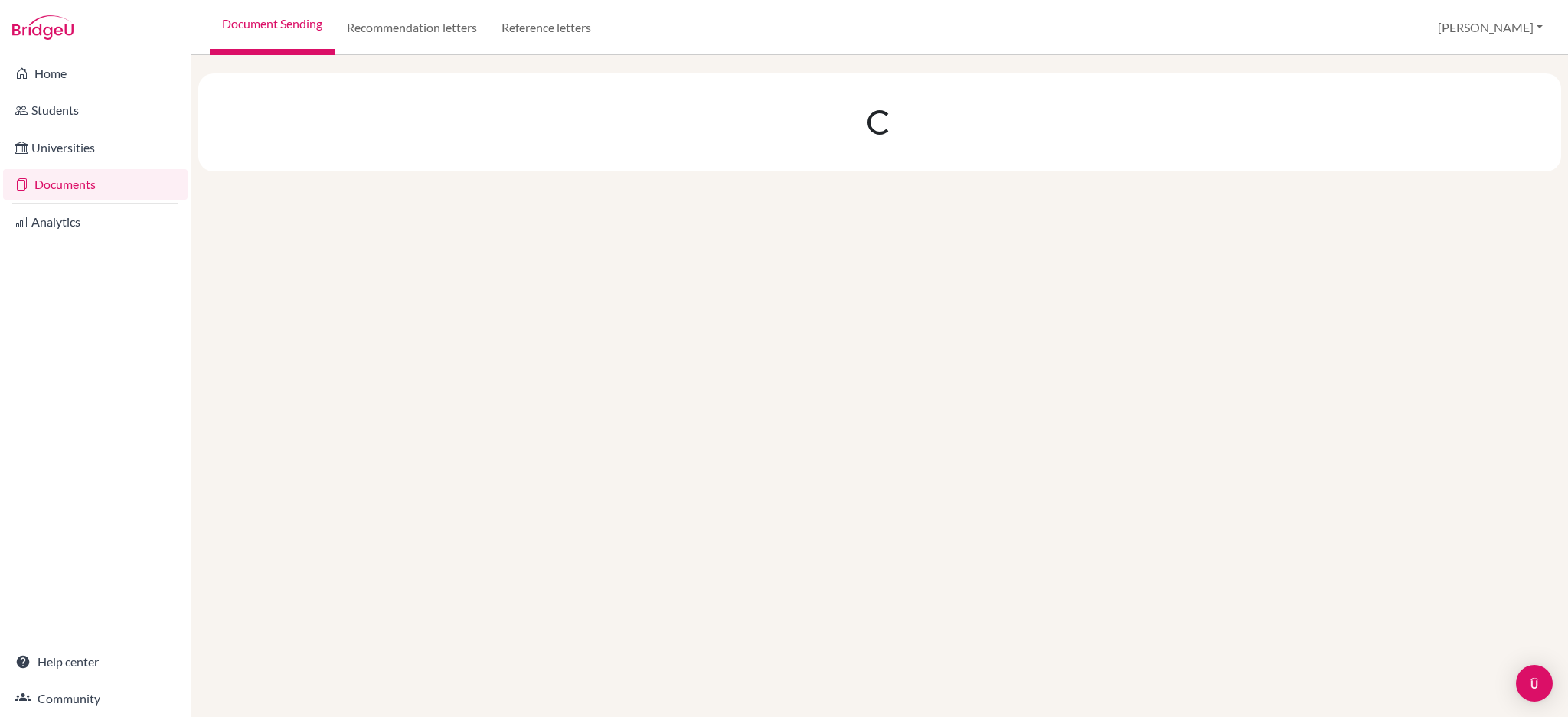
scroll to position [0, 0]
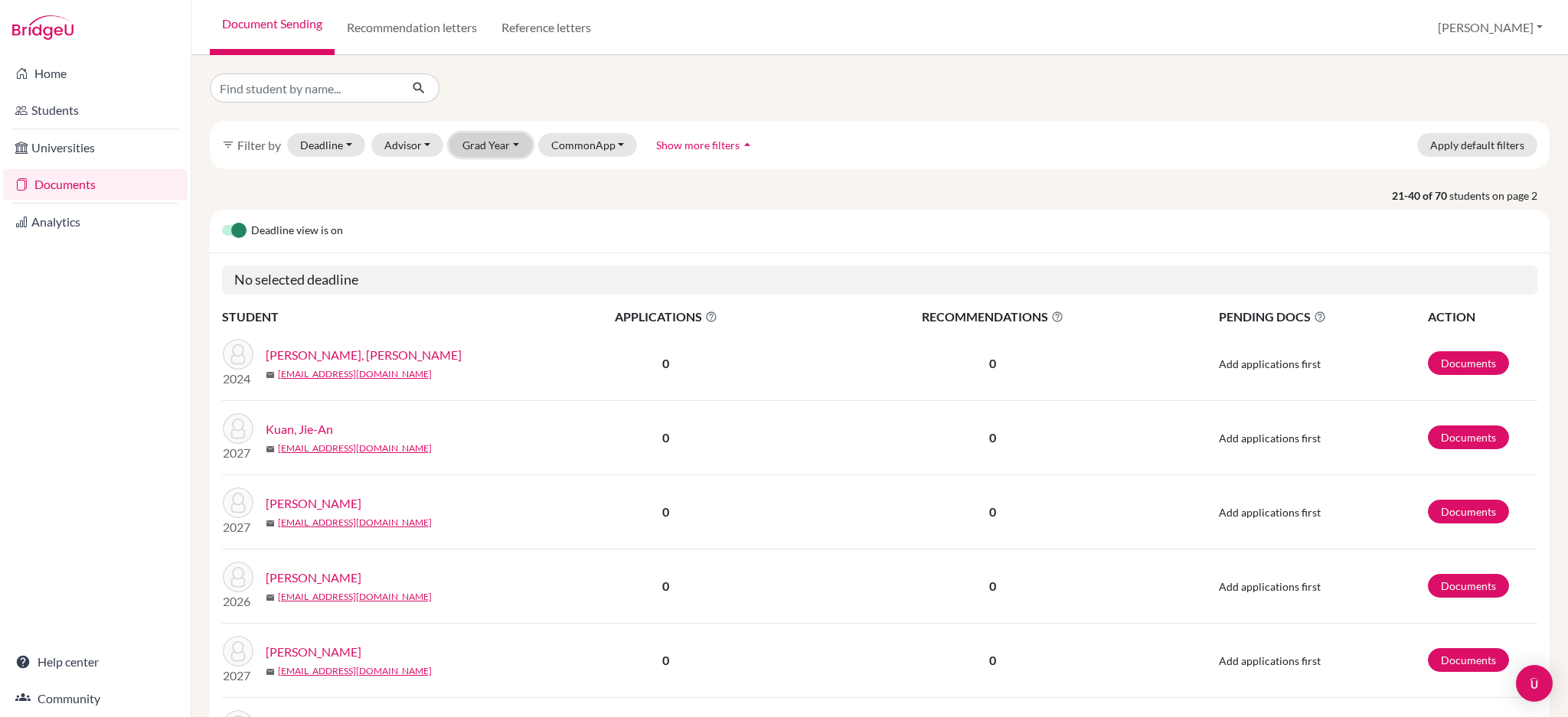
click at [491, 145] on button "Grad Year" at bounding box center [490, 145] width 83 height 24
click at [496, 221] on div "2026" at bounding box center [495, 226] width 54 height 18
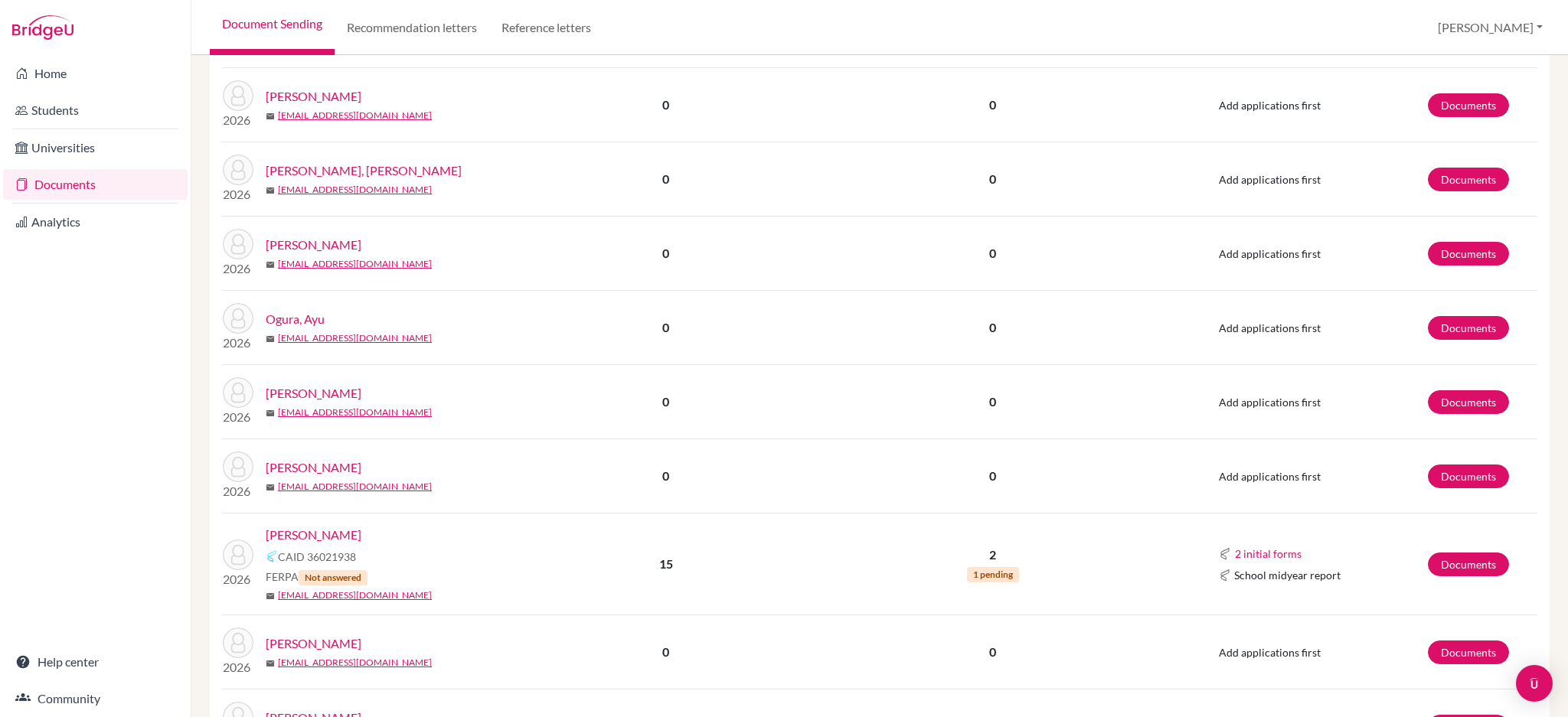
scroll to position [1327, 0]
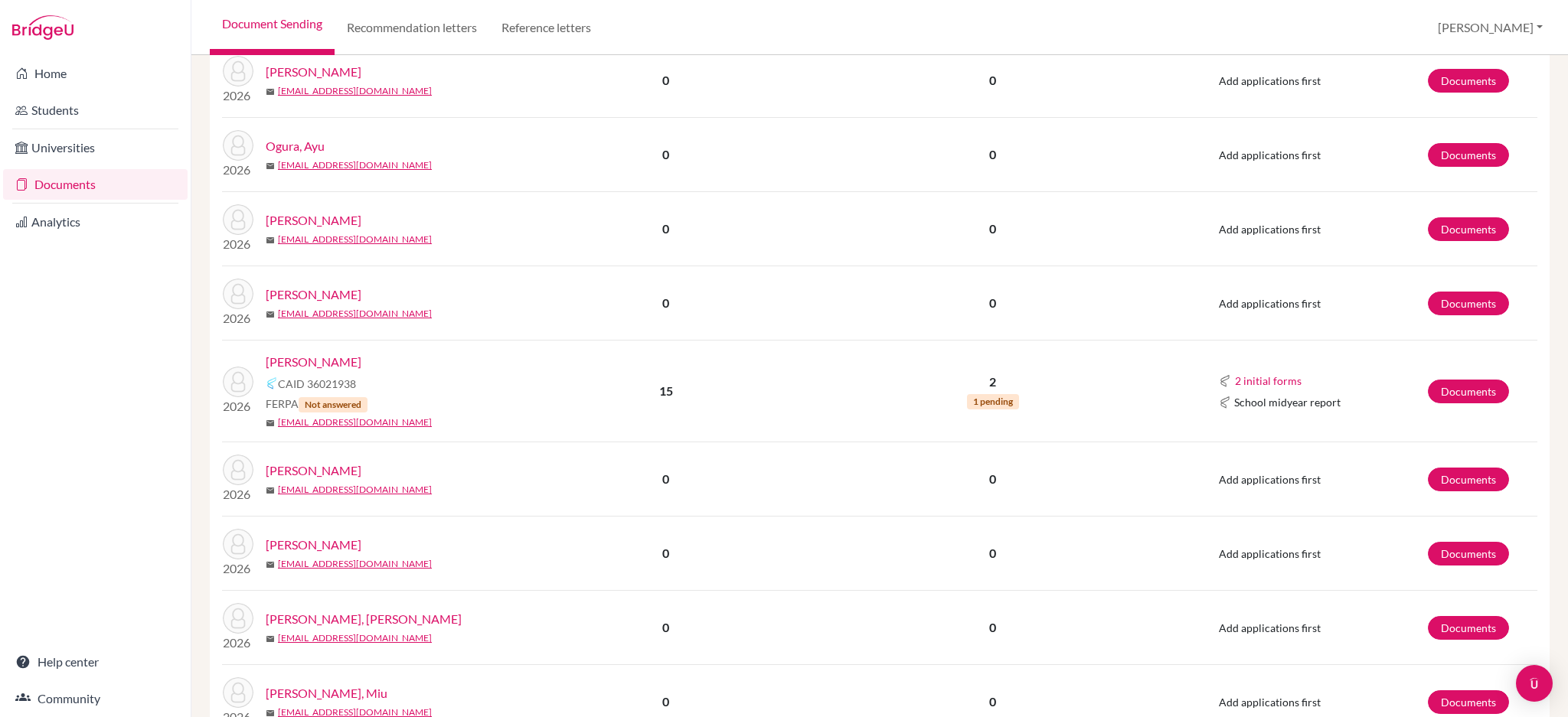
click at [311, 364] on link "Teoh, Samuel" at bounding box center [314, 362] width 96 height 18
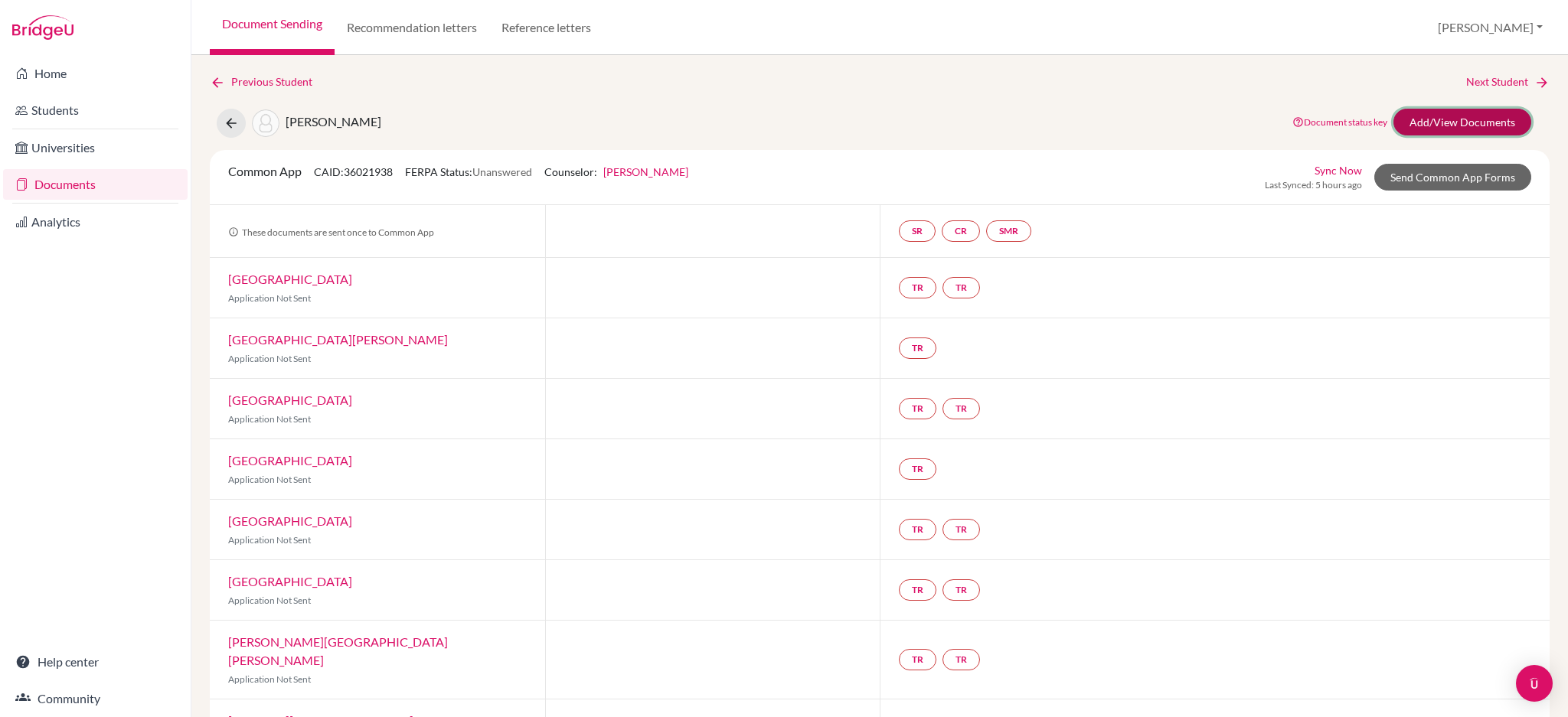
click at [1455, 121] on link "Add/View Documents" at bounding box center [1462, 121] width 138 height 27
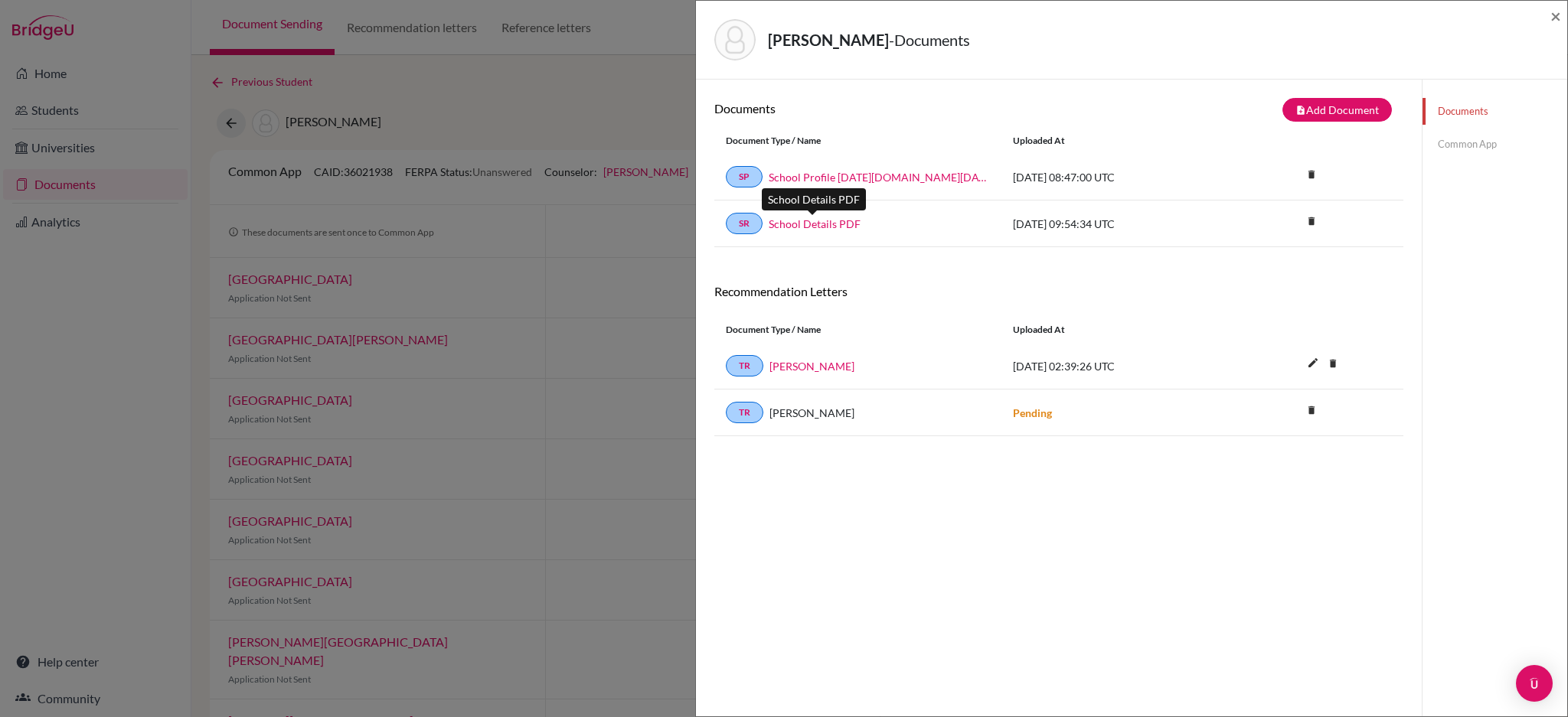
click at [821, 222] on link "School Details PDF" at bounding box center [814, 223] width 92 height 16
click at [1299, 220] on icon "delete" at bounding box center [1311, 221] width 23 height 23
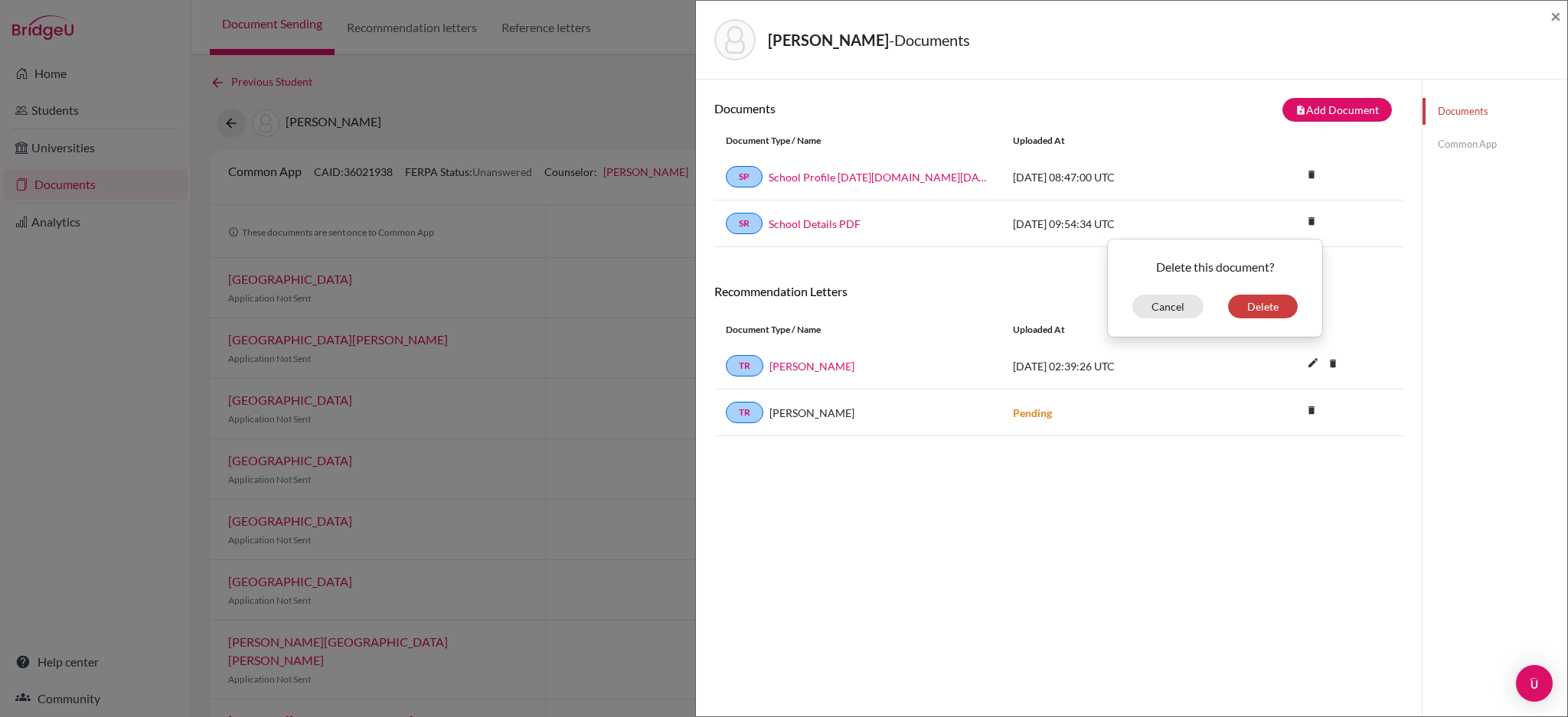
click at [917, 291] on h6 "Recommendation Letters" at bounding box center [1058, 291] width 689 height 15
click at [825, 222] on link "School Details PDF" at bounding box center [814, 223] width 92 height 16
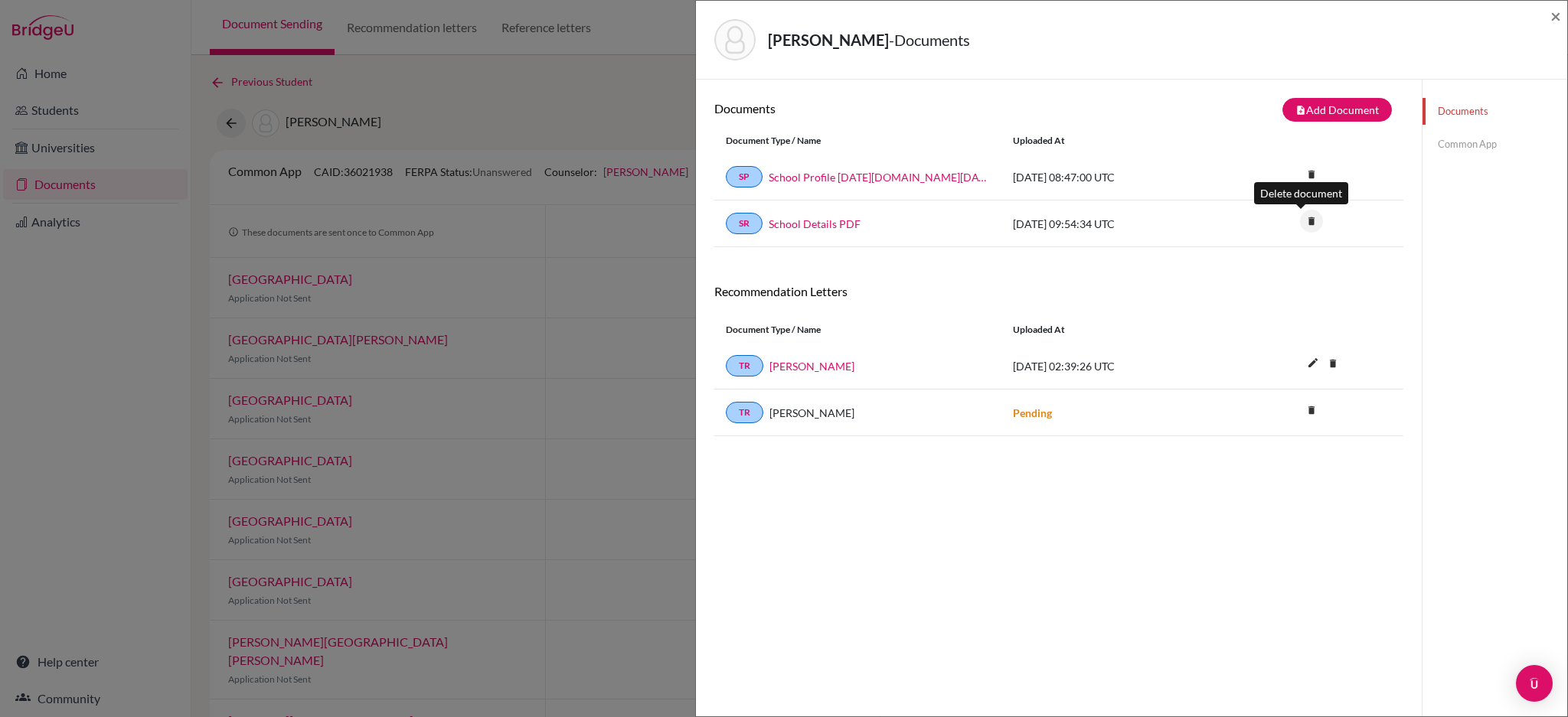
click at [1300, 224] on icon "delete" at bounding box center [1311, 221] width 23 height 23
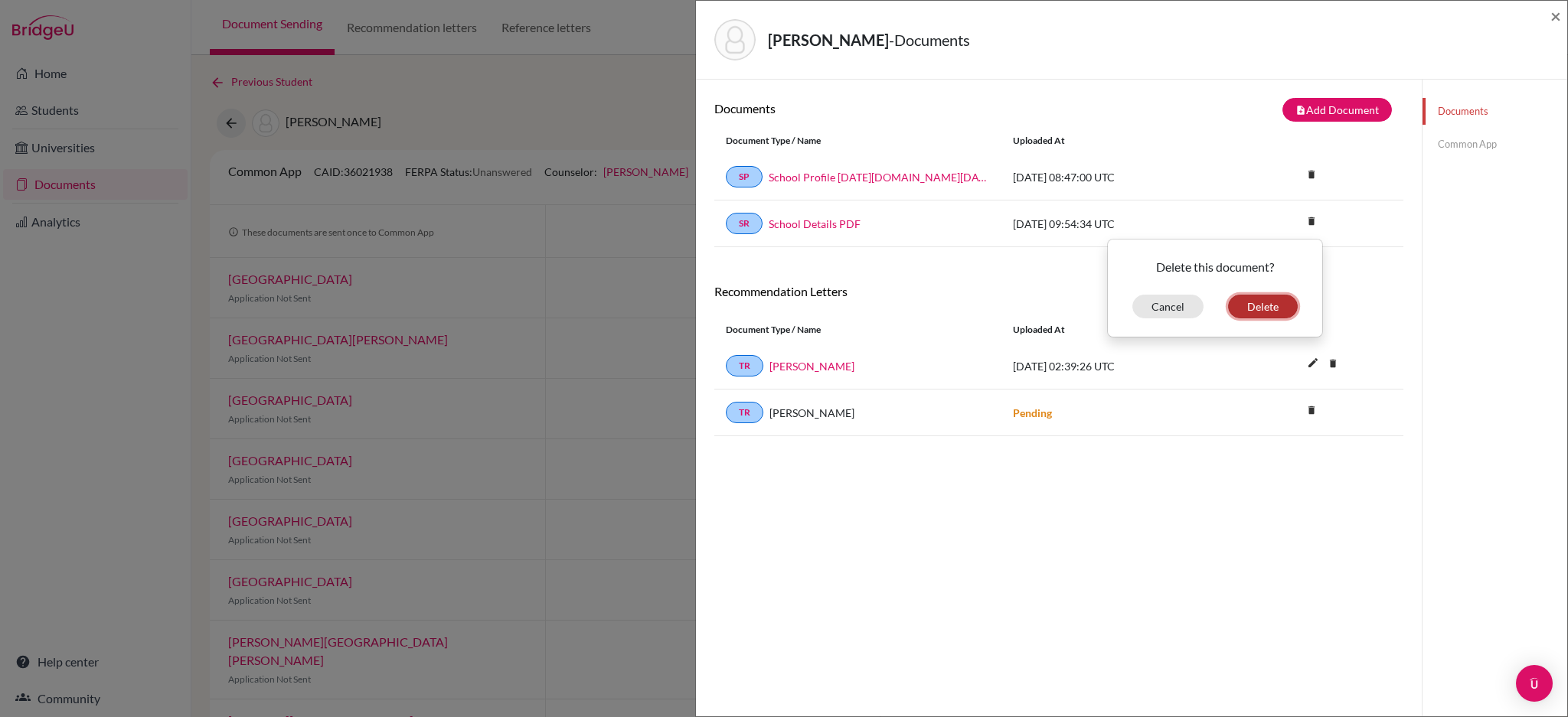
click at [1237, 313] on button "Delete" at bounding box center [1262, 307] width 69 height 24
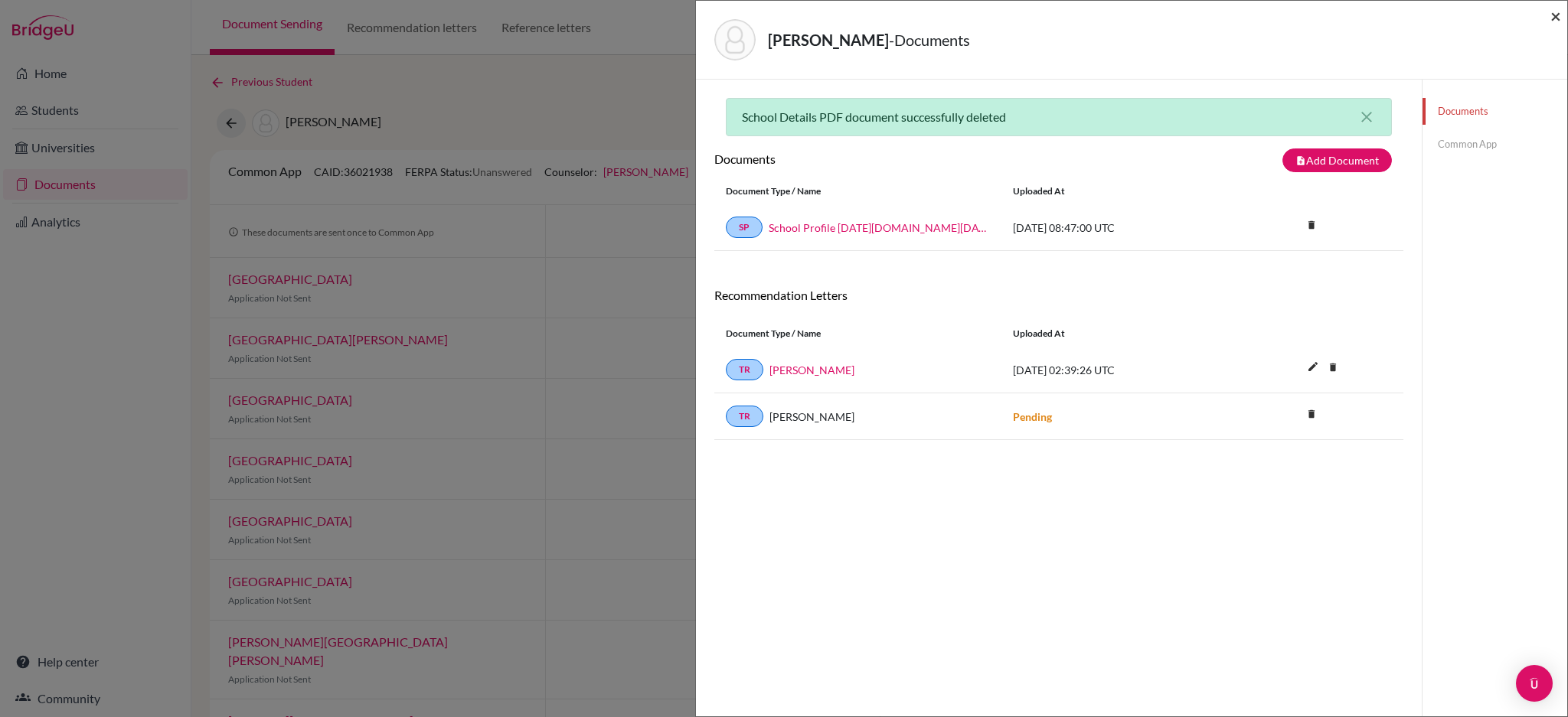
click at [1556, 12] on span "×" at bounding box center [1555, 15] width 11 height 22
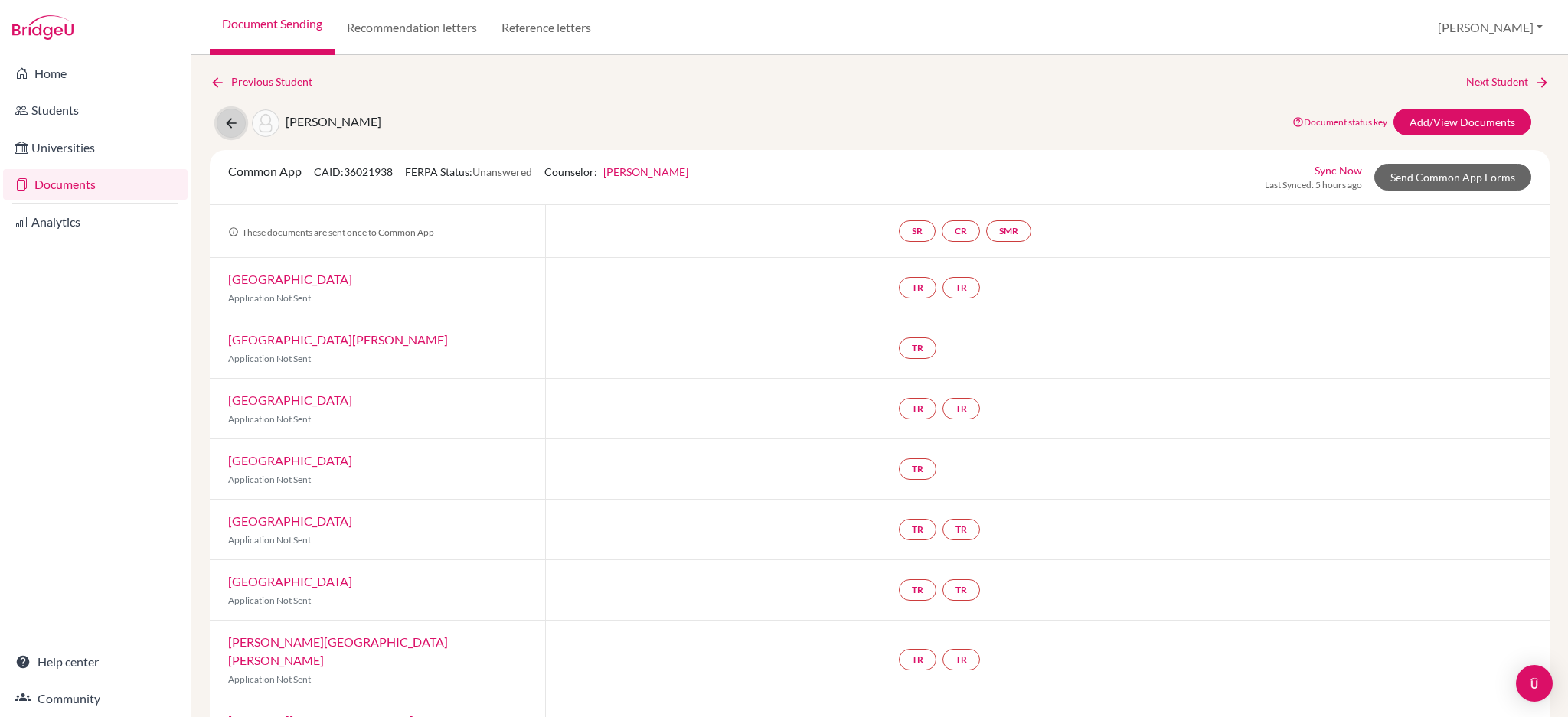
click at [221, 127] on button at bounding box center [231, 123] width 29 height 29
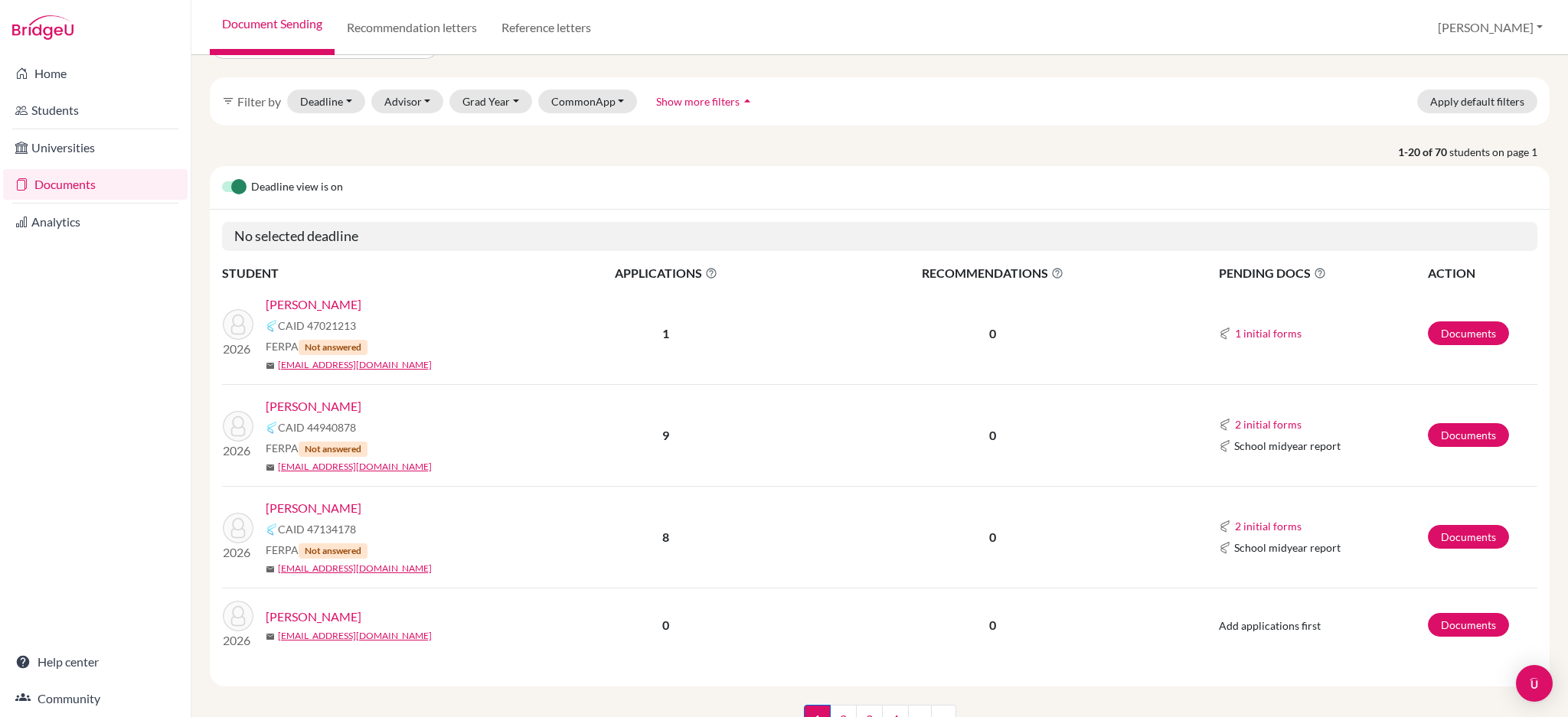
scroll to position [105, 0]
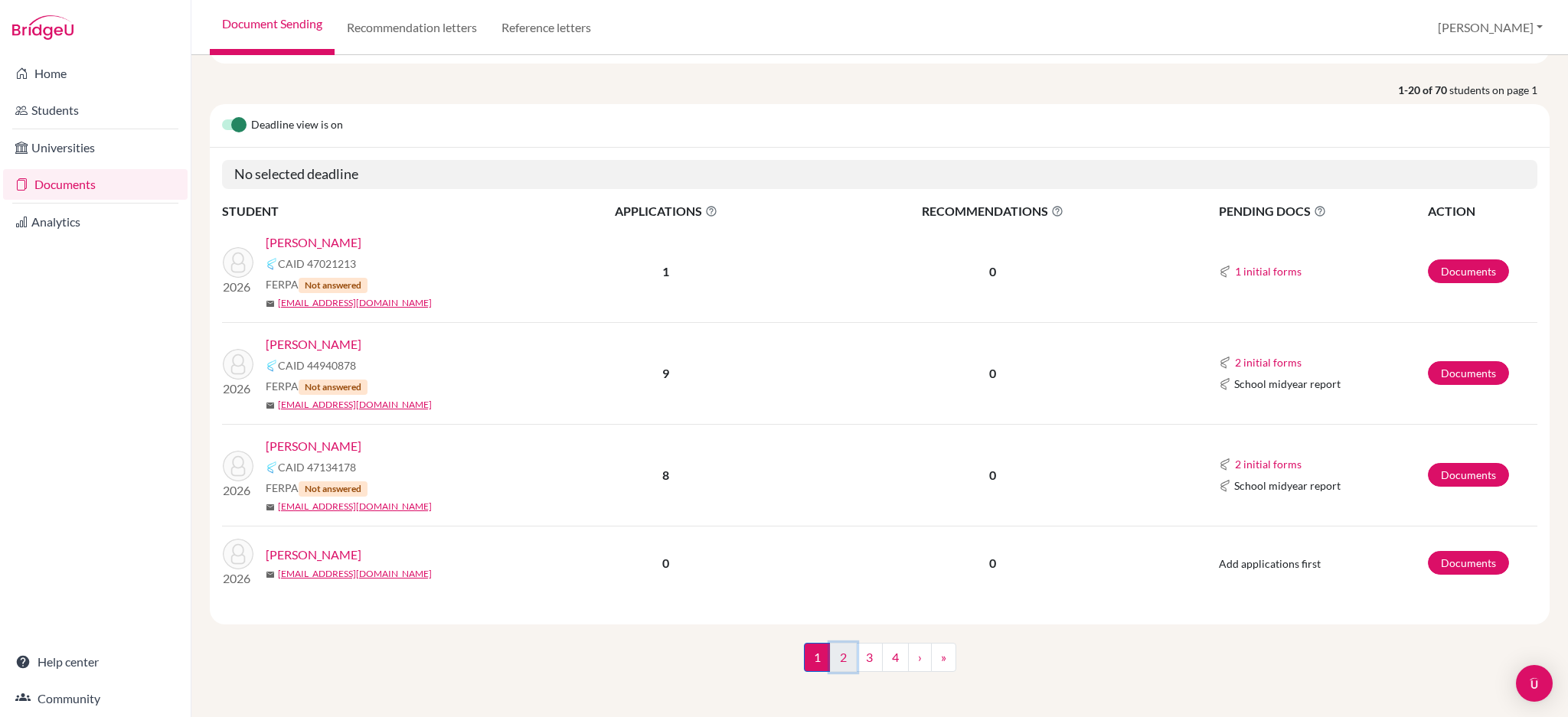
click at [833, 665] on link "2" at bounding box center [843, 658] width 27 height 29
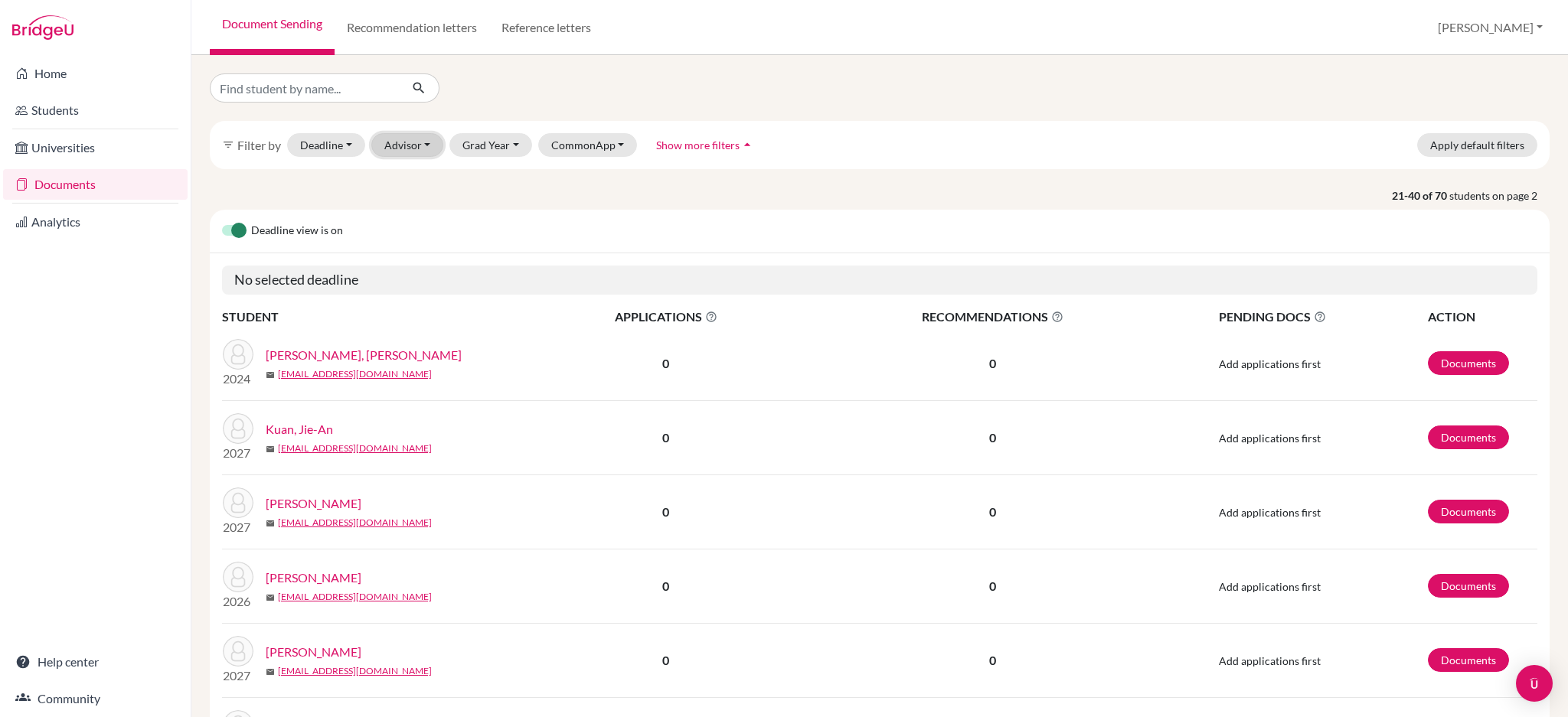
click at [393, 134] on button "Advisor" at bounding box center [407, 145] width 73 height 24
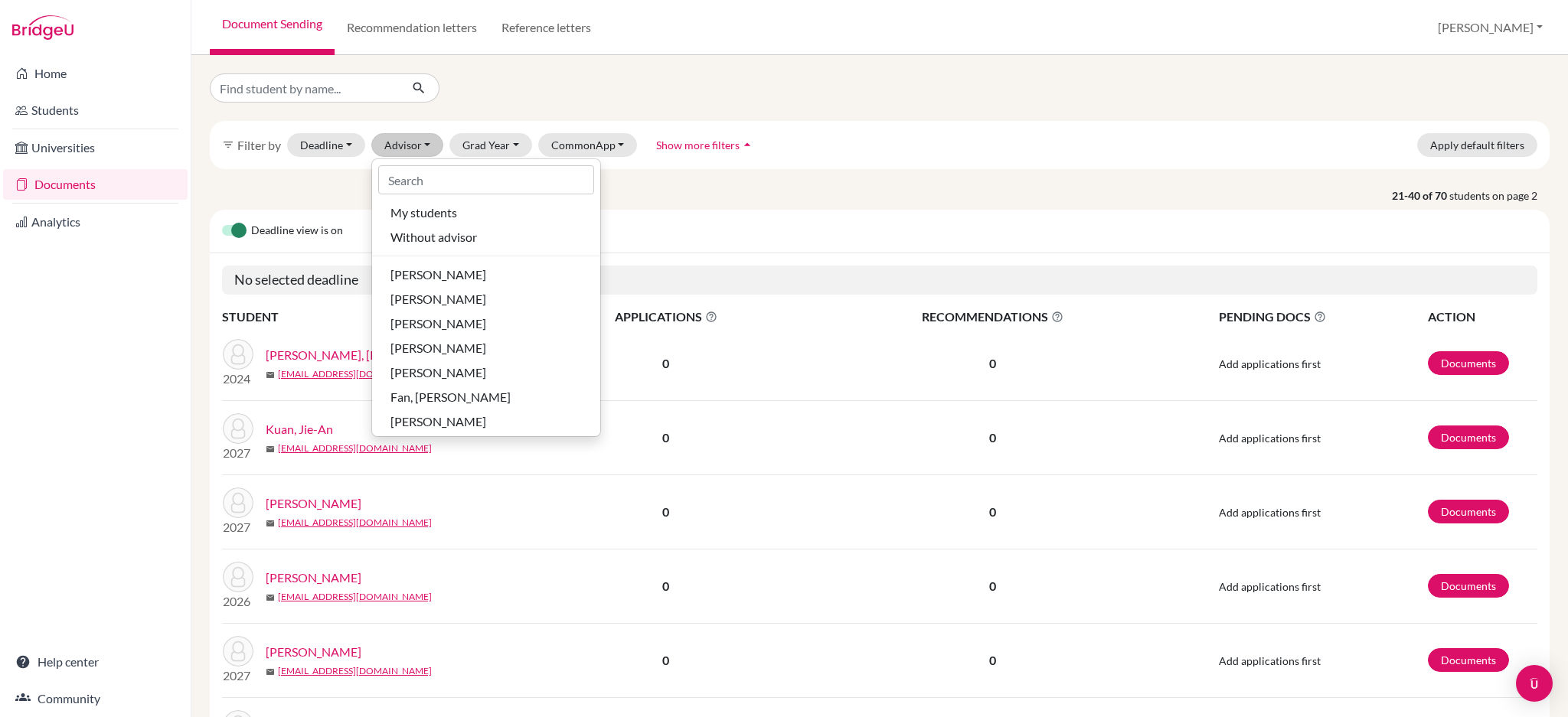
click at [789, 201] on p "21-40 of 70 students on page 2" at bounding box center [879, 195] width 1363 height 16
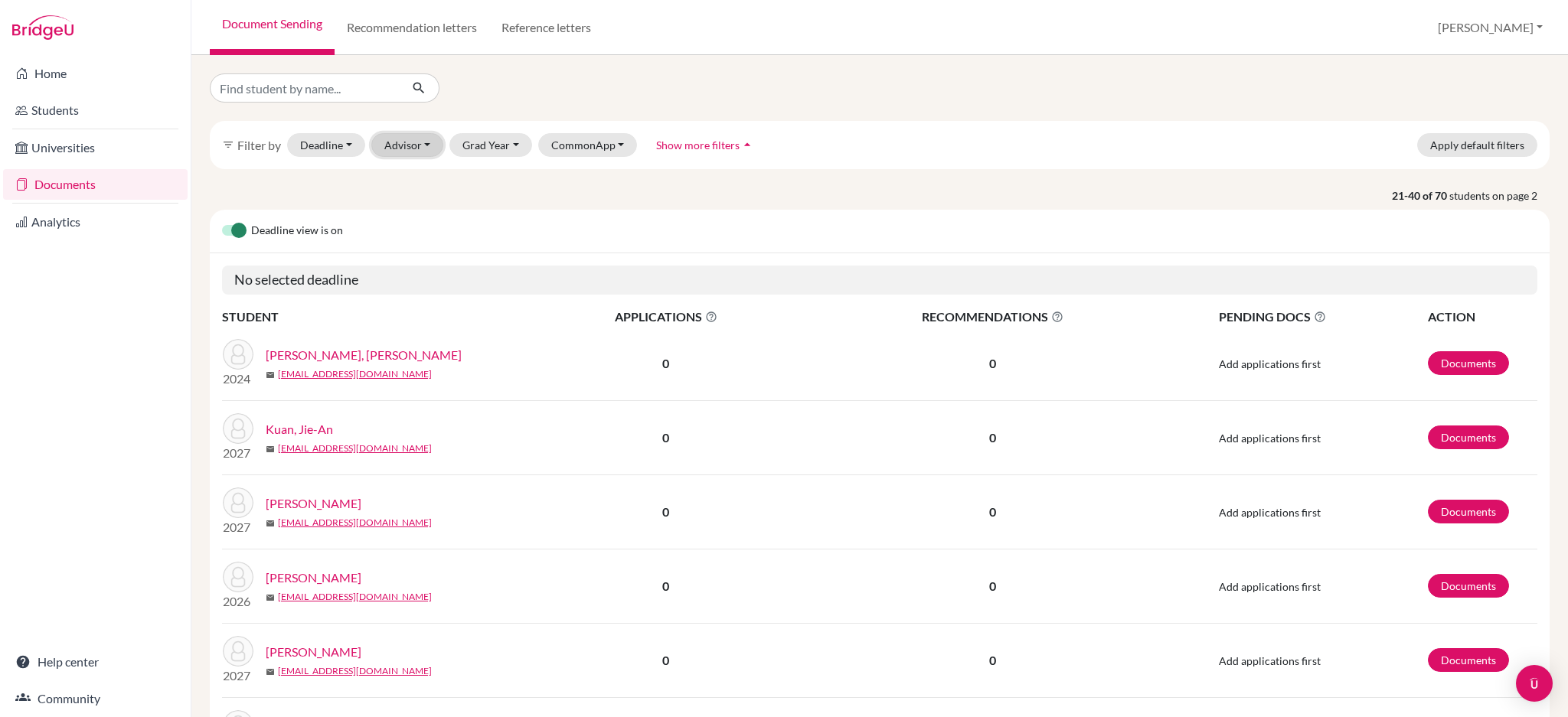
click at [383, 151] on button "Advisor" at bounding box center [407, 145] width 73 height 24
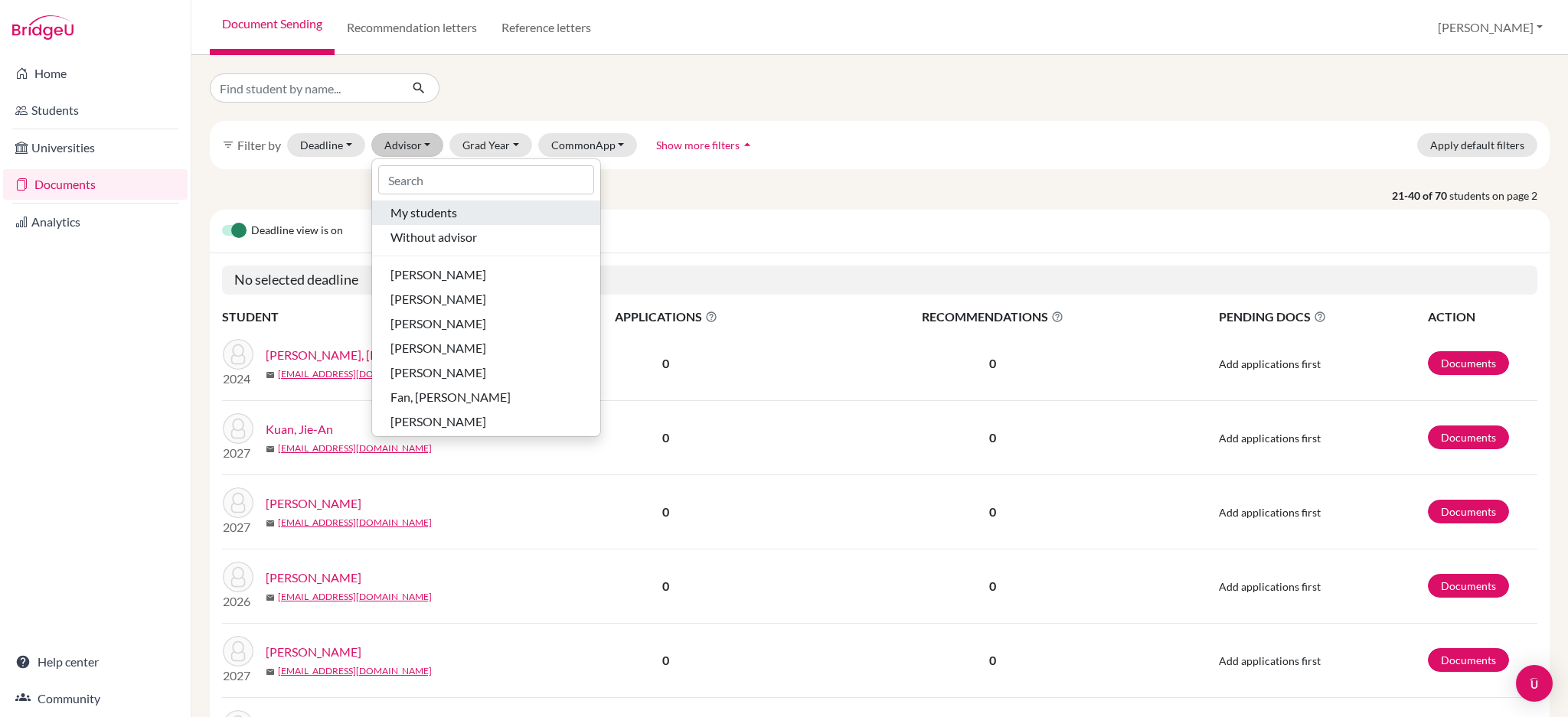
click at [405, 216] on span "My students" at bounding box center [423, 212] width 67 height 18
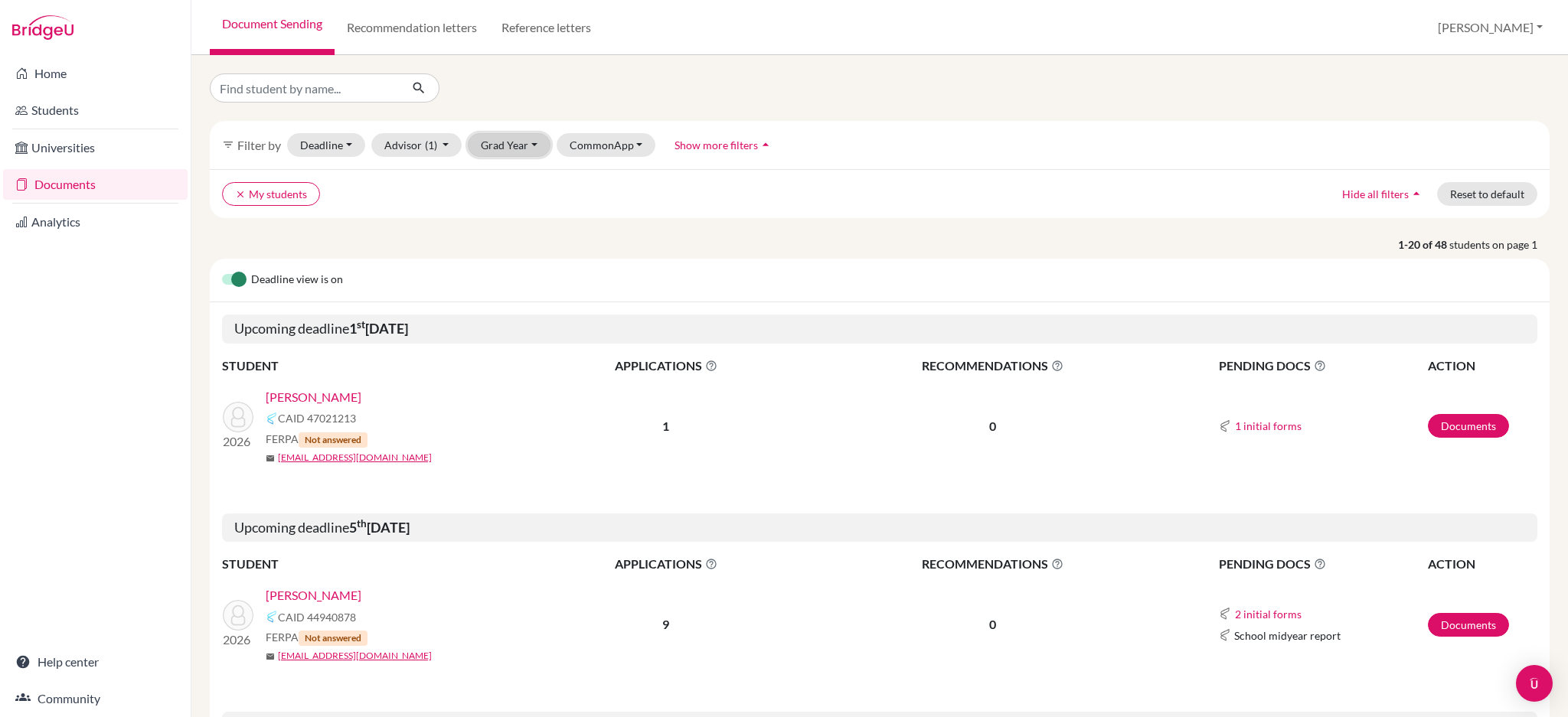
click at [507, 149] on button "Grad Year" at bounding box center [509, 145] width 83 height 24
click at [520, 224] on div "2026" at bounding box center [513, 226] width 54 height 18
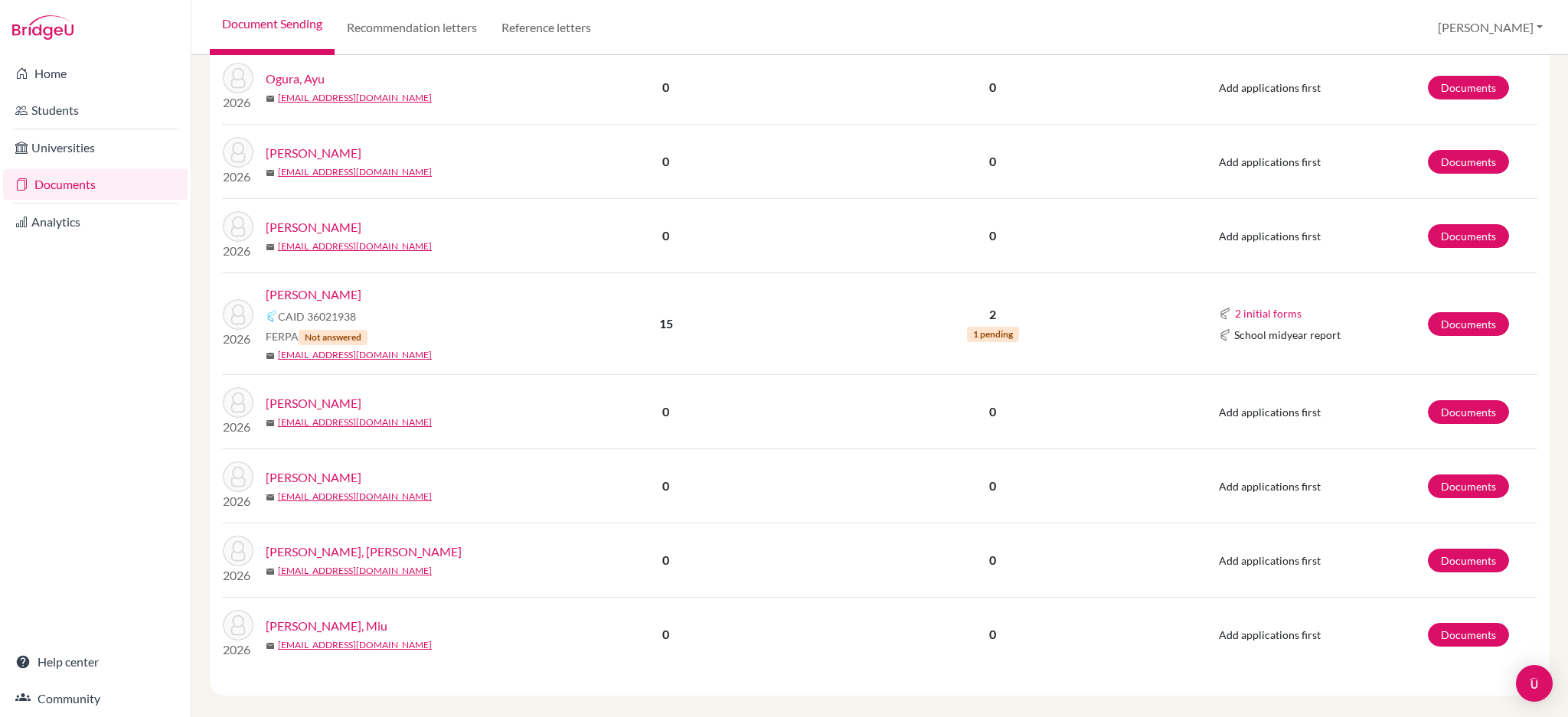
scroll to position [1257, 0]
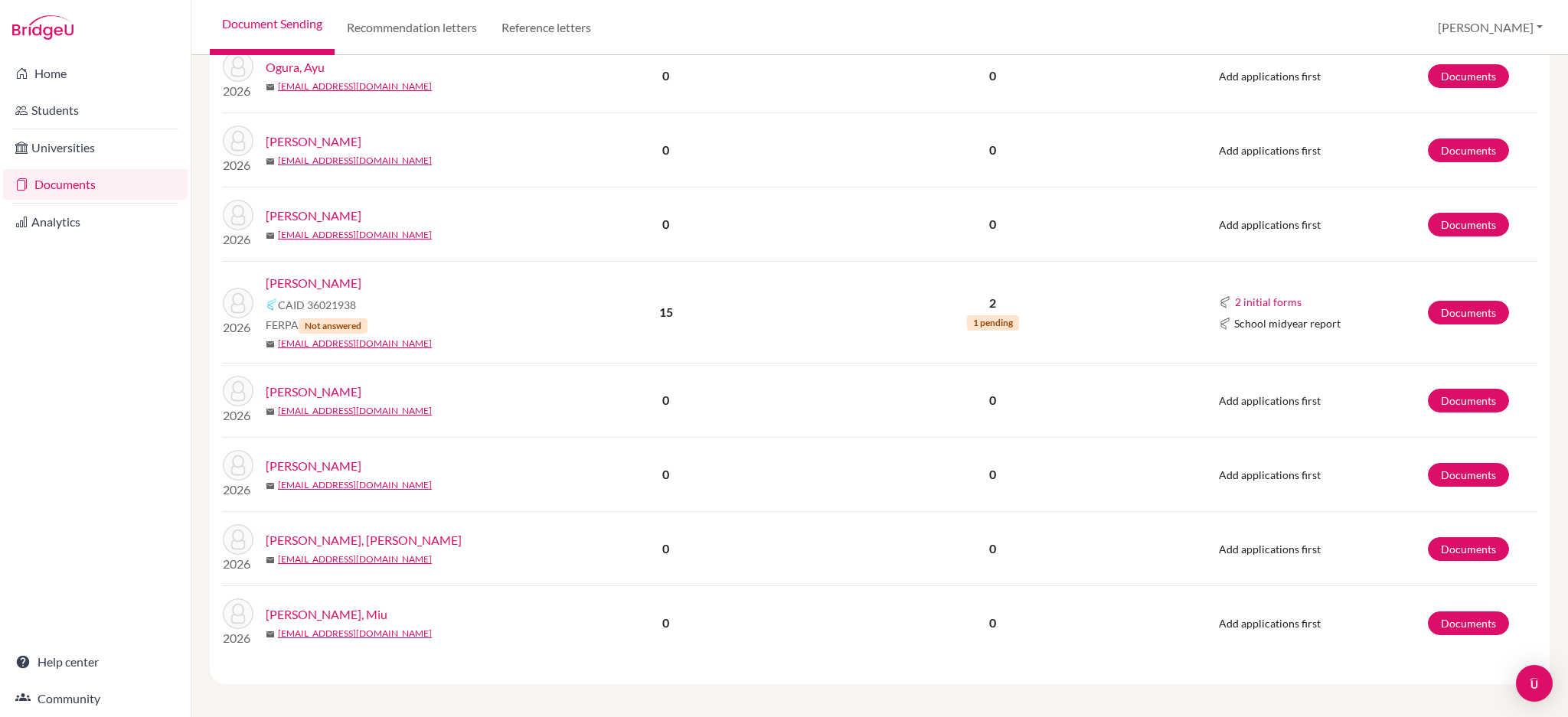
click at [310, 609] on link "Yoshii, Miu" at bounding box center [327, 614] width 121 height 18
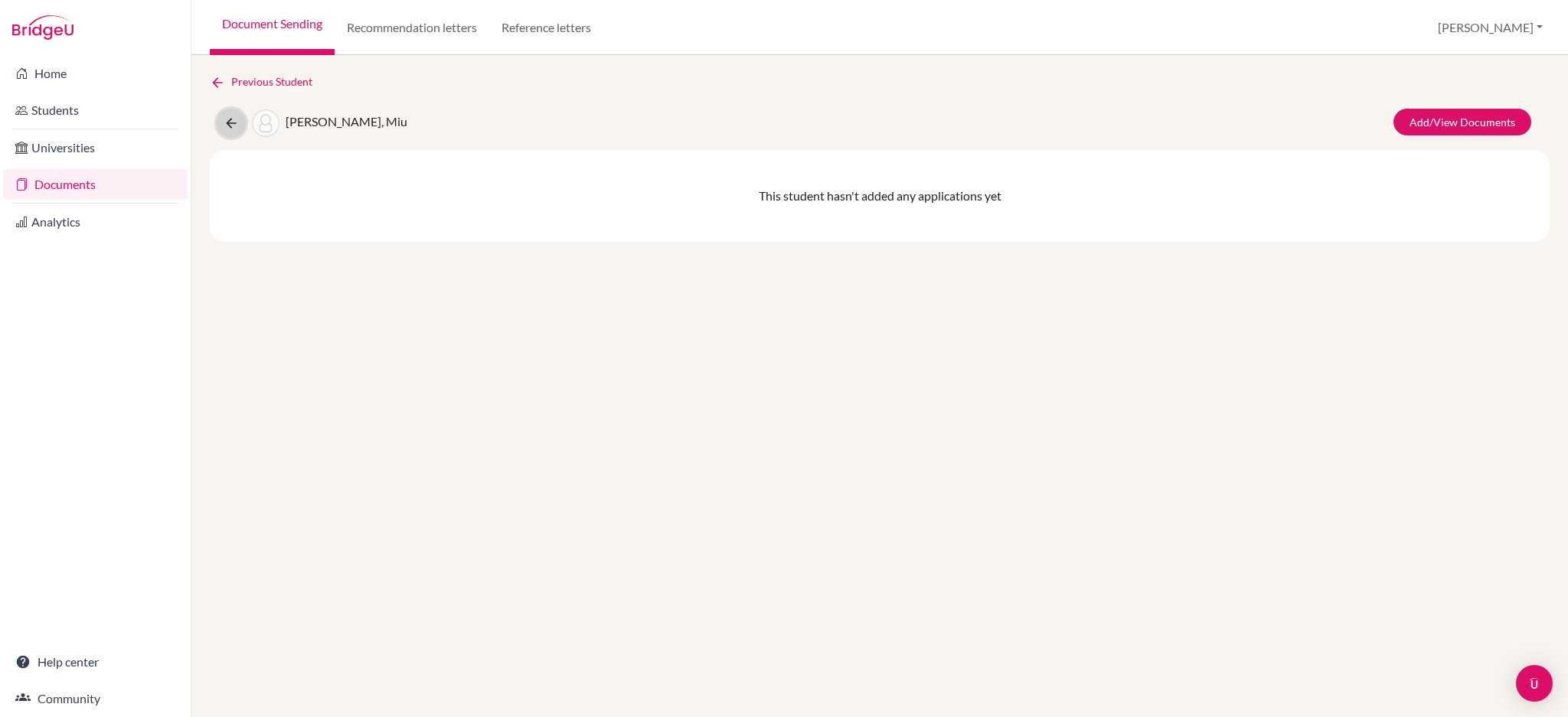
click at [224, 119] on icon at bounding box center [231, 123] width 15 height 15
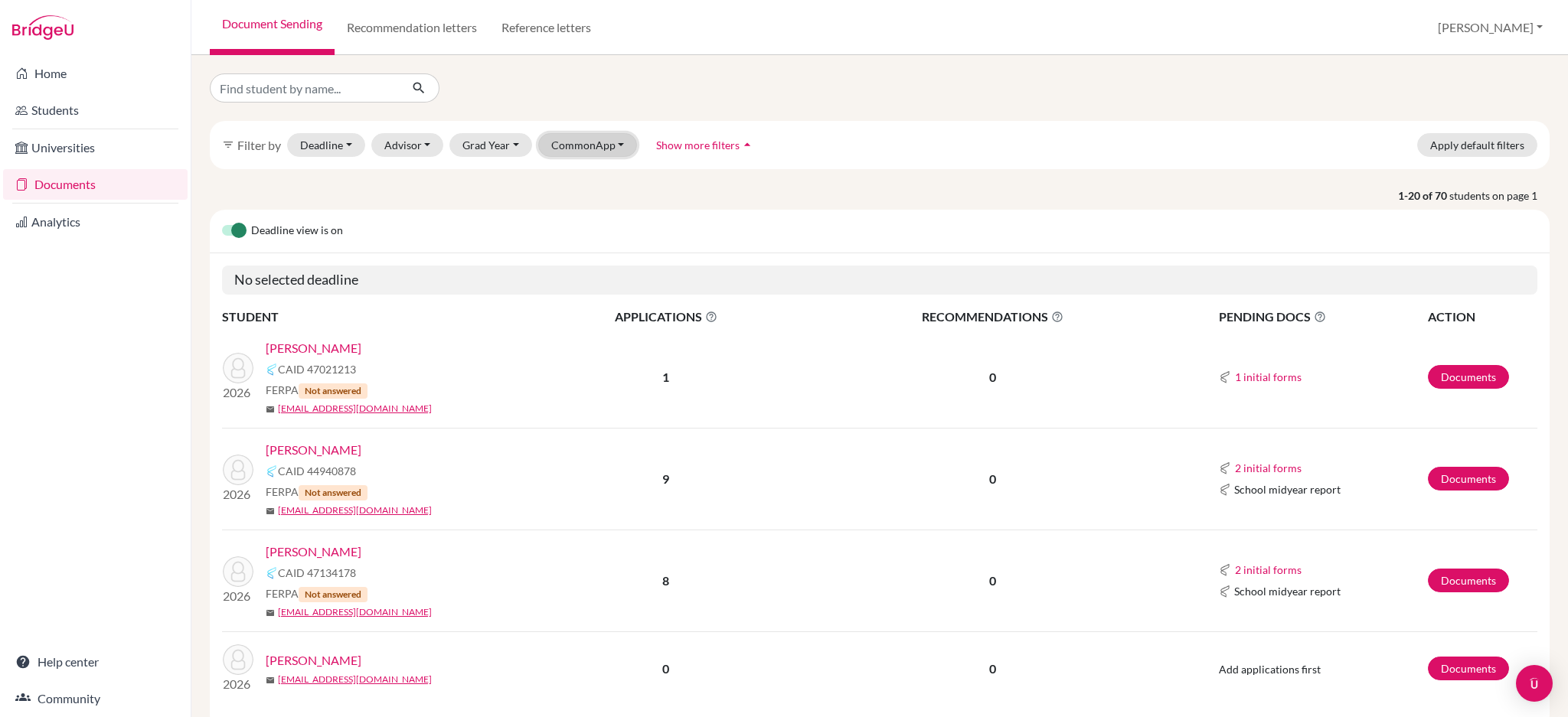
click at [571, 145] on button "CommonApp" at bounding box center [588, 145] width 99 height 24
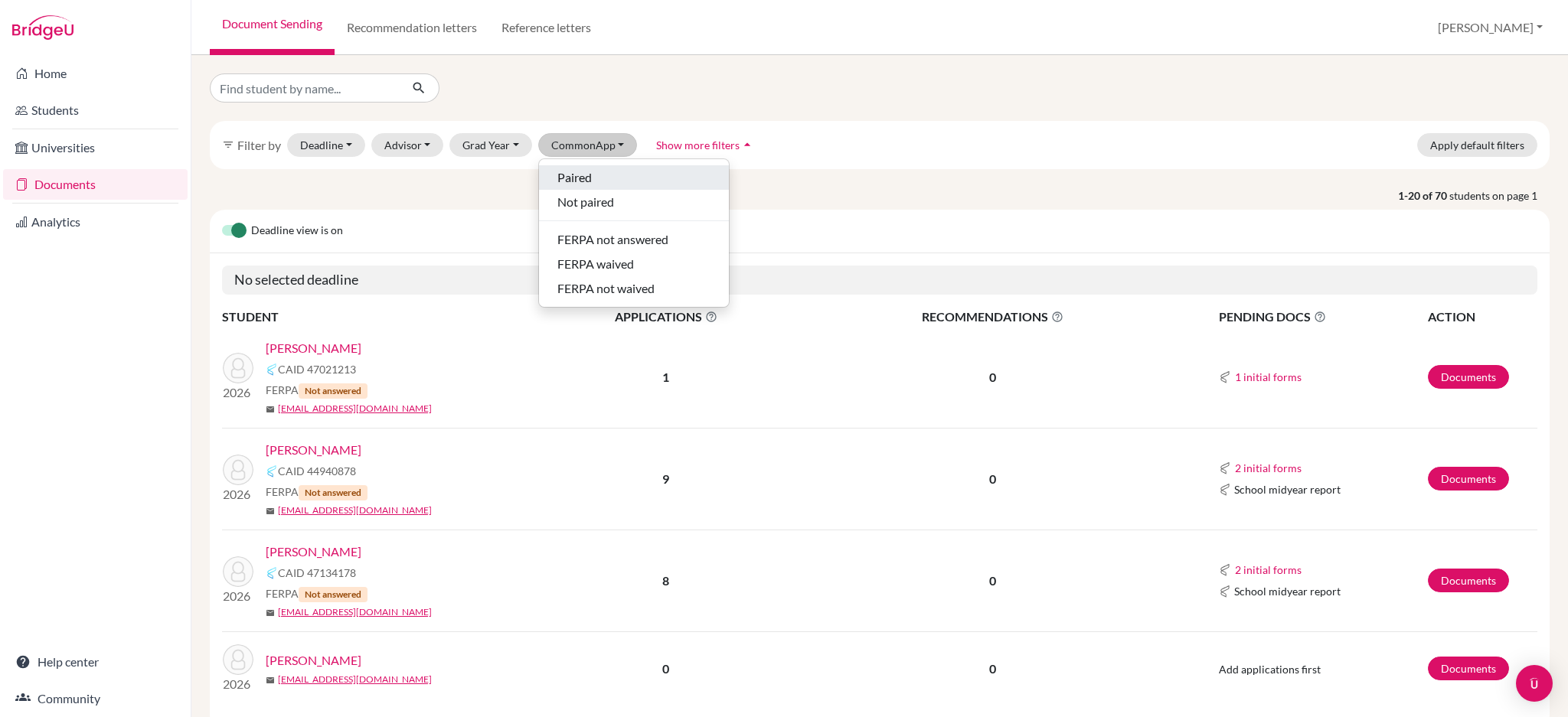
click at [642, 175] on div "Paired" at bounding box center [633, 177] width 153 height 18
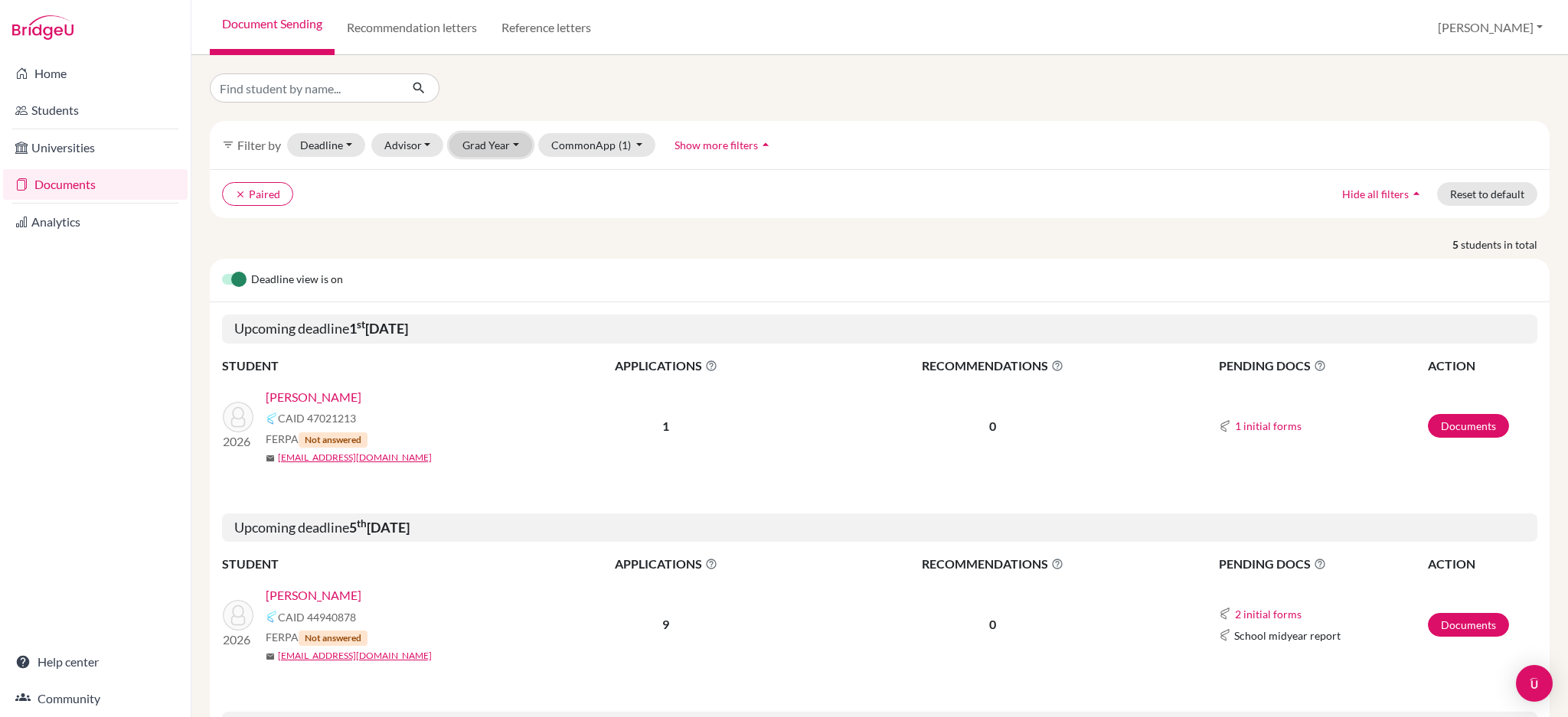
click at [493, 151] on button "Grad Year" at bounding box center [490, 145] width 83 height 24
click at [482, 225] on span "2026" at bounding box center [482, 226] width 27 height 18
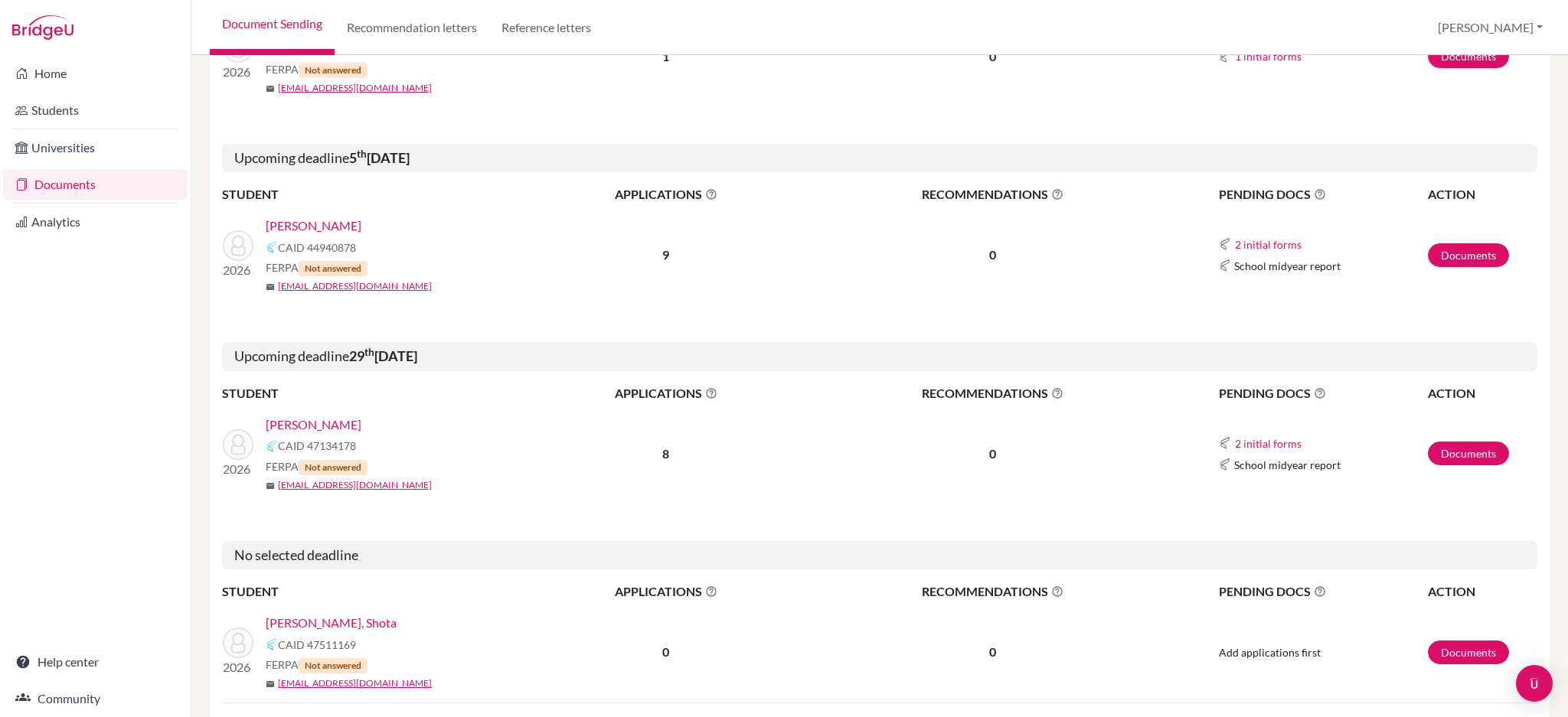
scroll to position [208, 0]
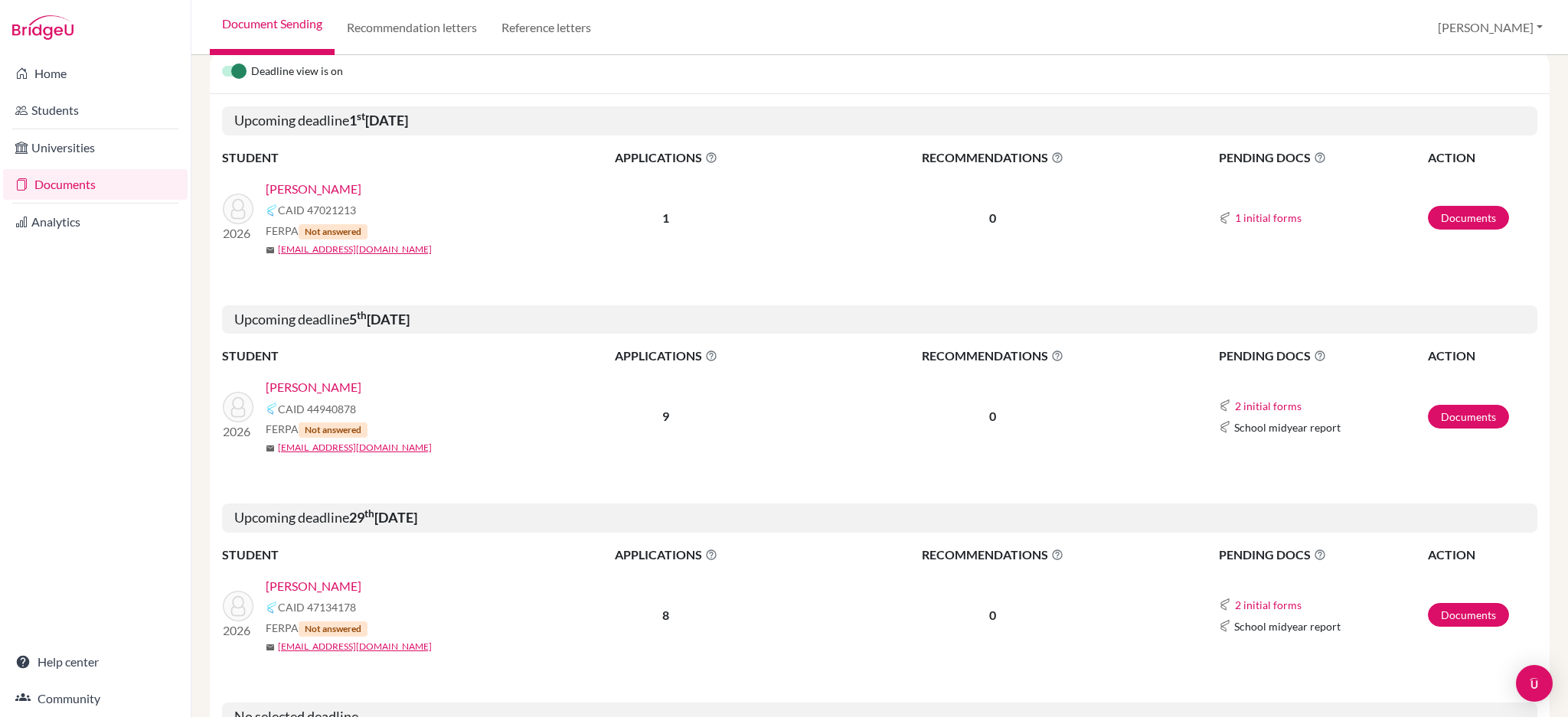
click at [316, 582] on link "Kuo, Yu Hsuan" at bounding box center [314, 586] width 96 height 18
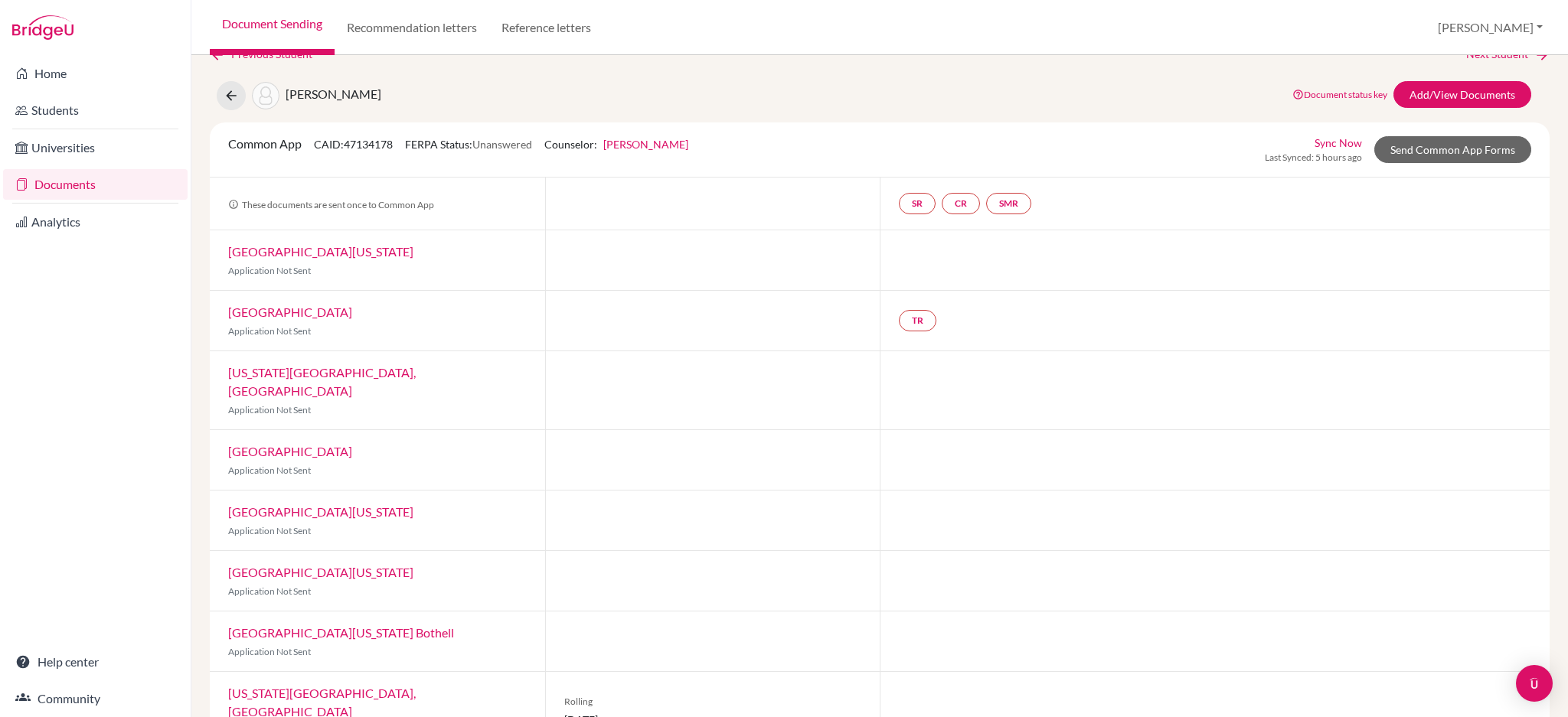
scroll to position [40, 0]
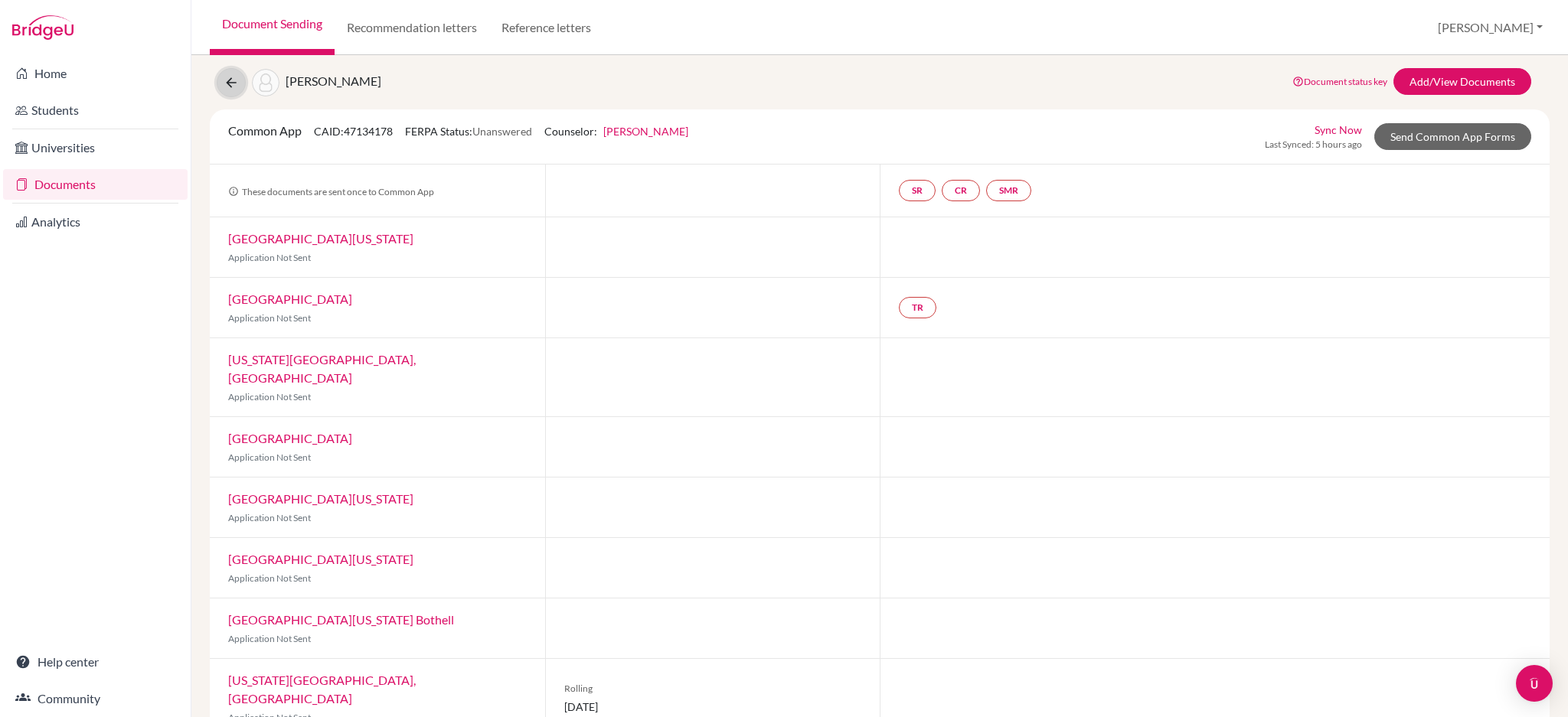
click at [235, 81] on icon at bounding box center [231, 83] width 15 height 15
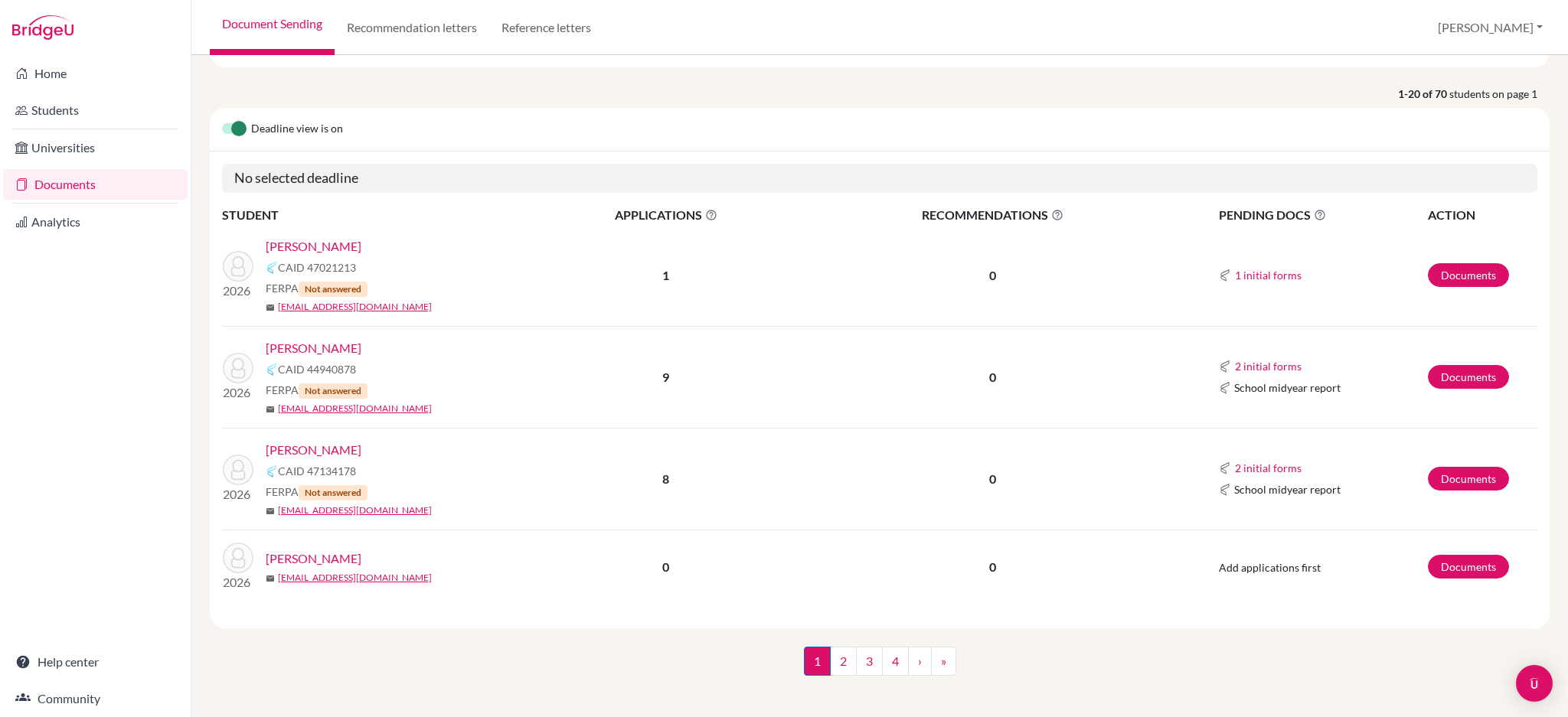
scroll to position [105, 0]
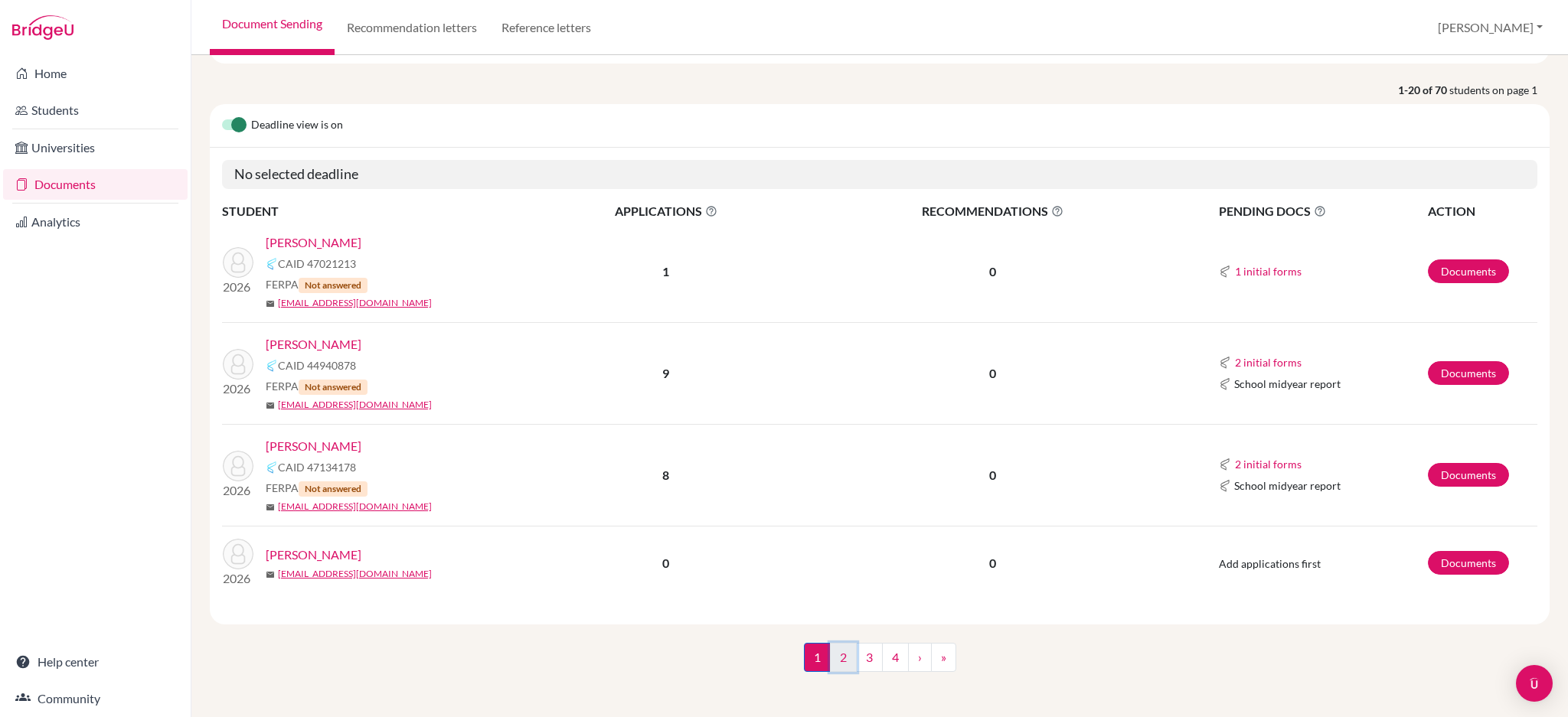
click at [831, 666] on link "2" at bounding box center [843, 658] width 27 height 29
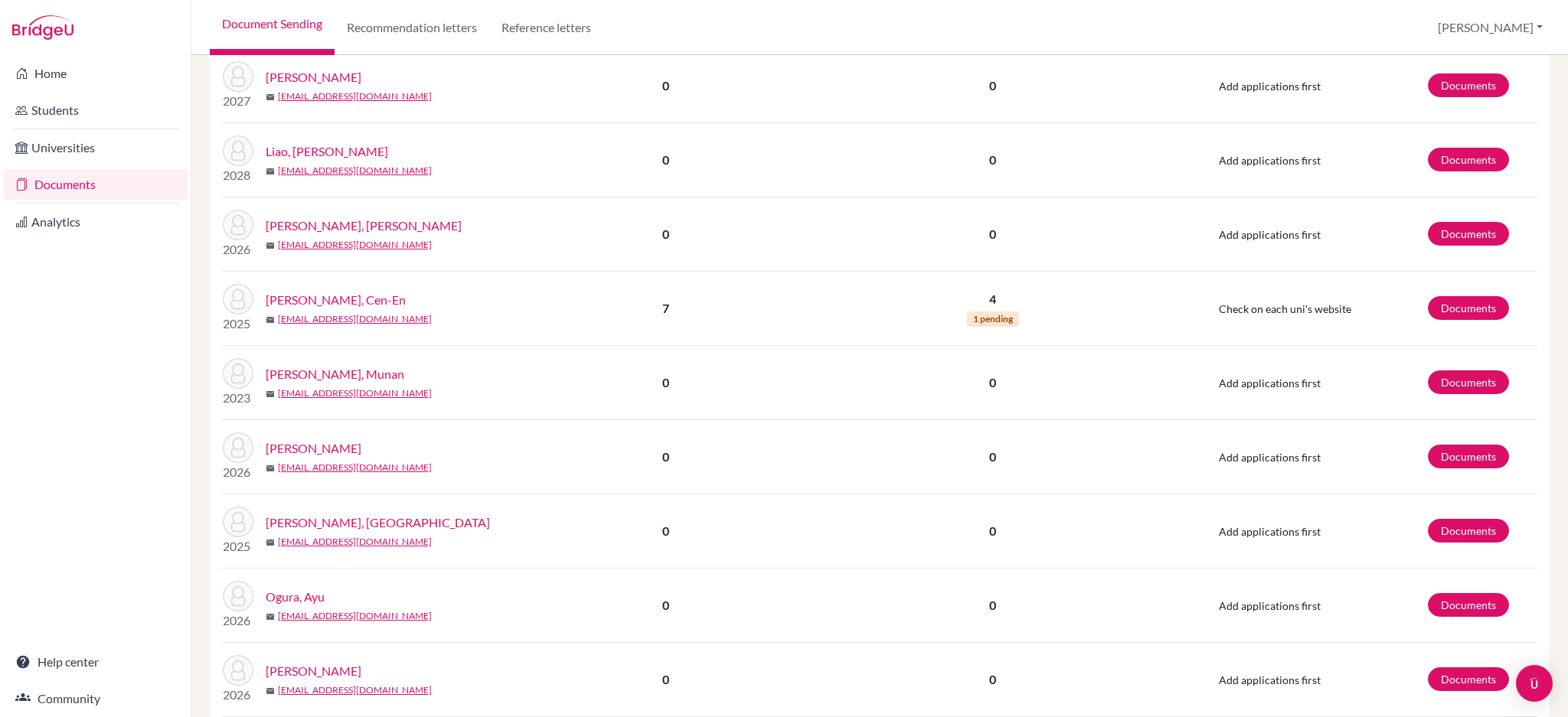
scroll to position [1215, 0]
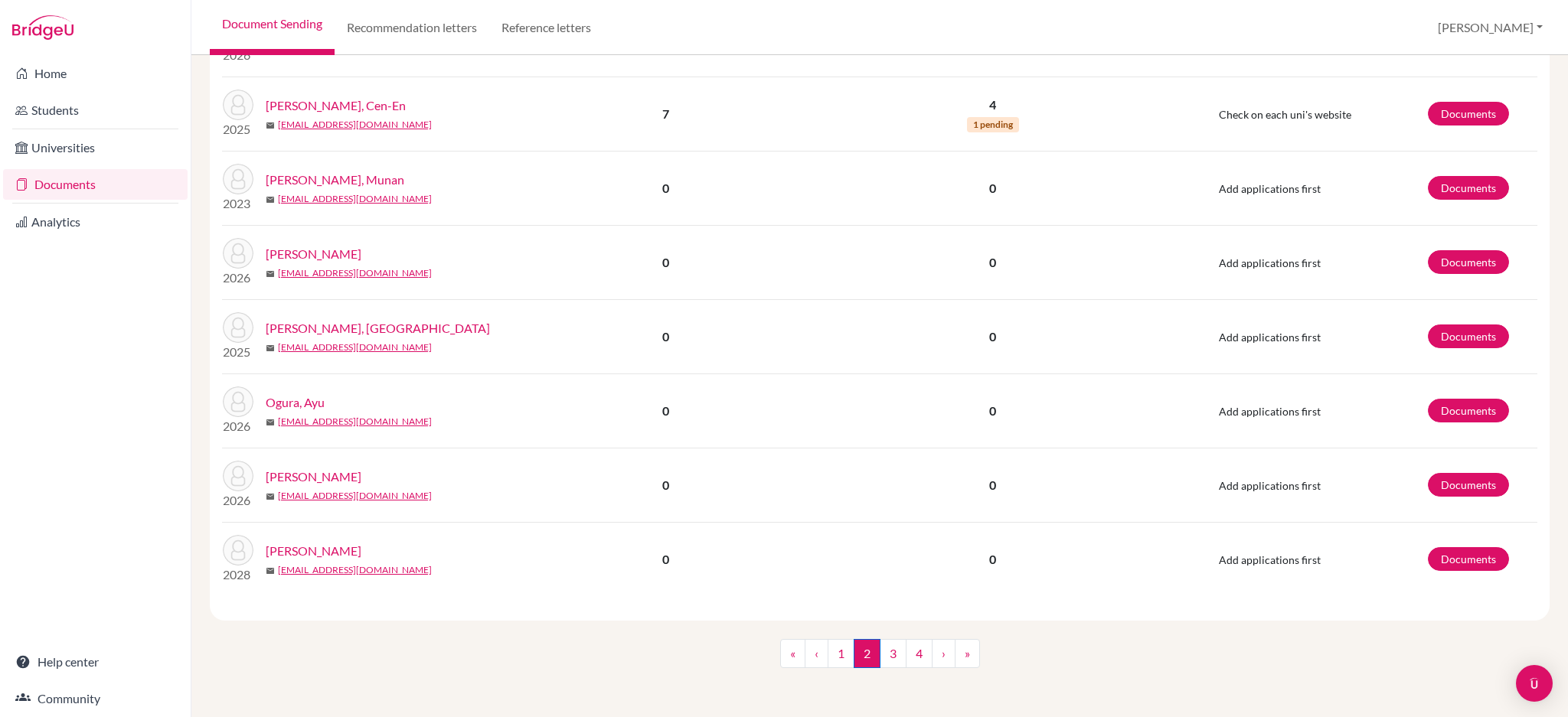
click at [344, 474] on link "Okumura, Marie" at bounding box center [314, 477] width 96 height 18
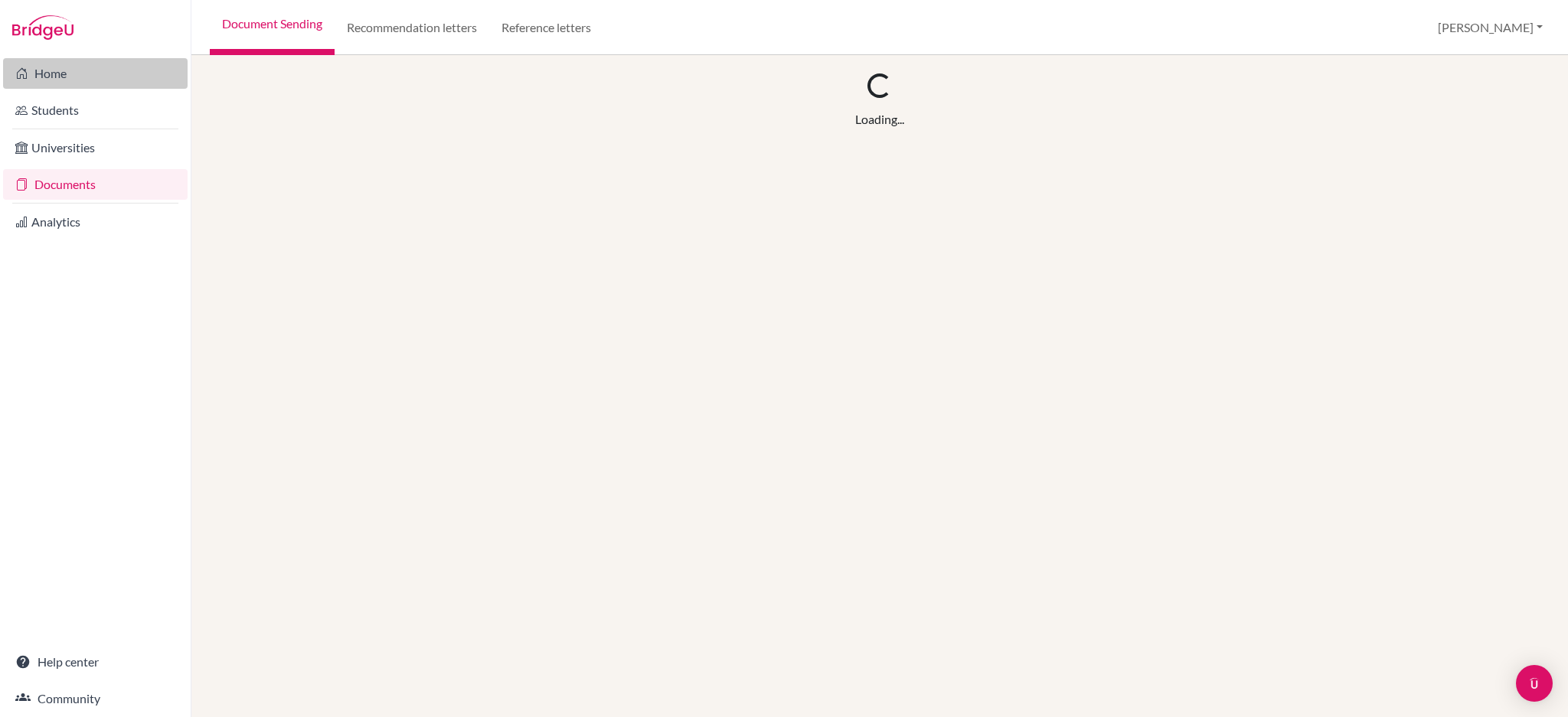
click at [58, 68] on link "Home" at bounding box center [96, 74] width 185 height 31
